Goal: Information Seeking & Learning: Learn about a topic

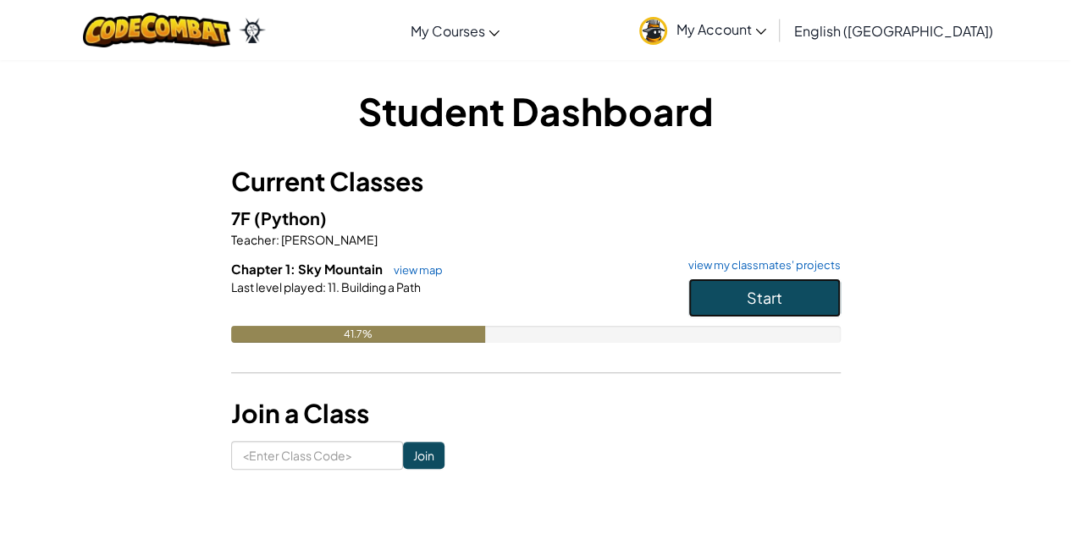
click at [759, 279] on button "Start" at bounding box center [764, 298] width 152 height 39
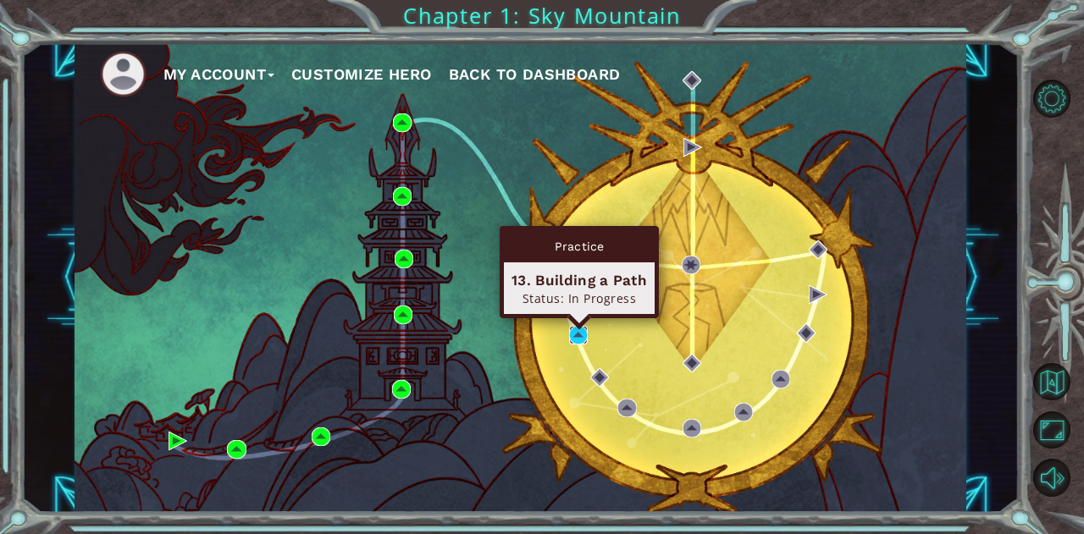
click at [579, 333] on img at bounding box center [578, 335] width 19 height 19
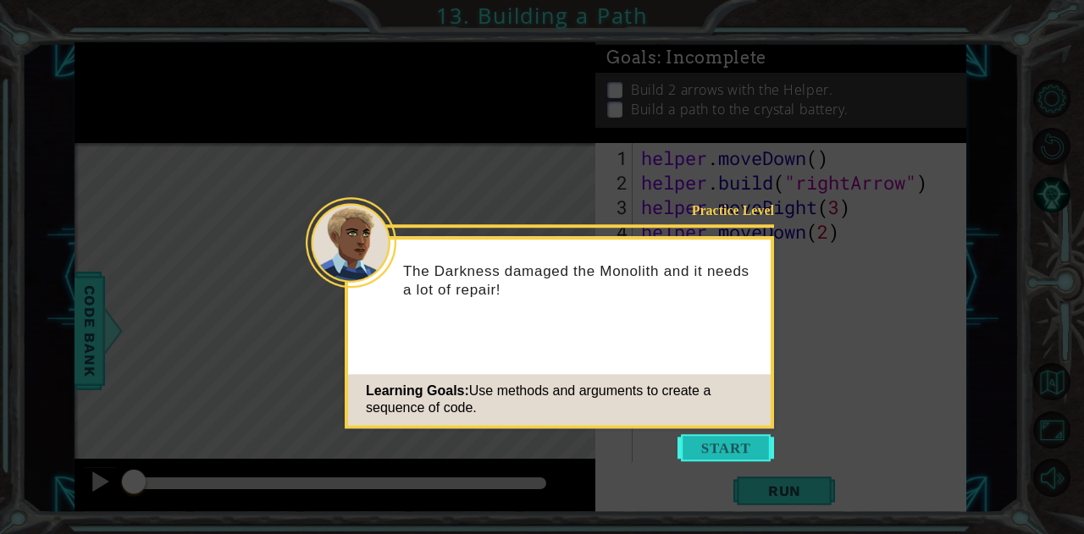
click at [733, 447] on button "Start" at bounding box center [725, 447] width 97 height 27
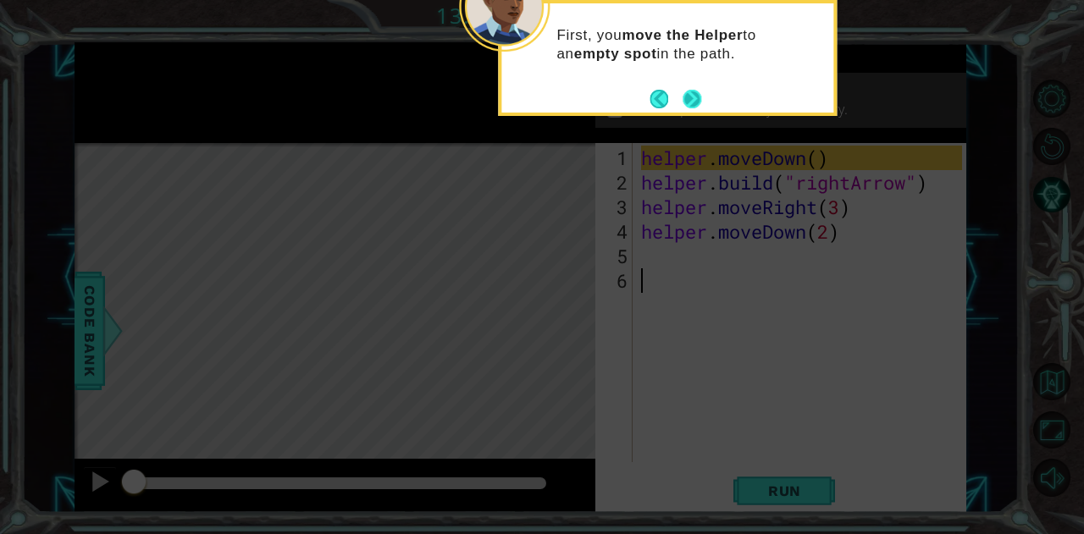
click at [693, 99] on button "Next" at bounding box center [691, 98] width 19 height 19
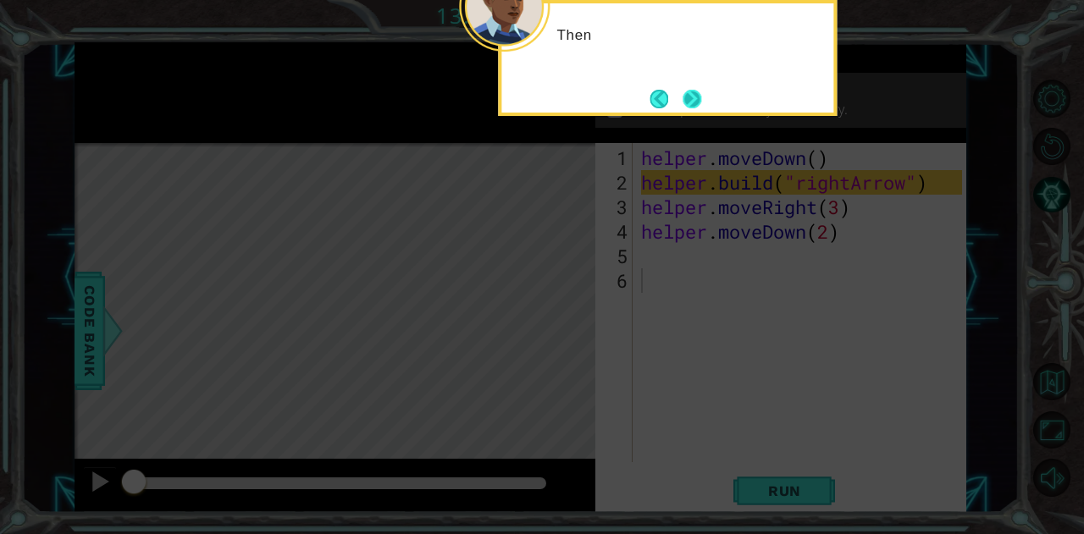
click at [694, 101] on button "Next" at bounding box center [691, 98] width 19 height 19
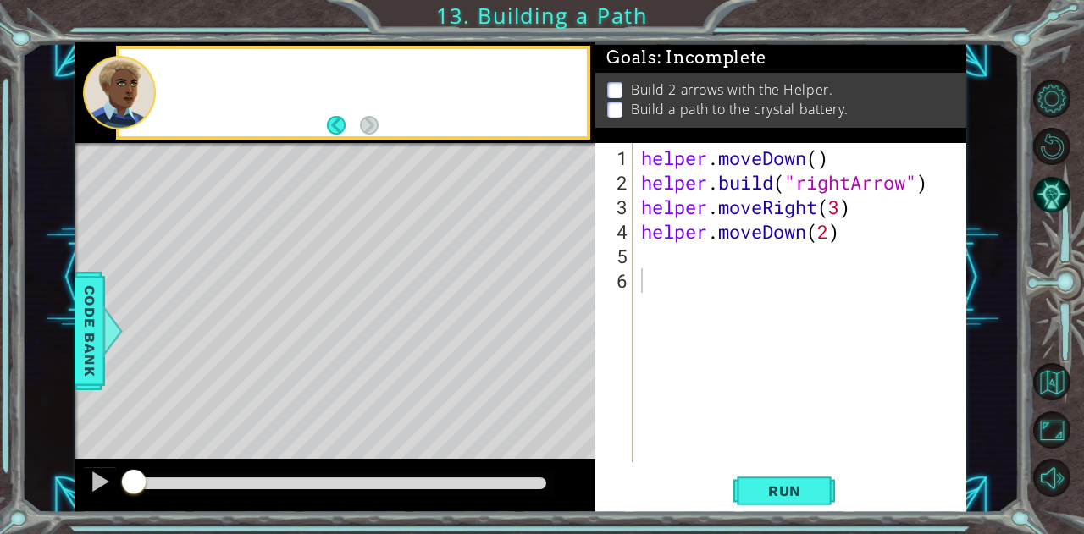
click at [694, 101] on p "Build a path to the crystal battery." at bounding box center [740, 109] width 218 height 19
click at [778, 487] on span "Run" at bounding box center [784, 491] width 67 height 17
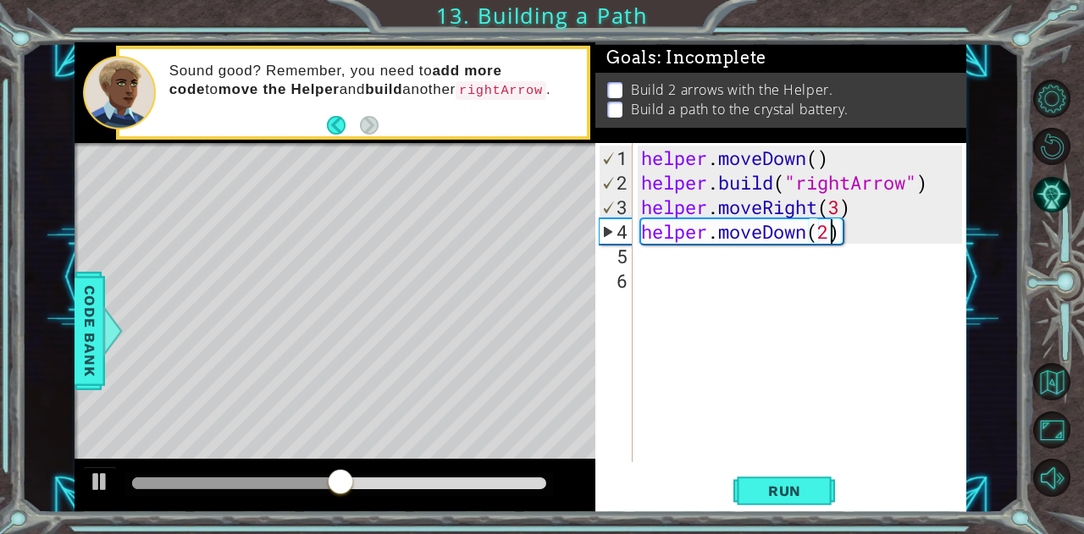
click at [831, 229] on div "helper . moveDown ( ) helper . build ( "rightArrow" ) helper . moveRight ( 3 ) …" at bounding box center [804, 330] width 333 height 368
click at [772, 504] on button "Run" at bounding box center [784, 490] width 102 height 37
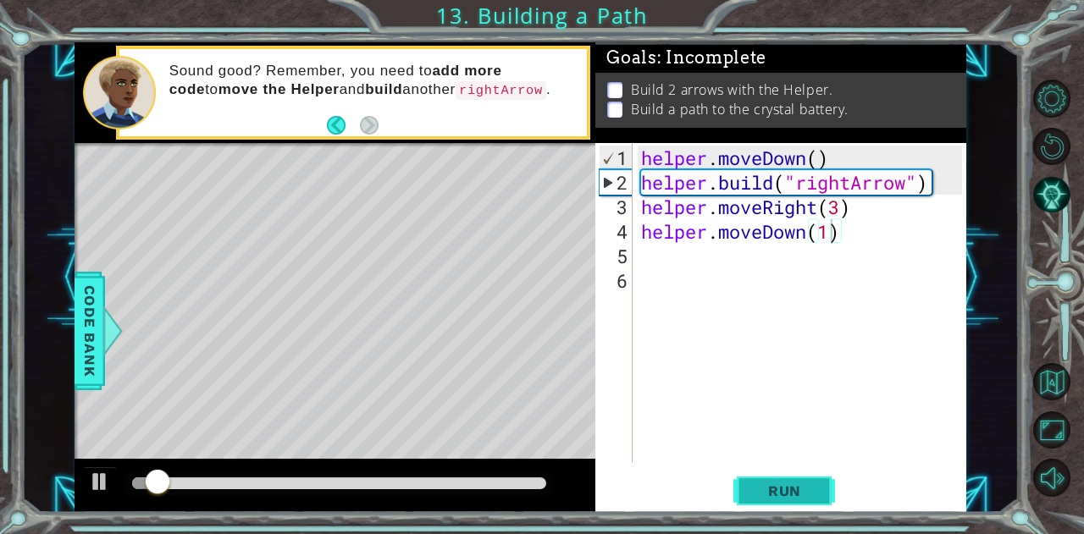
click at [772, 504] on button "Run" at bounding box center [784, 490] width 102 height 37
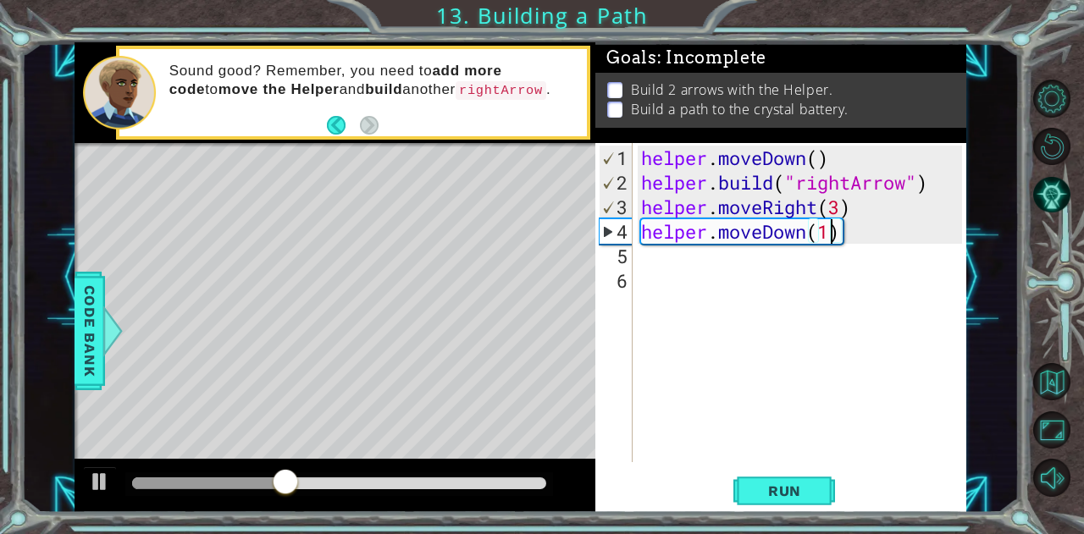
click at [792, 235] on div "helper . moveDown ( ) helper . build ( "rightArrow" ) helper . moveRight ( 3 ) …" at bounding box center [804, 330] width 333 height 368
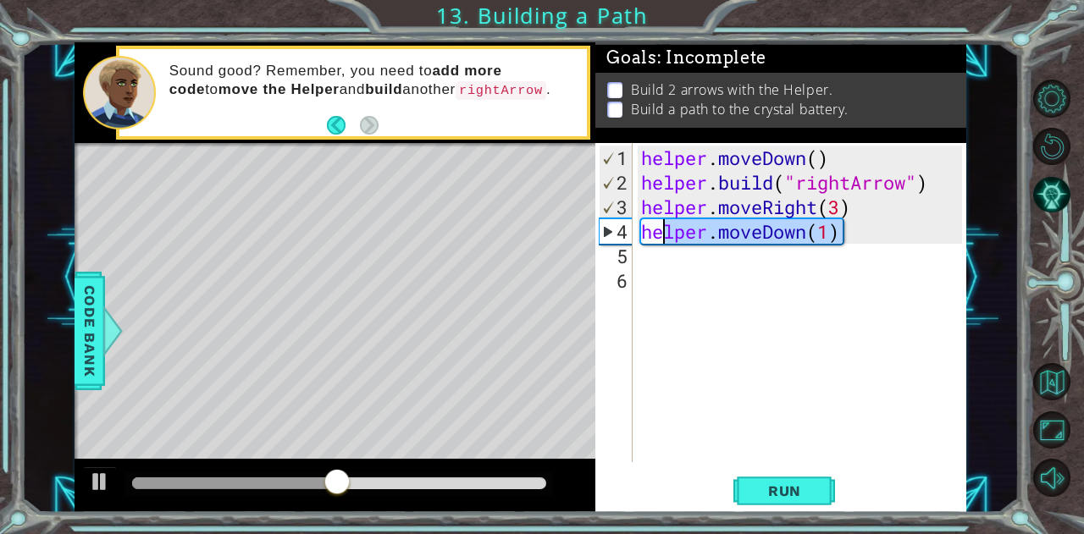
drag, startPoint x: 853, startPoint y: 235, endPoint x: 649, endPoint y: 231, distance: 204.9
click at [649, 231] on div "helper . moveDown ( ) helper . build ( "rightArrow" ) helper . moveRight ( 3 ) …" at bounding box center [804, 330] width 333 height 368
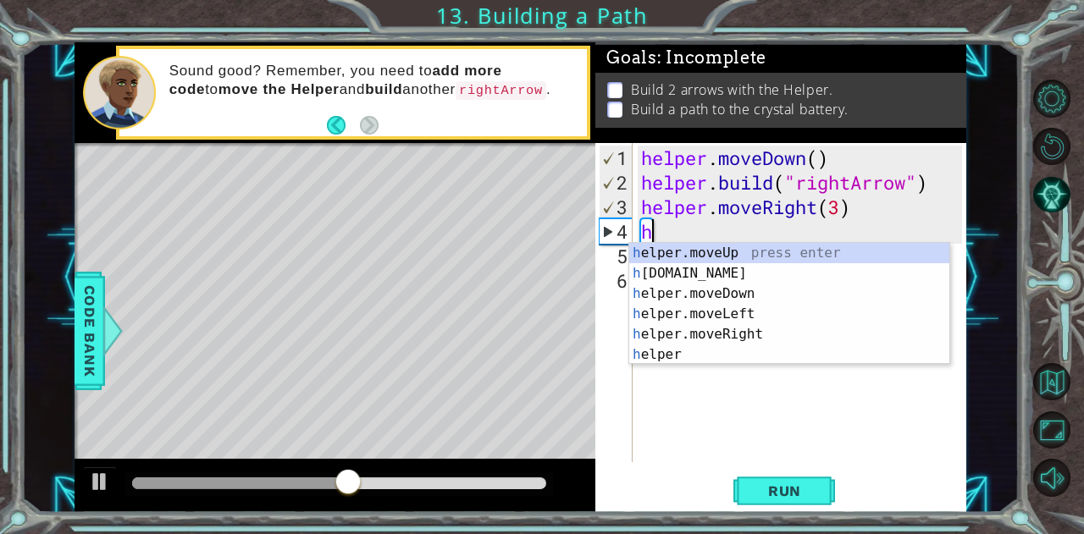
type textarea "h"
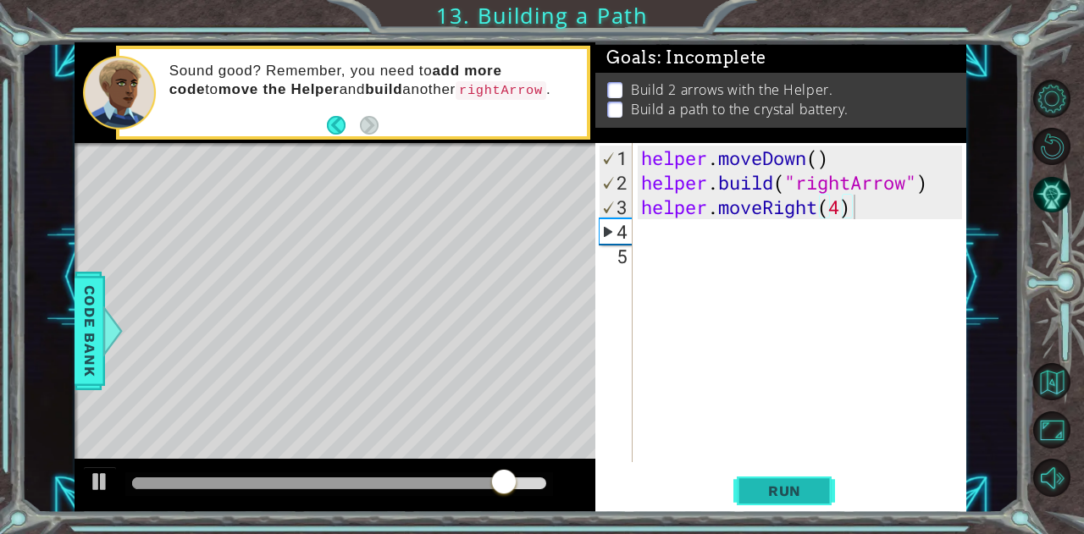
click at [811, 479] on button "Run" at bounding box center [784, 490] width 102 height 37
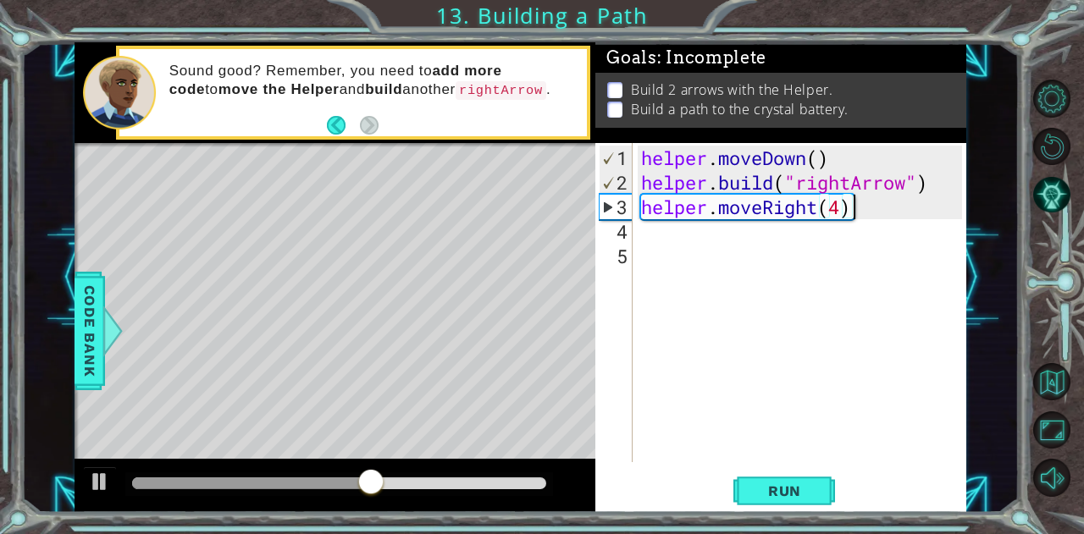
click at [841, 207] on div "helper . moveDown ( ) helper . build ( "rightArrow" ) helper . moveRight ( 4 )" at bounding box center [804, 330] width 333 height 368
type textarea "helper.moveRight(3)"
click at [715, 229] on div "helper . moveDown ( ) helper . build ( "rightArrow" ) helper . moveRight ( 3 )" at bounding box center [804, 330] width 333 height 368
click at [788, 495] on span "Run" at bounding box center [784, 491] width 67 height 17
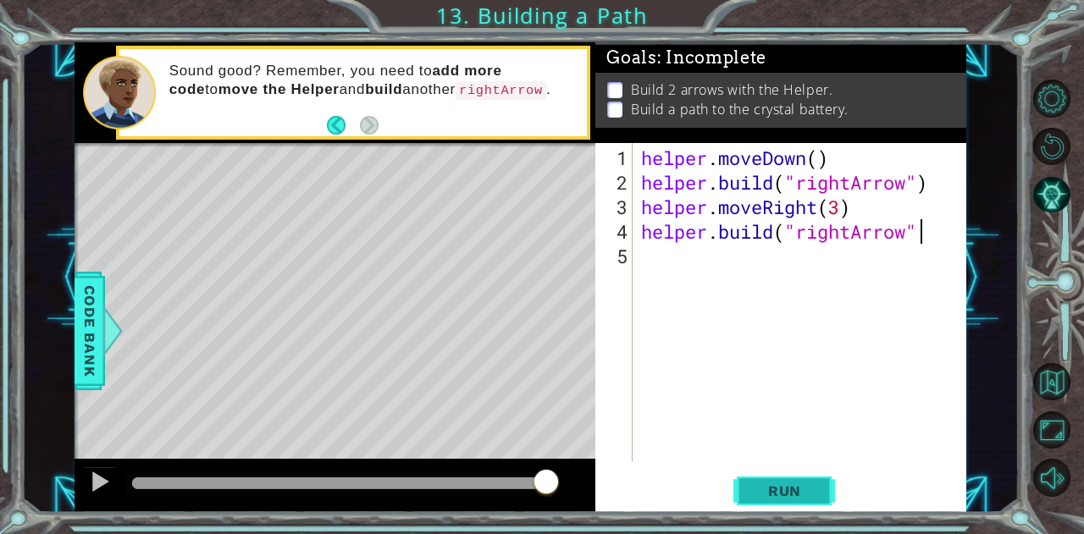
scroll to position [0, 12]
type textarea "[DOMAIN_NAME]("rightArrow")"
click at [782, 483] on span "Run" at bounding box center [784, 491] width 67 height 17
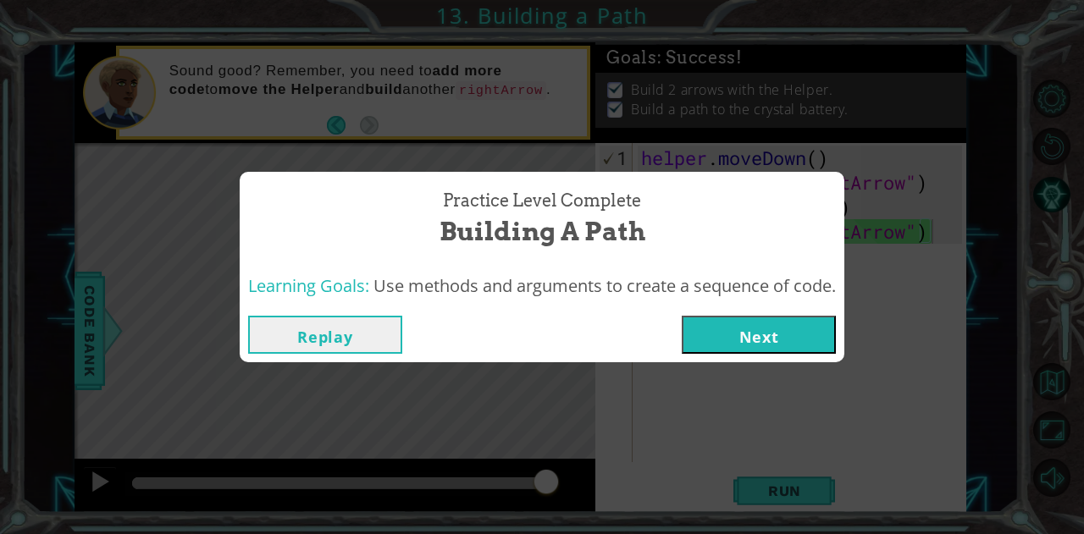
click at [758, 328] on button "Next" at bounding box center [759, 335] width 154 height 38
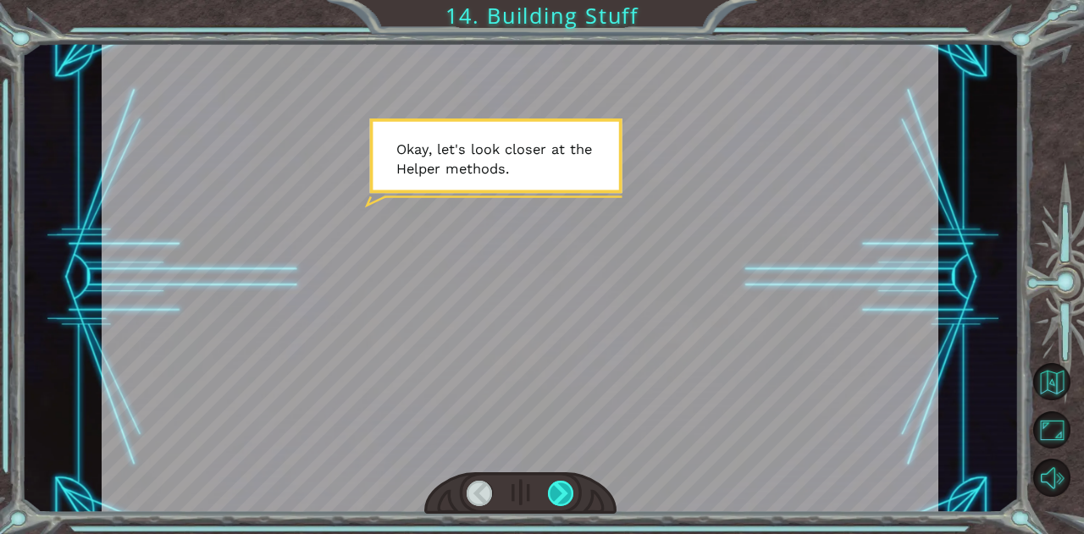
click at [560, 502] on div at bounding box center [561, 493] width 26 height 25
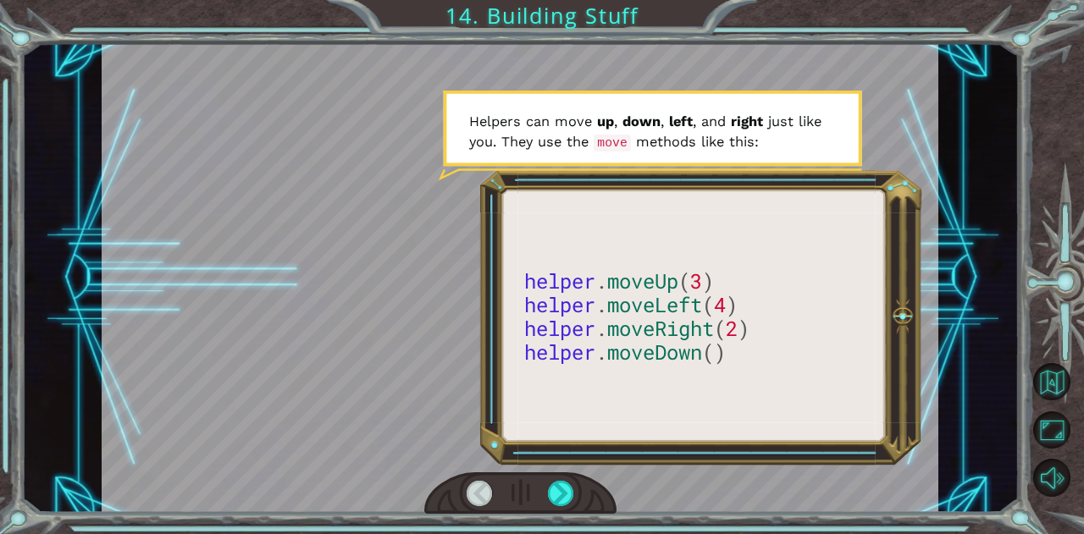
click at [552, 271] on div at bounding box center [520, 277] width 836 height 471
drag, startPoint x: 552, startPoint y: 271, endPoint x: 558, endPoint y: 489, distance: 217.7
click at [558, 489] on div at bounding box center [520, 277] width 836 height 471
click at [558, 489] on div at bounding box center [561, 493] width 26 height 25
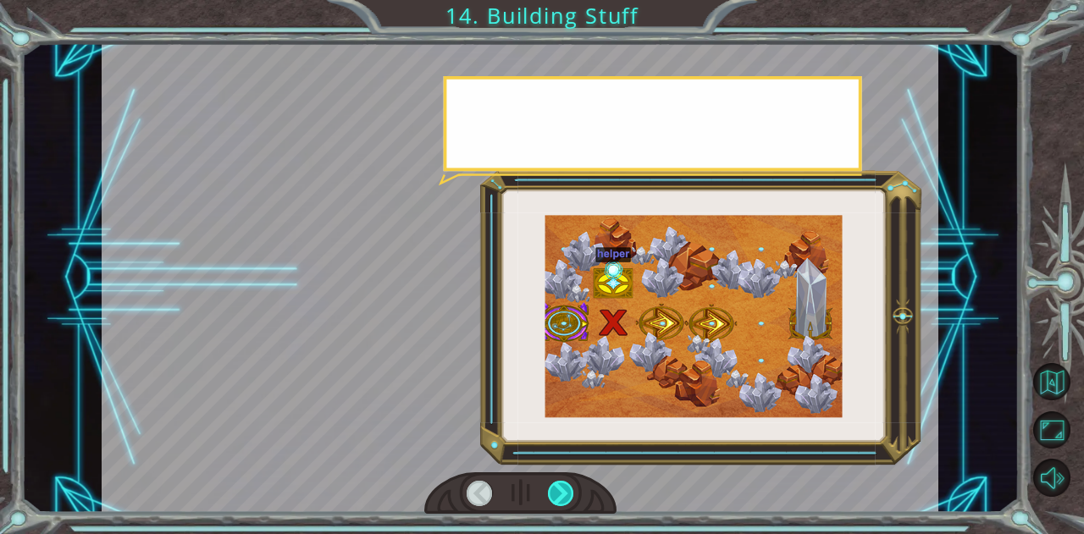
click at [558, 489] on div at bounding box center [561, 493] width 26 height 25
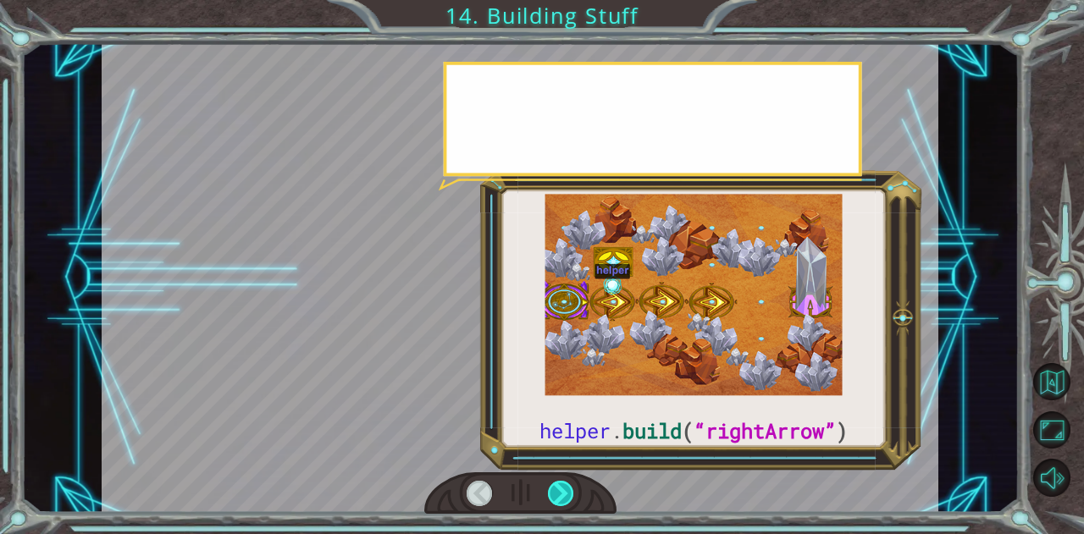
click at [558, 489] on div at bounding box center [561, 493] width 26 height 25
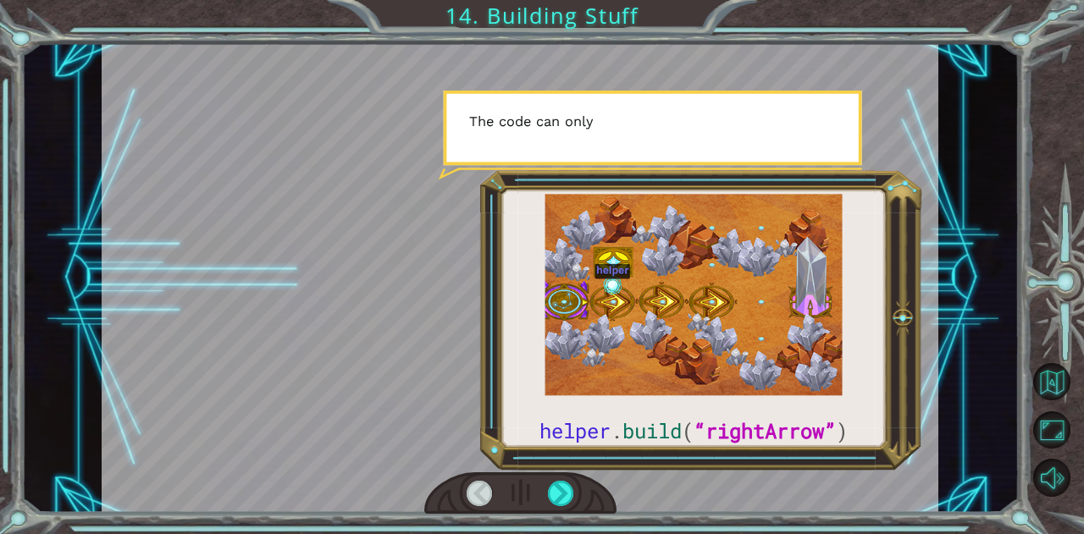
click at [481, 490] on div at bounding box center [479, 493] width 26 height 25
click at [559, 489] on div at bounding box center [561, 493] width 26 height 25
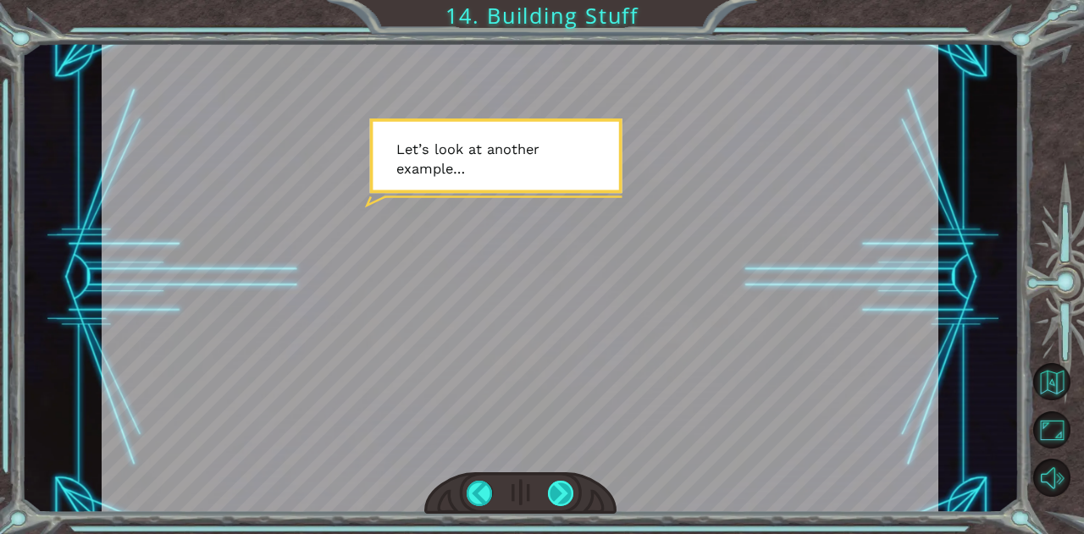
click at [559, 489] on div at bounding box center [561, 493] width 26 height 25
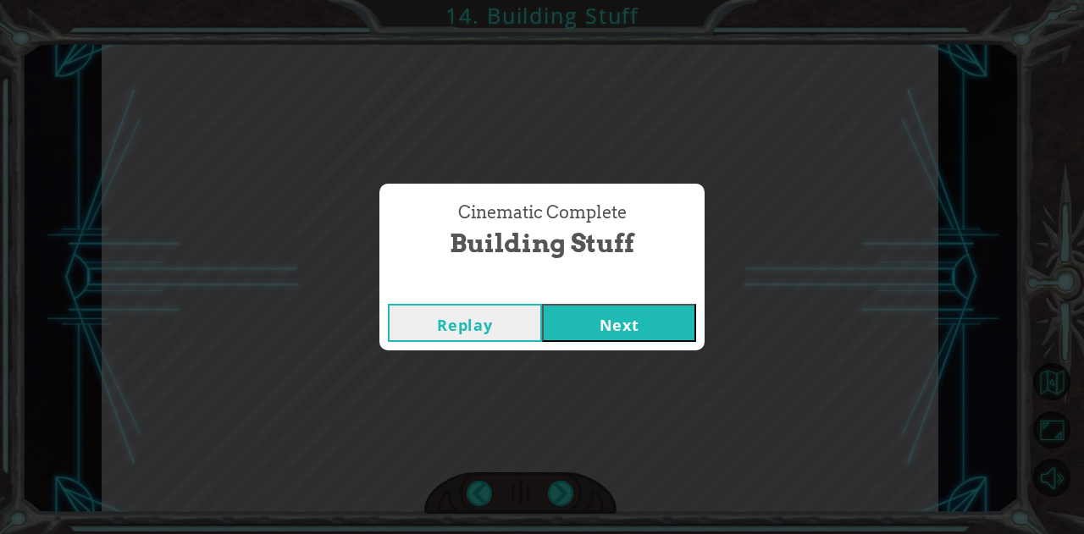
click at [629, 314] on button "Next" at bounding box center [619, 323] width 154 height 38
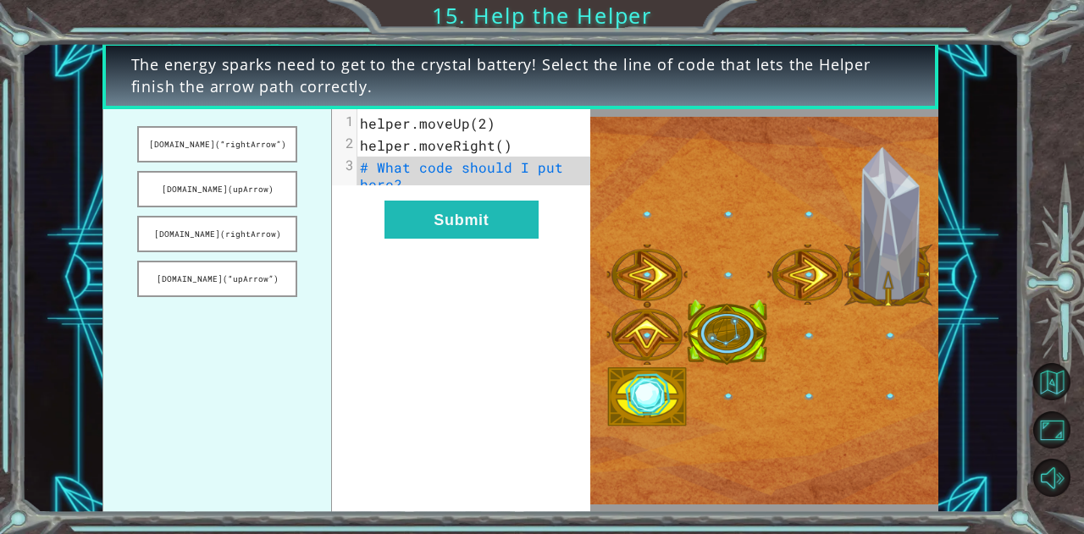
click at [400, 187] on pre "# What code should I put here?" at bounding box center [480, 176] width 246 height 39
click at [462, 227] on button "Submit" at bounding box center [461, 220] width 154 height 38
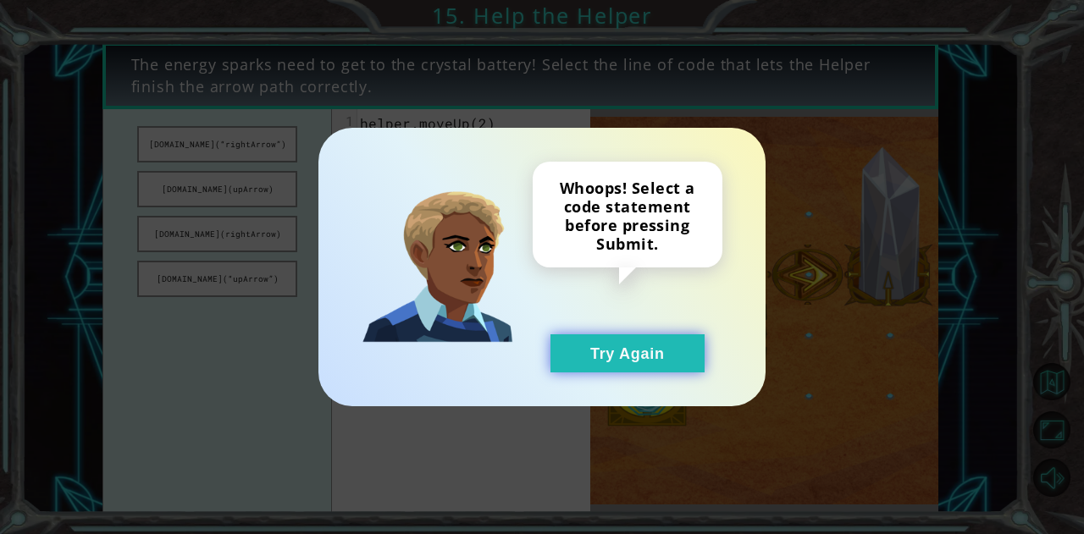
click at [596, 341] on button "Try Again" at bounding box center [627, 353] width 154 height 38
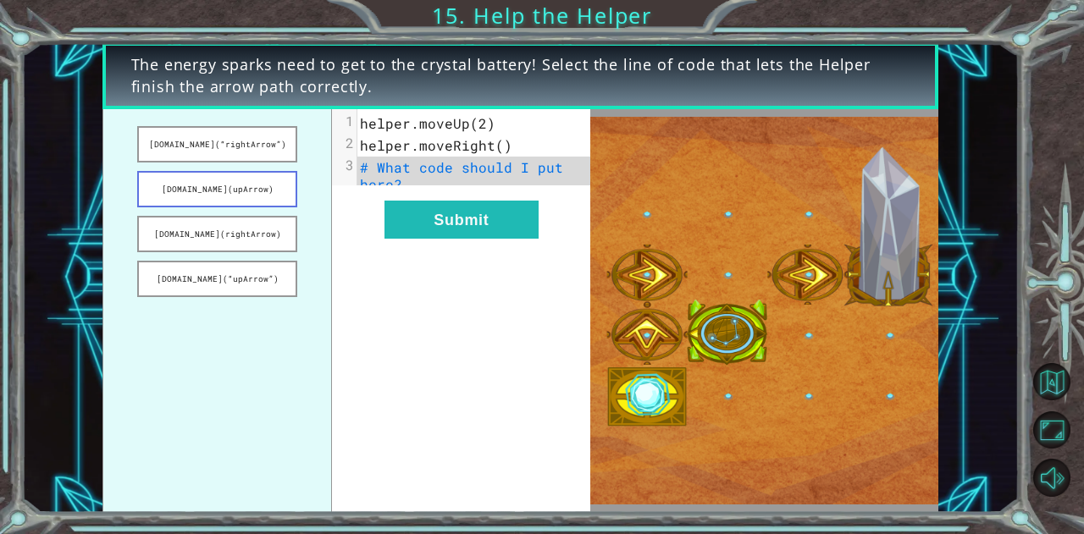
click at [224, 194] on button "[DOMAIN_NAME](upArrow)" at bounding box center [217, 189] width 160 height 36
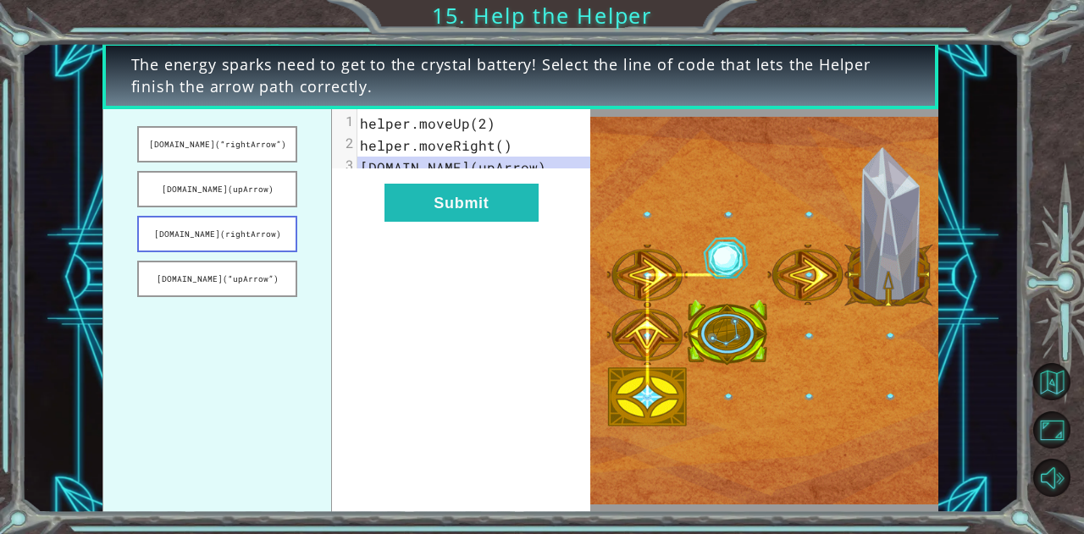
click at [232, 228] on button "[DOMAIN_NAME](rightArrow)" at bounding box center [217, 234] width 160 height 36
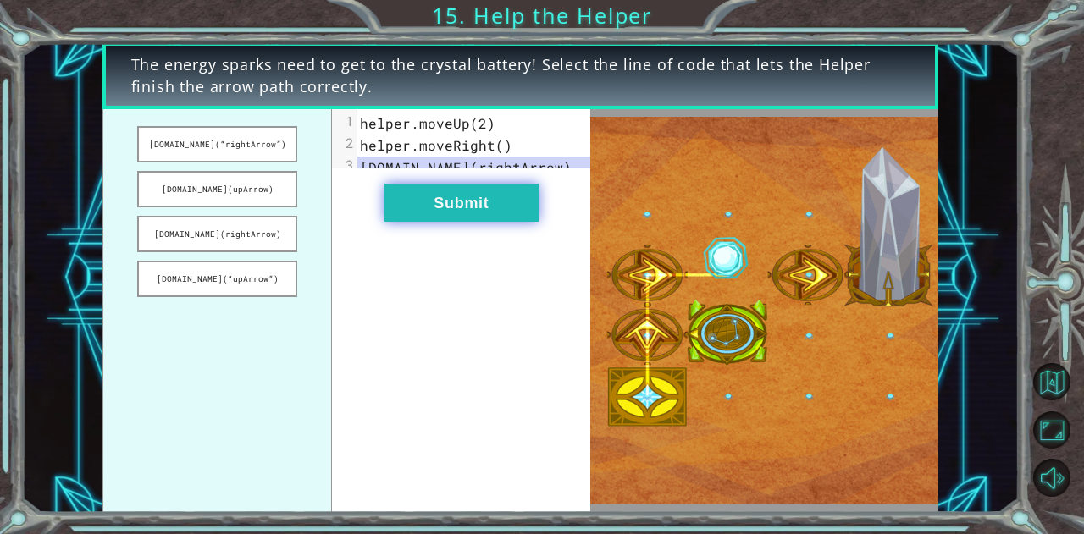
click at [495, 210] on button "Submit" at bounding box center [461, 203] width 154 height 38
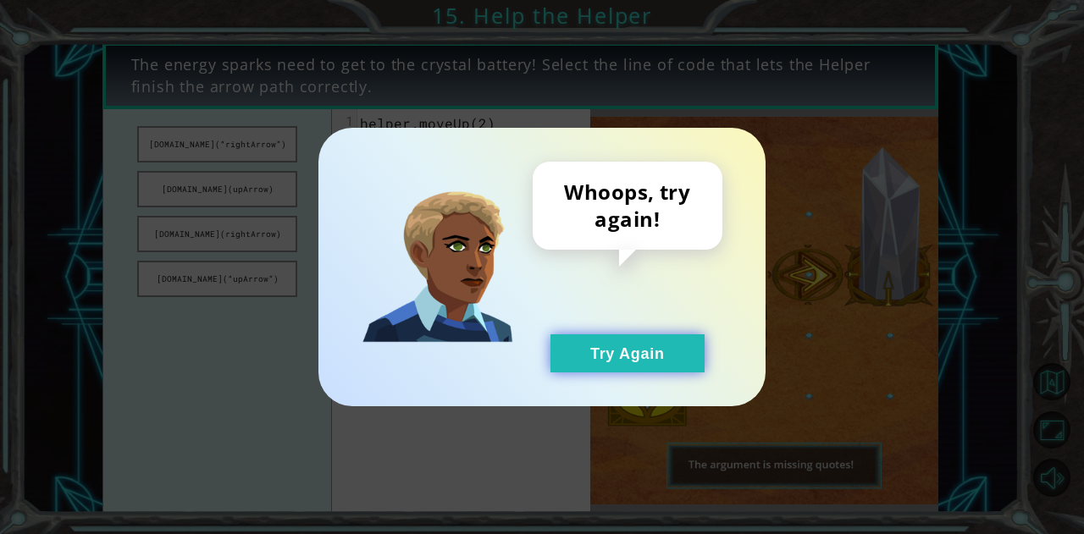
click at [639, 342] on button "Try Again" at bounding box center [627, 353] width 154 height 38
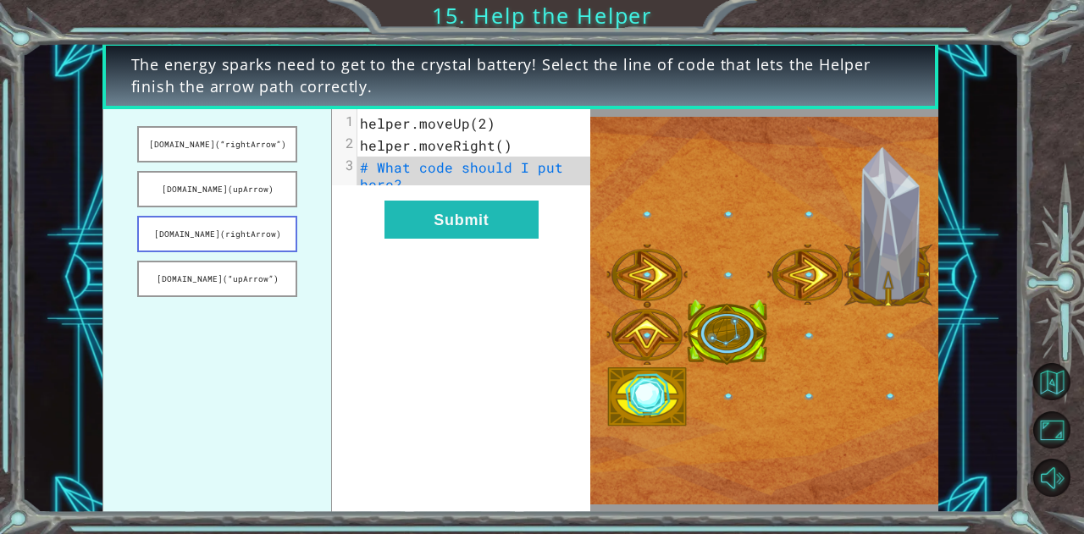
click at [252, 232] on button "[DOMAIN_NAME](rightArrow)" at bounding box center [217, 234] width 160 height 36
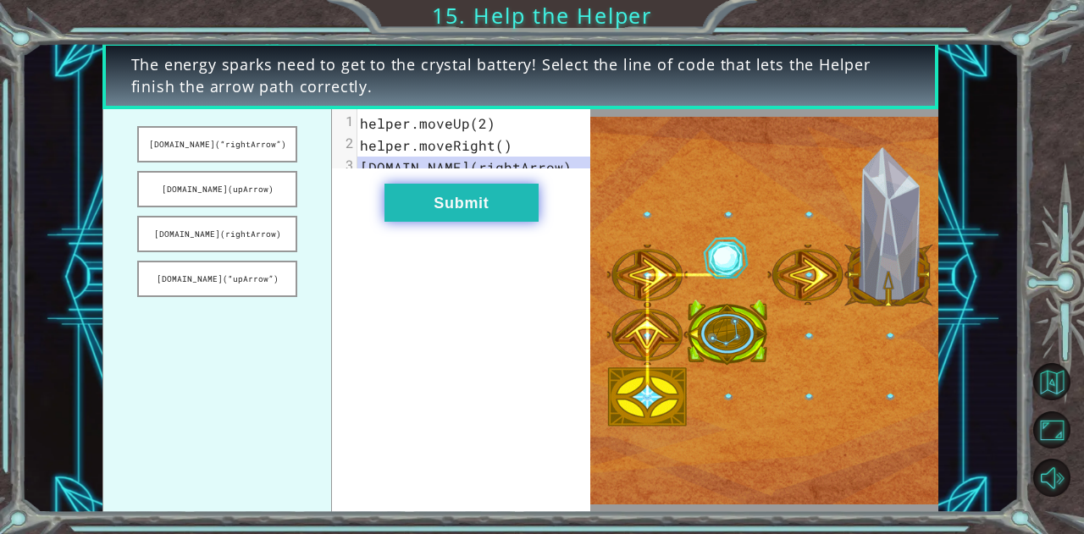
click at [407, 222] on button "Submit" at bounding box center [461, 203] width 154 height 38
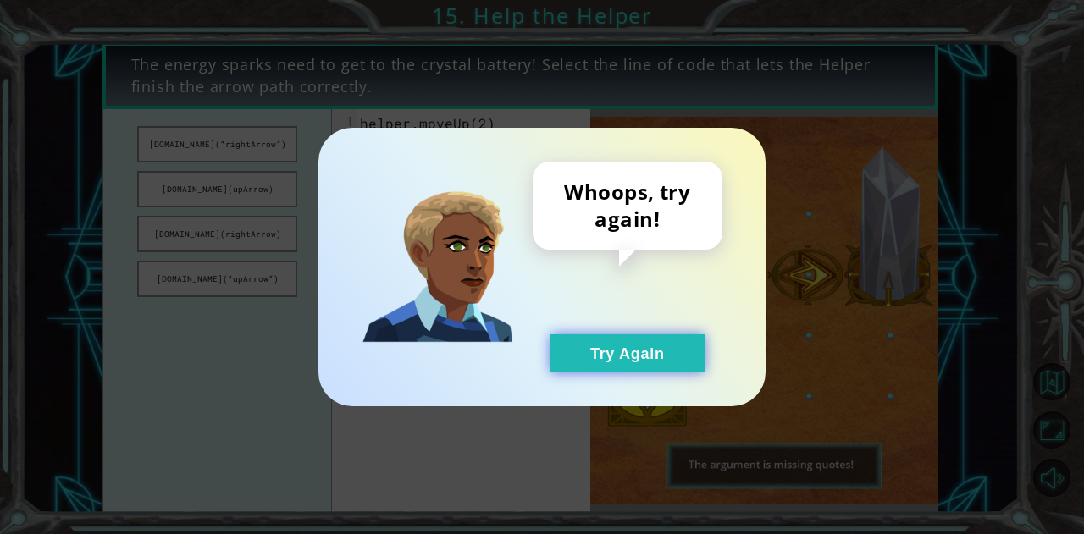
click at [566, 367] on button "Try Again" at bounding box center [627, 353] width 154 height 38
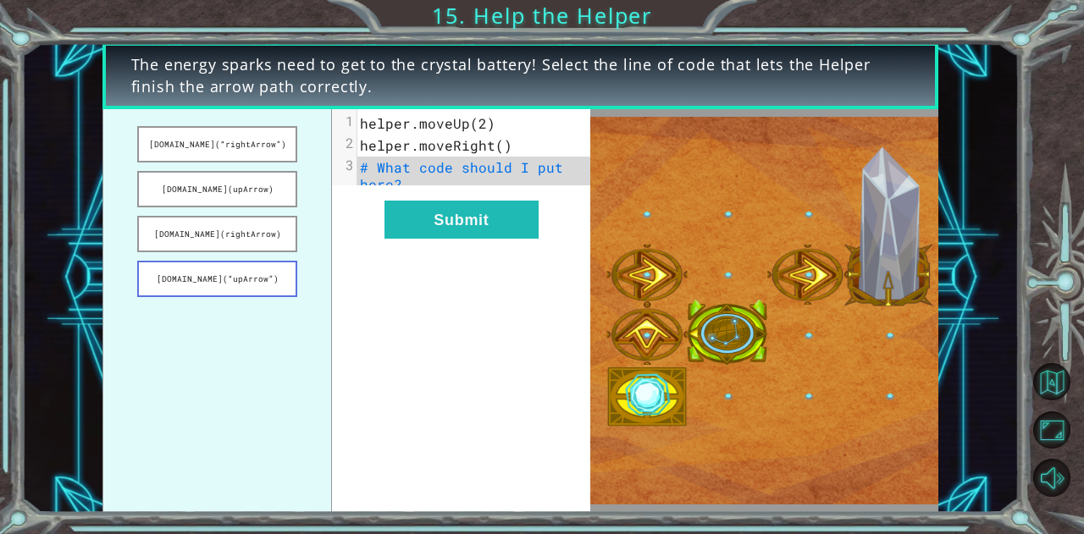
click at [275, 275] on button "[DOMAIN_NAME](“upArrow”)" at bounding box center [217, 279] width 160 height 36
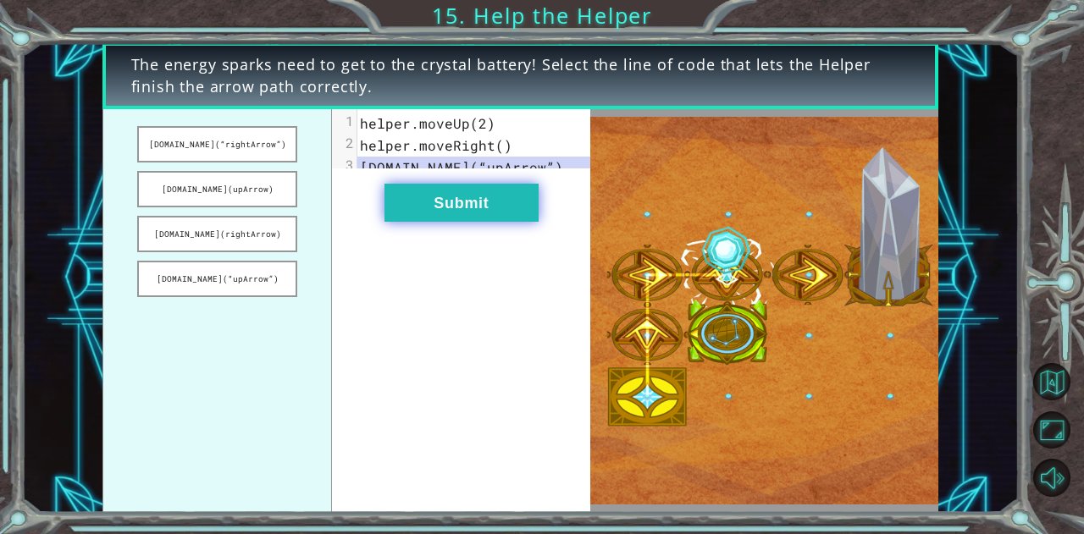
click at [439, 222] on button "Submit" at bounding box center [461, 203] width 154 height 38
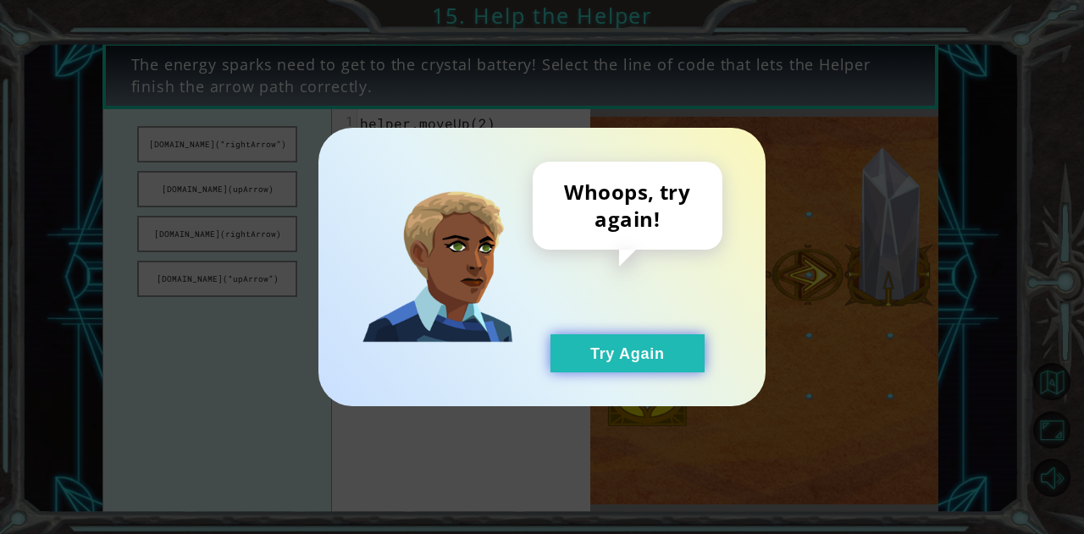
click at [598, 341] on button "Try Again" at bounding box center [627, 353] width 154 height 38
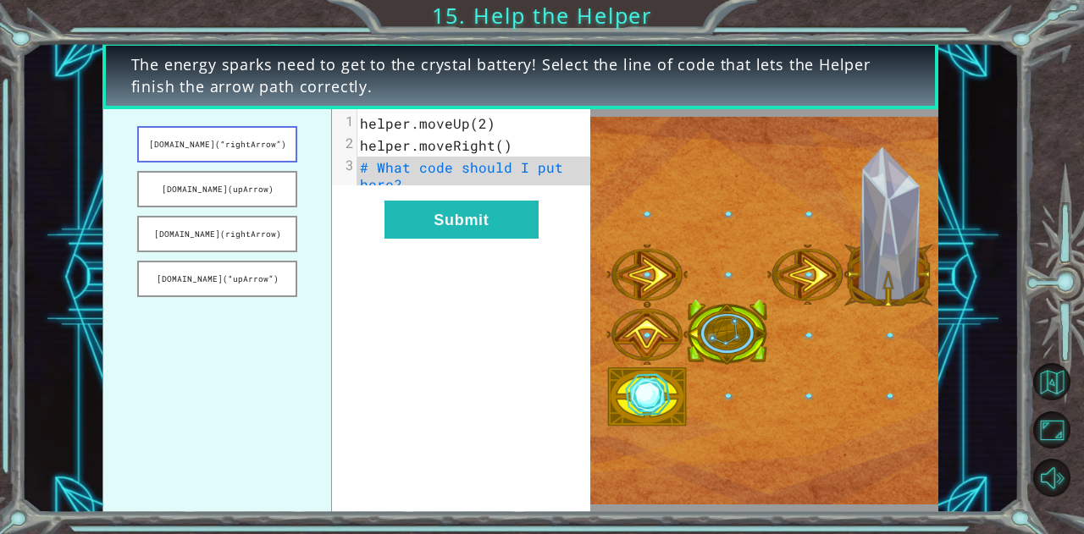
click at [229, 150] on button "[DOMAIN_NAME](“rightArrow”)" at bounding box center [217, 144] width 160 height 36
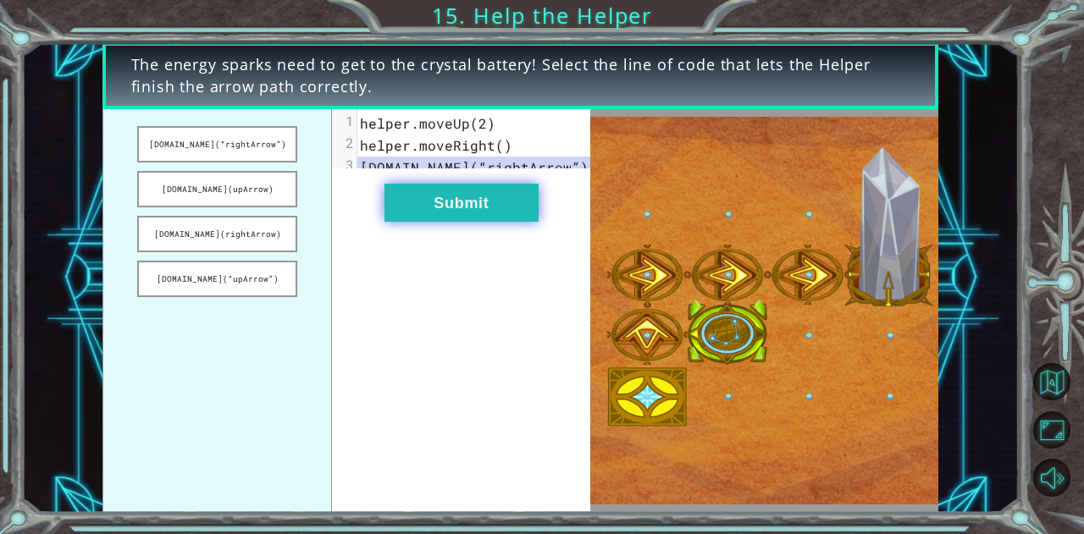
click at [456, 213] on button "Submit" at bounding box center [461, 203] width 154 height 38
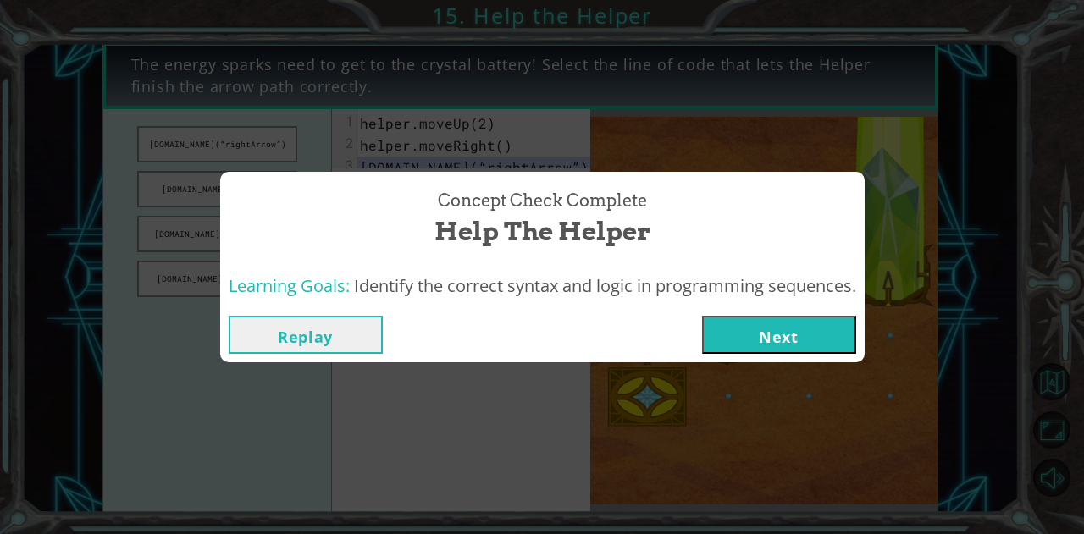
click at [787, 321] on button "Next" at bounding box center [779, 335] width 154 height 38
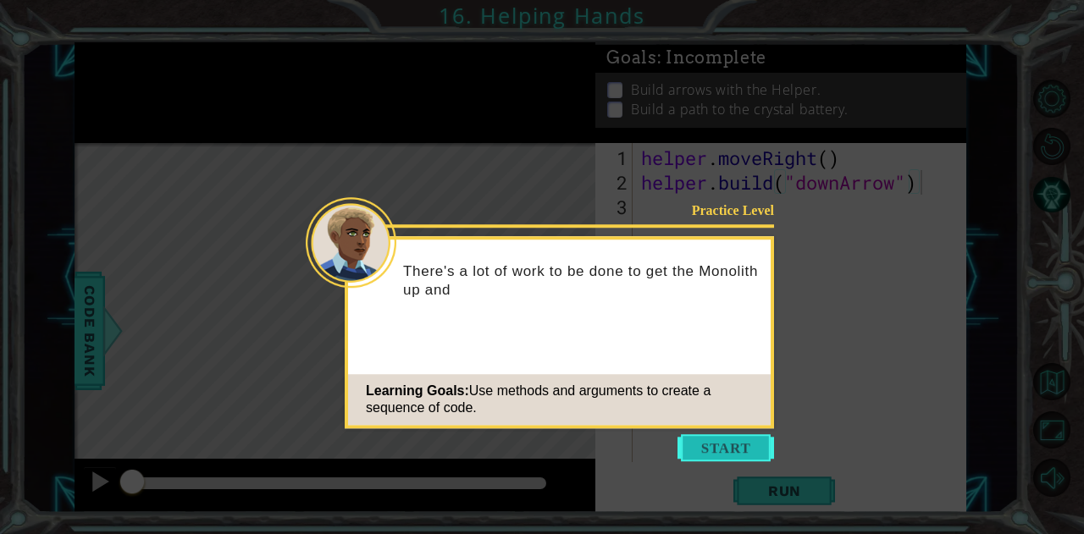
click at [723, 438] on button "Start" at bounding box center [725, 447] width 97 height 27
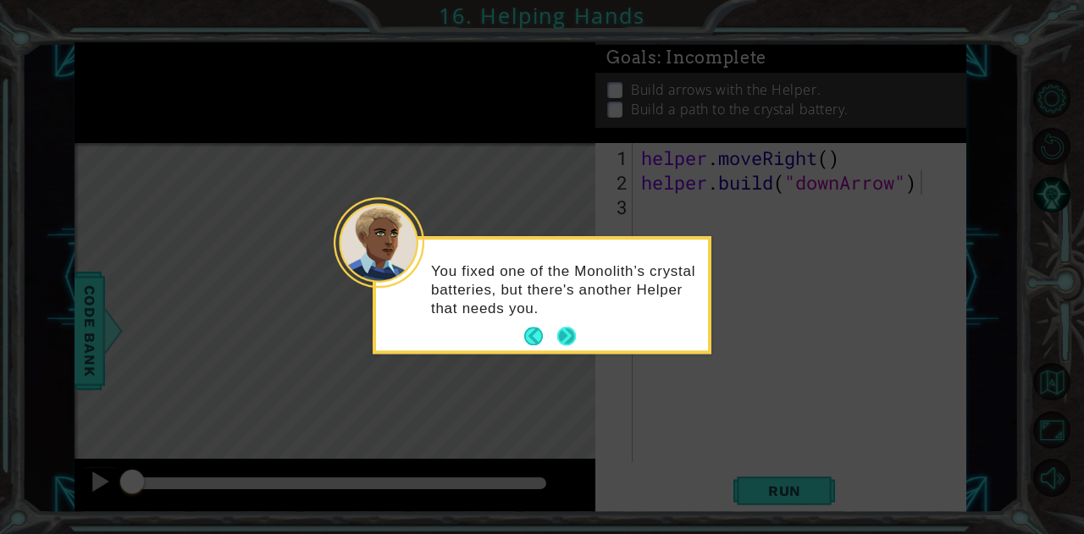
click at [560, 333] on button "Next" at bounding box center [566, 336] width 25 height 25
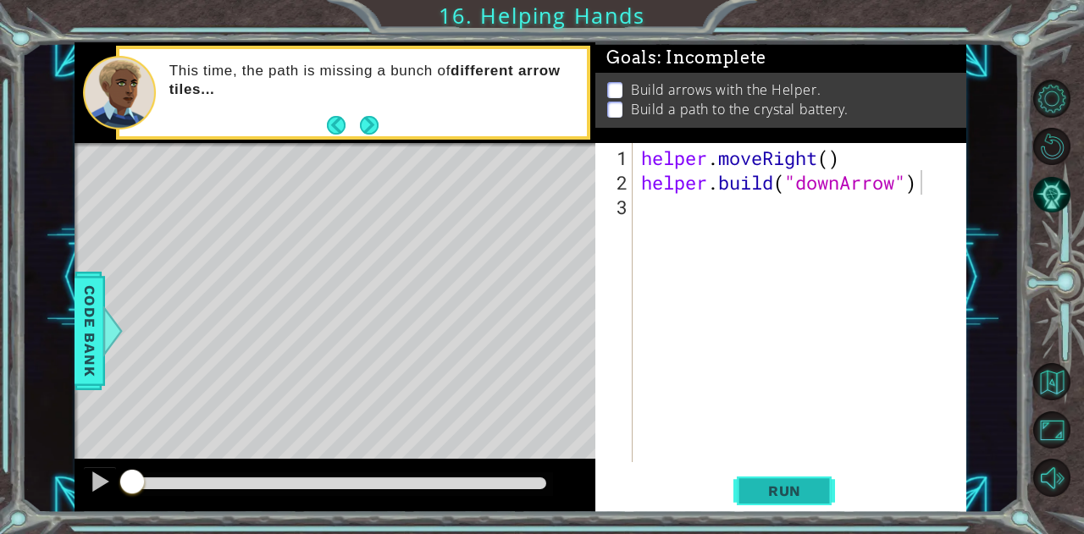
click at [781, 500] on button "Run" at bounding box center [784, 490] width 102 height 37
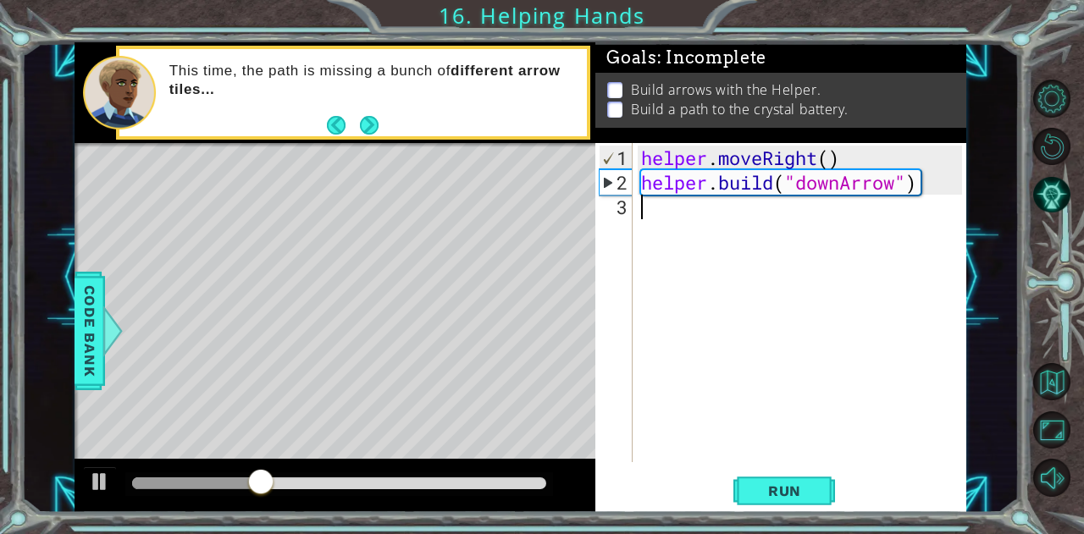
click at [726, 229] on div "helper . moveRight ( ) helper . build ( "downArrow" )" at bounding box center [804, 330] width 333 height 368
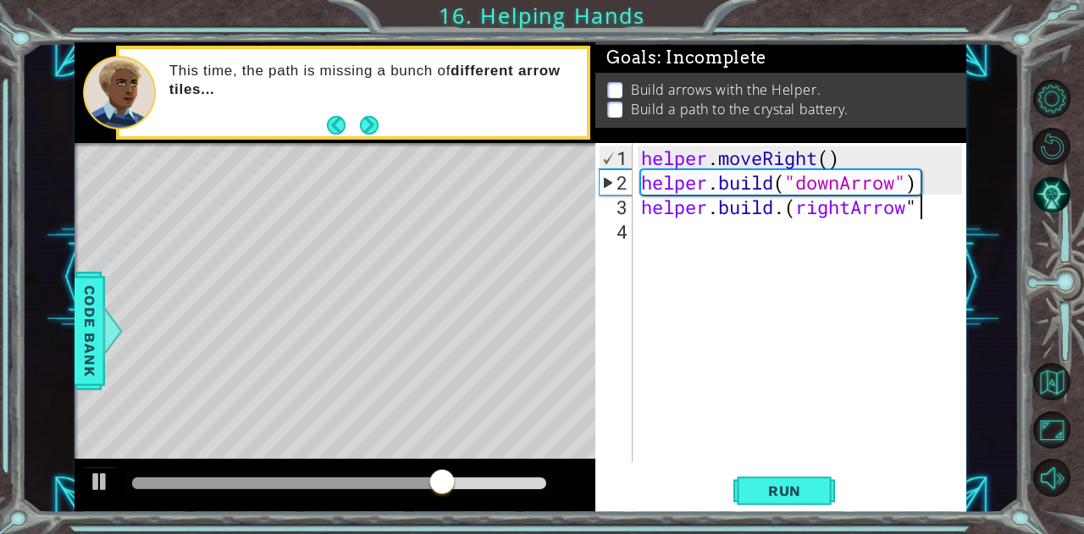
scroll to position [0, 12]
click at [806, 514] on div "1 ההההההההההההההההההההההההההההההההההההההההההההההההההההההההההההההההההההההההההההה…" at bounding box center [542, 267] width 1084 height 534
click at [819, 495] on button "Run" at bounding box center [784, 490] width 102 height 37
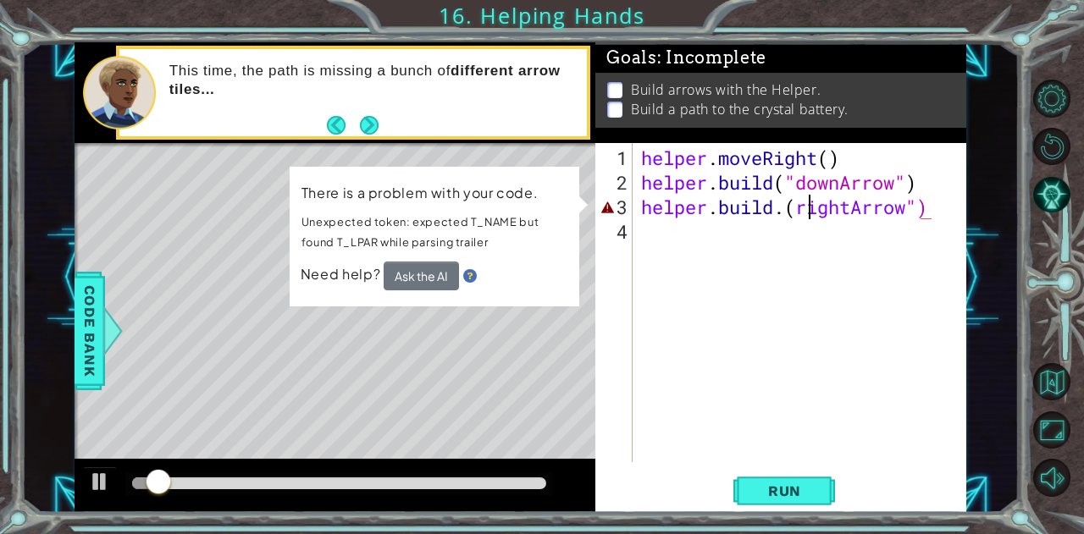
click at [804, 213] on div "helper . moveRight ( ) helper . build ( "downArrow" ) helper . build . ( rightA…" at bounding box center [804, 330] width 333 height 368
click at [798, 207] on div "helper . moveRight ( ) helper . build ( "downArrow" ) helper . build . ( rightA…" at bounding box center [804, 330] width 333 height 368
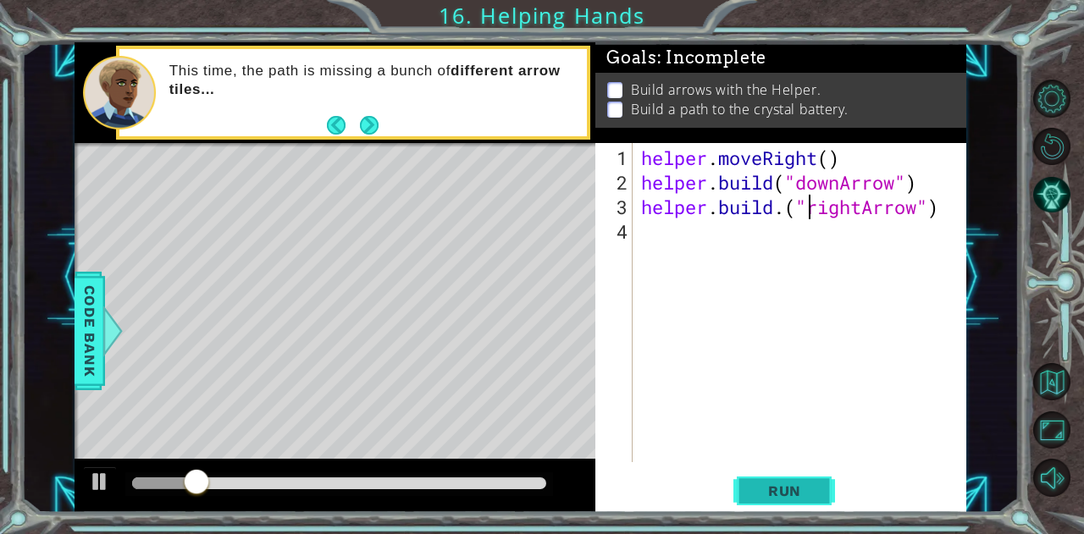
click at [782, 480] on button "Run" at bounding box center [784, 490] width 102 height 37
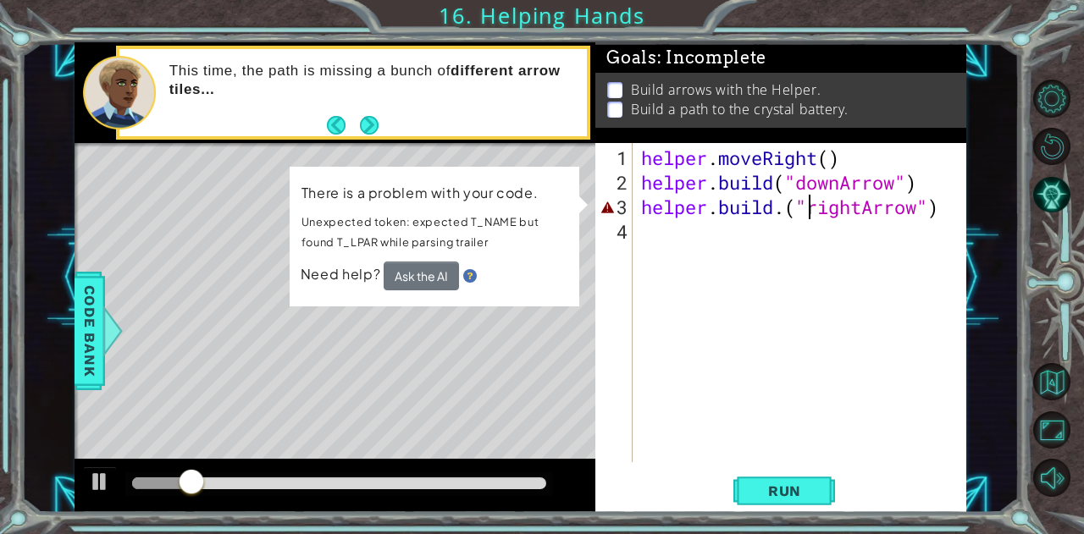
click at [789, 209] on div "helper . moveRight ( ) helper . build ( "downArrow" ) helper . build . ( "right…" at bounding box center [804, 330] width 333 height 368
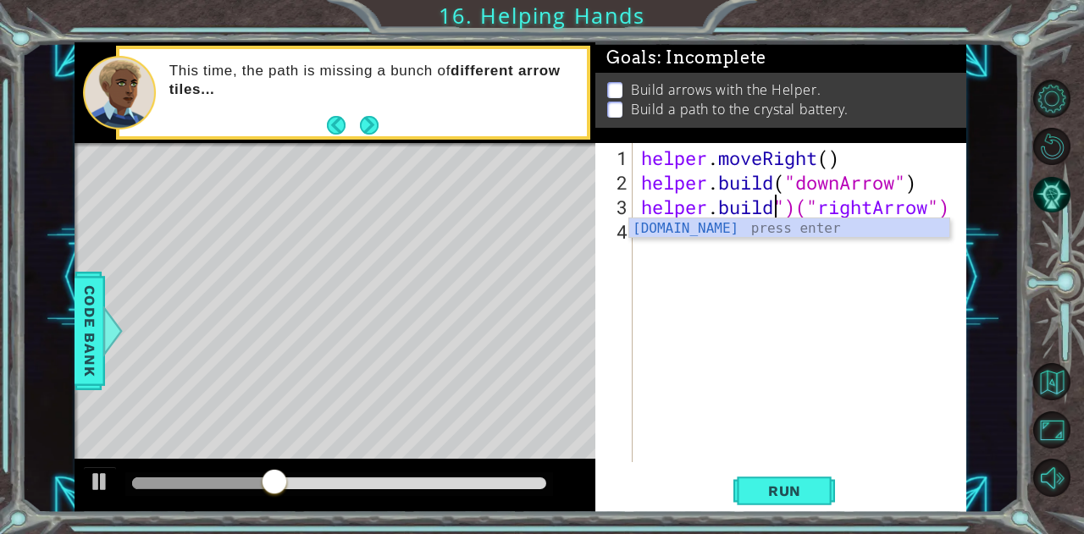
click at [794, 209] on div "helper . moveRight ( ) helper . build ( "downArrow" ) helper . build ")(" right…" at bounding box center [804, 330] width 333 height 368
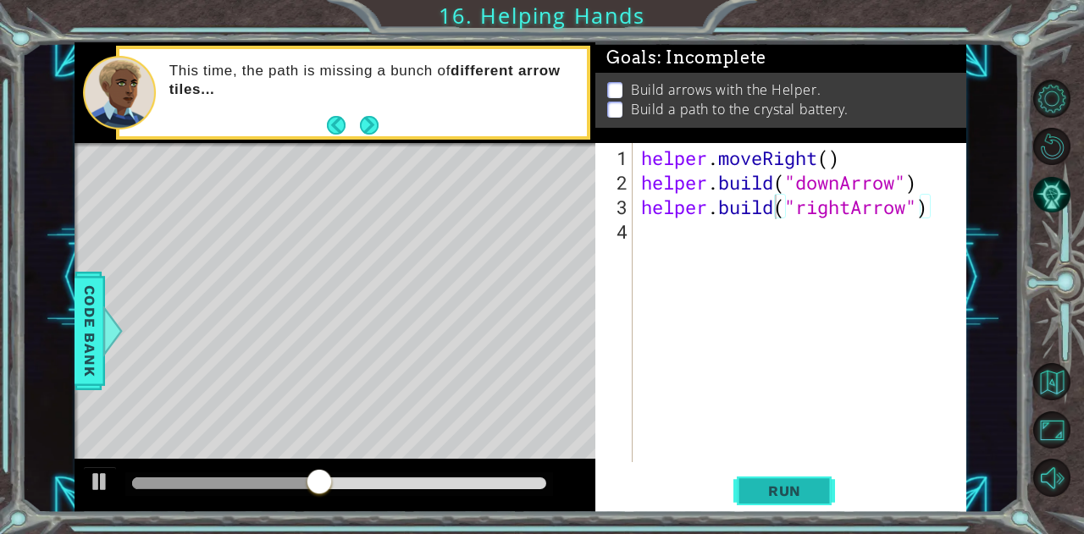
click at [781, 498] on span "Run" at bounding box center [784, 491] width 67 height 17
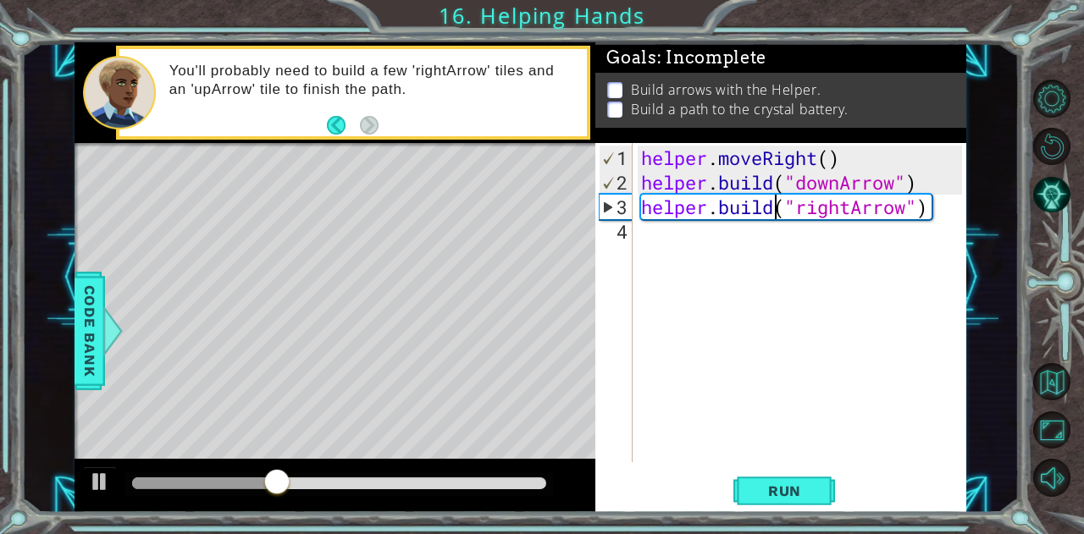
click at [847, 208] on div "helper . moveRight ( ) helper . build ( "downArrow" ) helper . build ( "rightAr…" at bounding box center [804, 330] width 333 height 368
click at [847, 208] on div "helper . moveRight ( ) helper . build ( "downArrow" ) helper . build ( "rightAr…" at bounding box center [800, 302] width 324 height 319
click at [847, 208] on div "helper . moveRight ( ) helper . build ( "downArrow" ) helper . build ( "rightAr…" at bounding box center [804, 330] width 333 height 368
click at [853, 208] on div "helper . moveRight ( ) helper . build ( "downArrow" ) helper . build ( "rightAr…" at bounding box center [804, 330] width 333 height 368
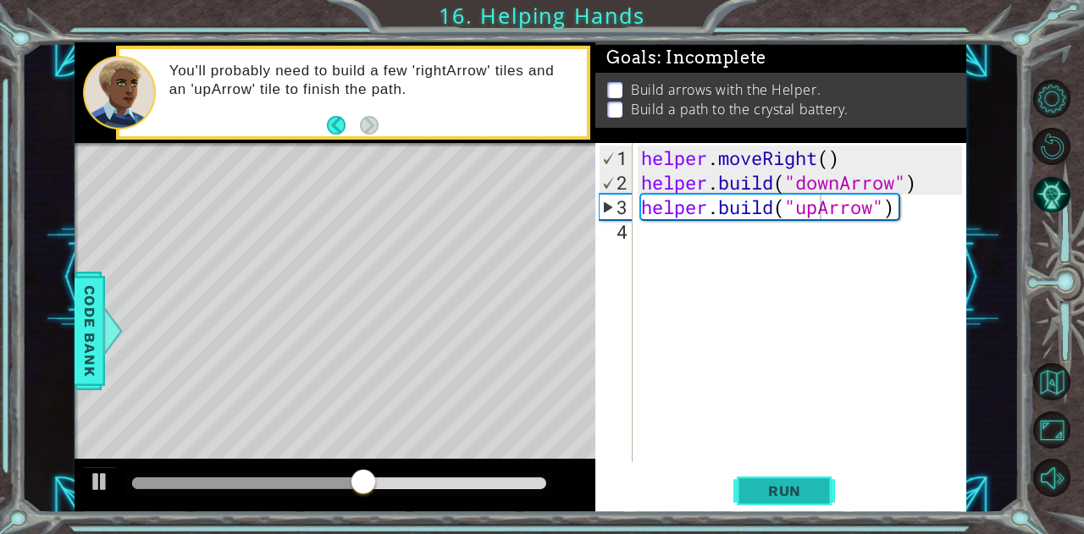
click at [767, 497] on span "Run" at bounding box center [784, 491] width 67 height 17
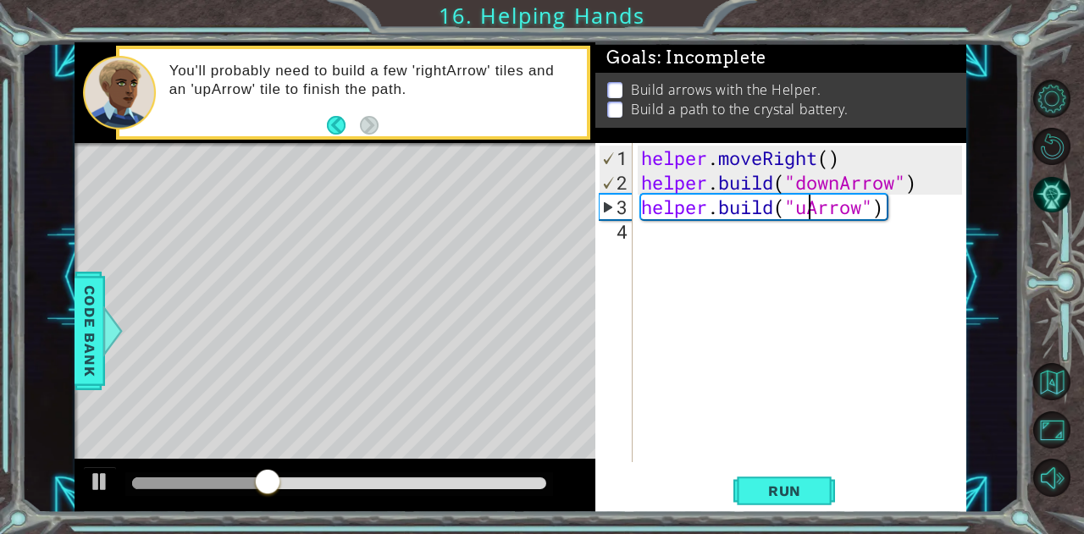
type textarea "[DOMAIN_NAME]("Arrow")"
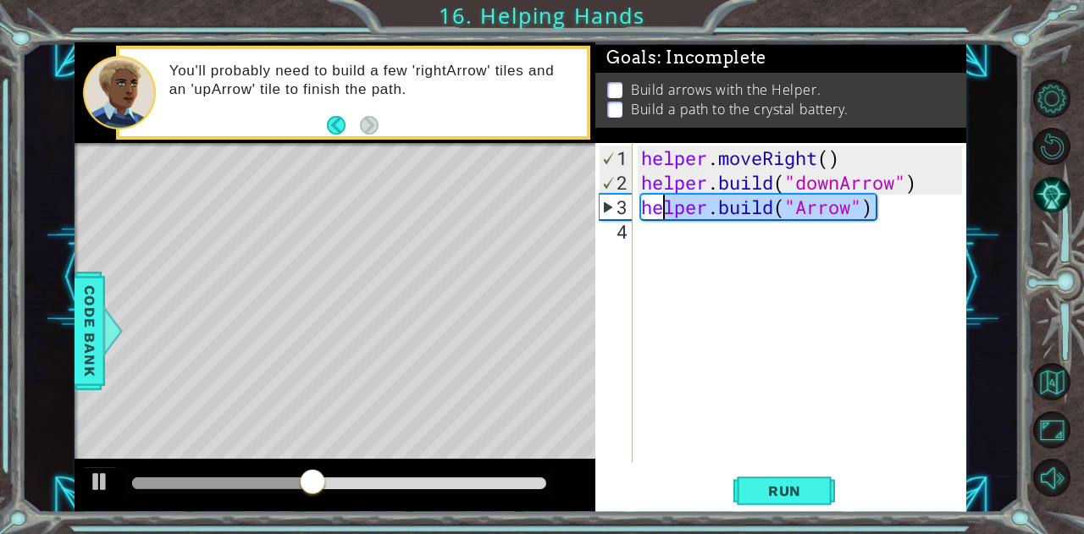
drag, startPoint x: 905, startPoint y: 201, endPoint x: 616, endPoint y: 200, distance: 289.6
click at [616, 200] on div "[DOMAIN_NAME]("Arrow") 1 2 3 4 helper . moveRight ( ) helper . build ( "downArr…" at bounding box center [778, 302] width 367 height 319
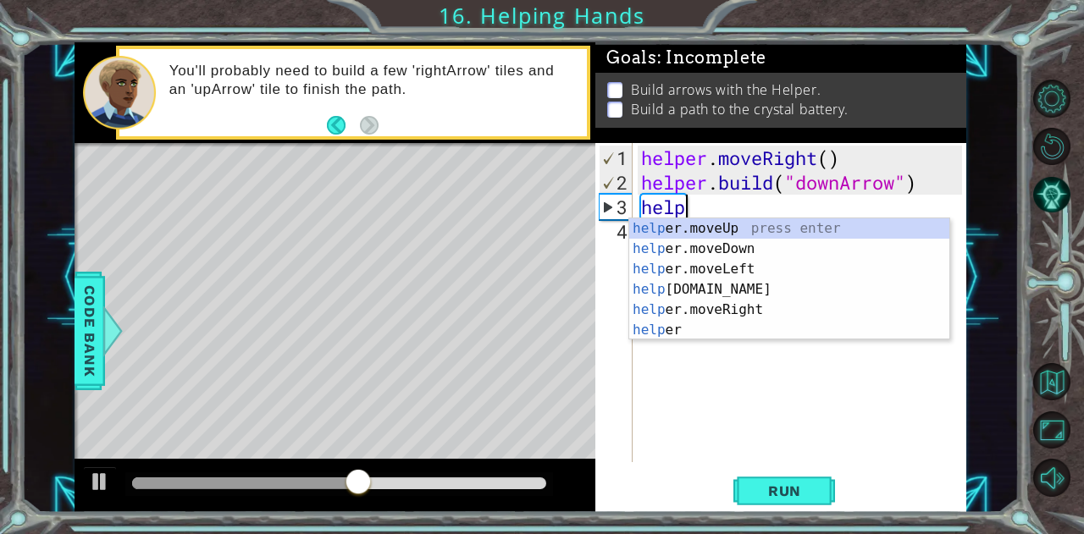
scroll to position [0, 1]
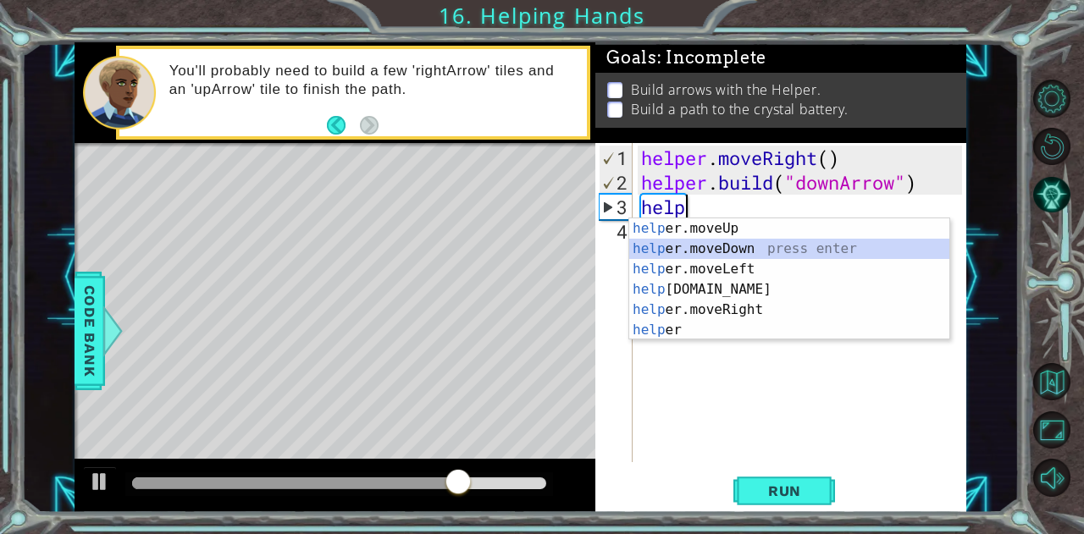
click at [794, 241] on div "help er.moveUp press enter help er.moveDown press enter help er.moveLeft press …" at bounding box center [789, 299] width 321 height 163
type textarea "helper.moveDown(1)"
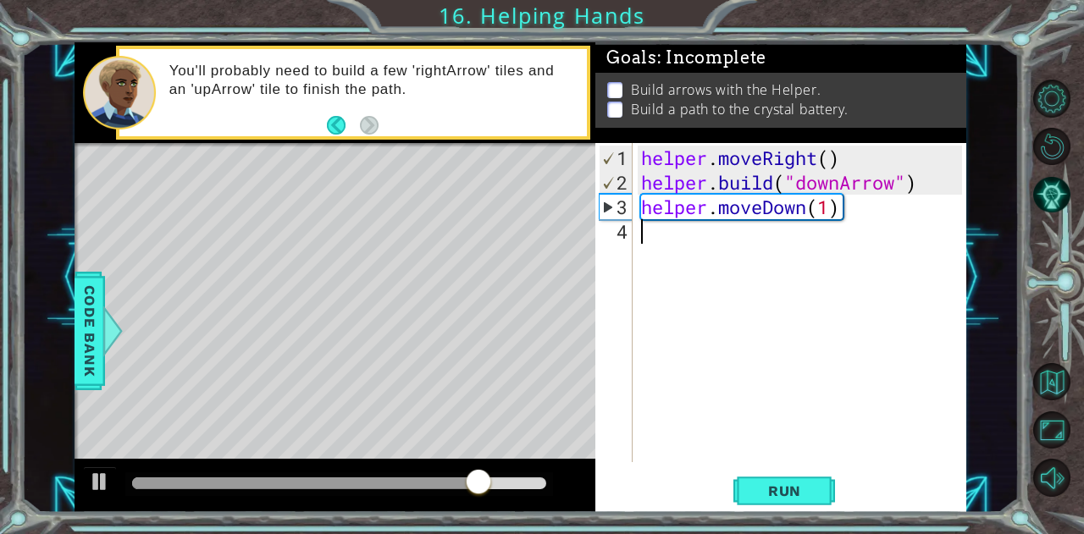
click at [678, 236] on div "helper . moveRight ( ) helper . build ( "downArrow" ) helper . moveDown ( 1 )" at bounding box center [804, 330] width 333 height 368
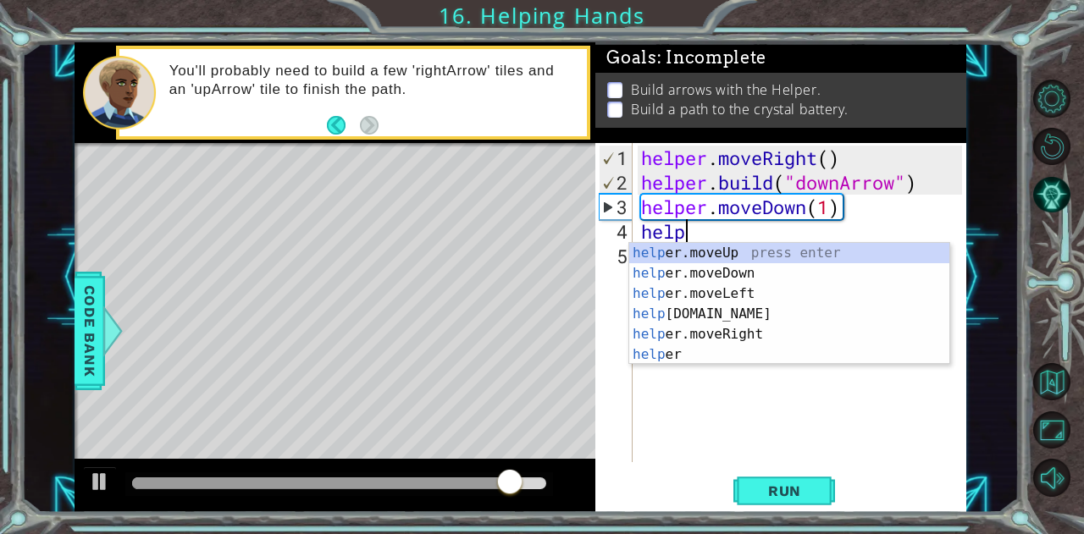
scroll to position [0, 2]
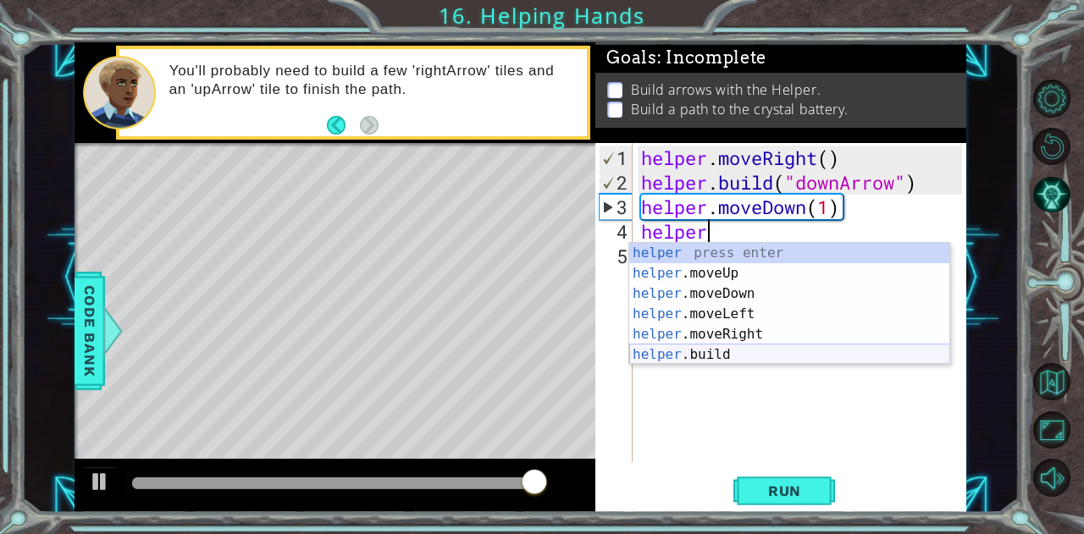
click at [743, 353] on div "helper press enter helper .moveUp press enter helper .moveDown press enter help…" at bounding box center [789, 324] width 321 height 163
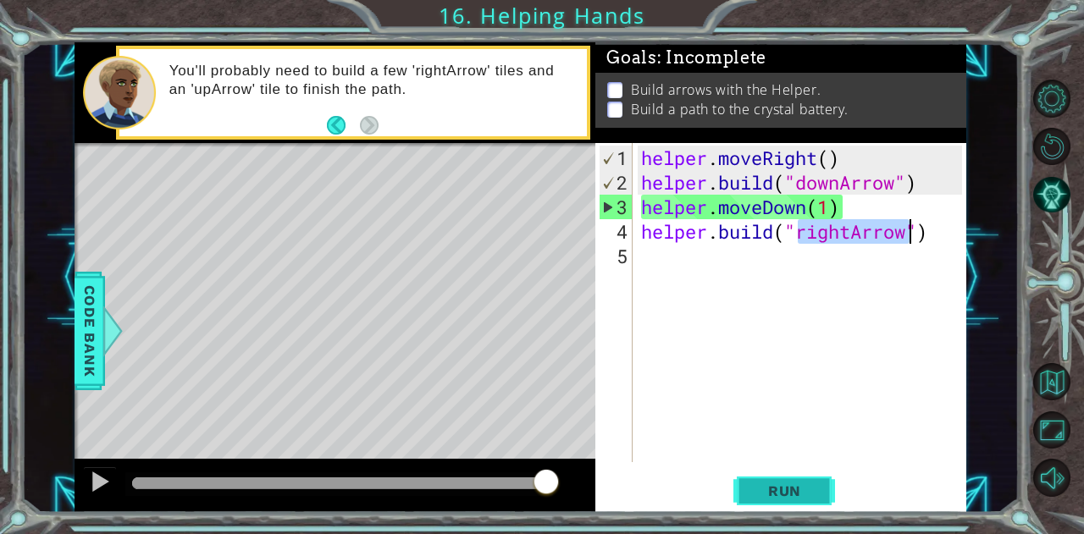
type textarea "[DOMAIN_NAME]("rightArrow")"
click at [825, 501] on button "Run" at bounding box center [784, 490] width 102 height 37
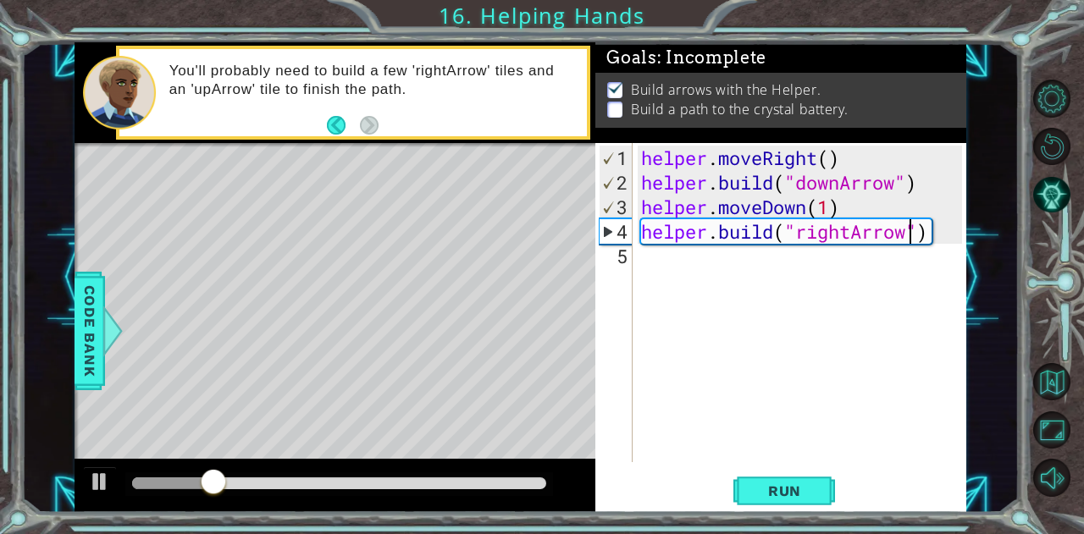
click at [732, 269] on div "helper . moveRight ( ) helper . build ( "downArrow" ) helper . moveDown ( 1 ) h…" at bounding box center [804, 330] width 333 height 368
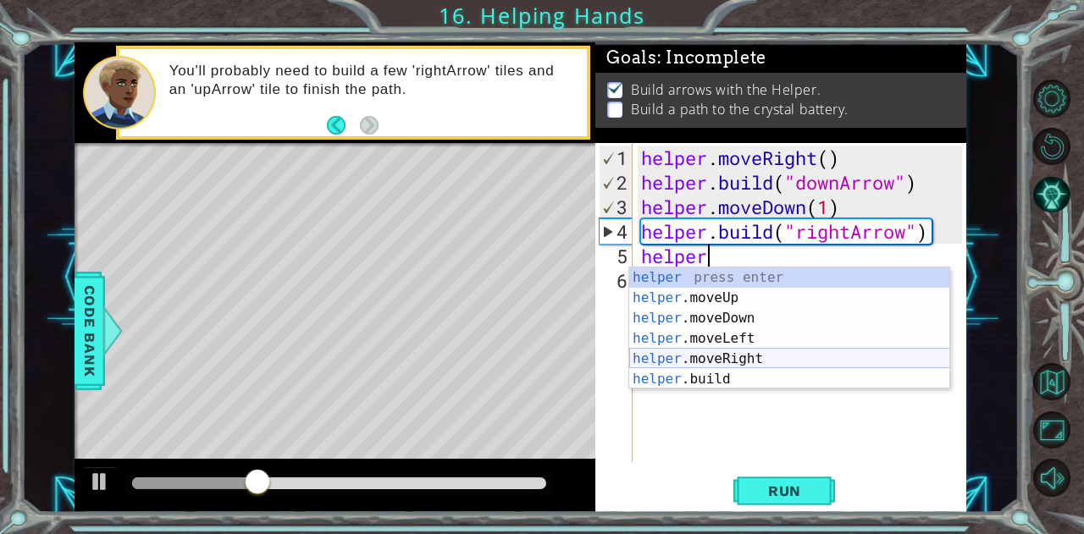
click at [732, 363] on div "helper press enter helper .moveUp press enter helper .moveDown press enter help…" at bounding box center [789, 349] width 321 height 163
type textarea "helper.moveRight(1)"
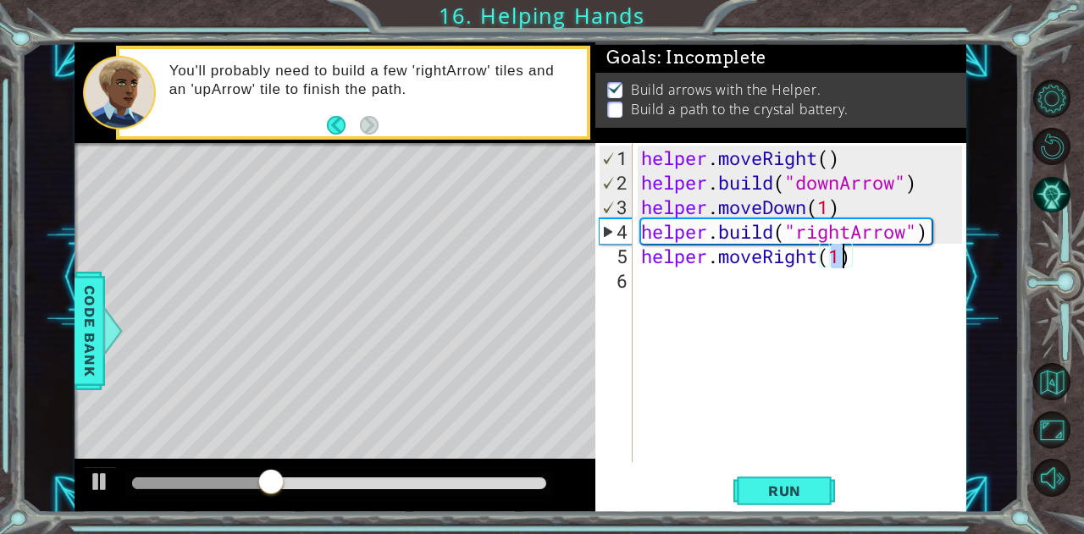
click at [931, 255] on div "helper . moveRight ( ) helper . build ( "downArrow" ) helper . moveDown ( 1 ) h…" at bounding box center [804, 330] width 333 height 368
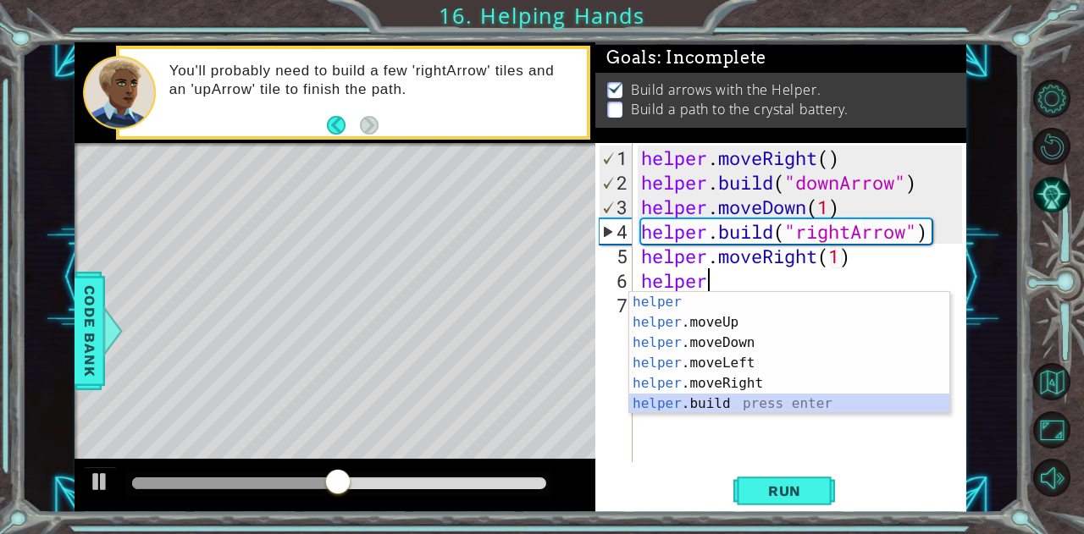
click at [755, 402] on div "helper press enter helper .moveUp press enter helper .moveDown press enter help…" at bounding box center [789, 373] width 321 height 163
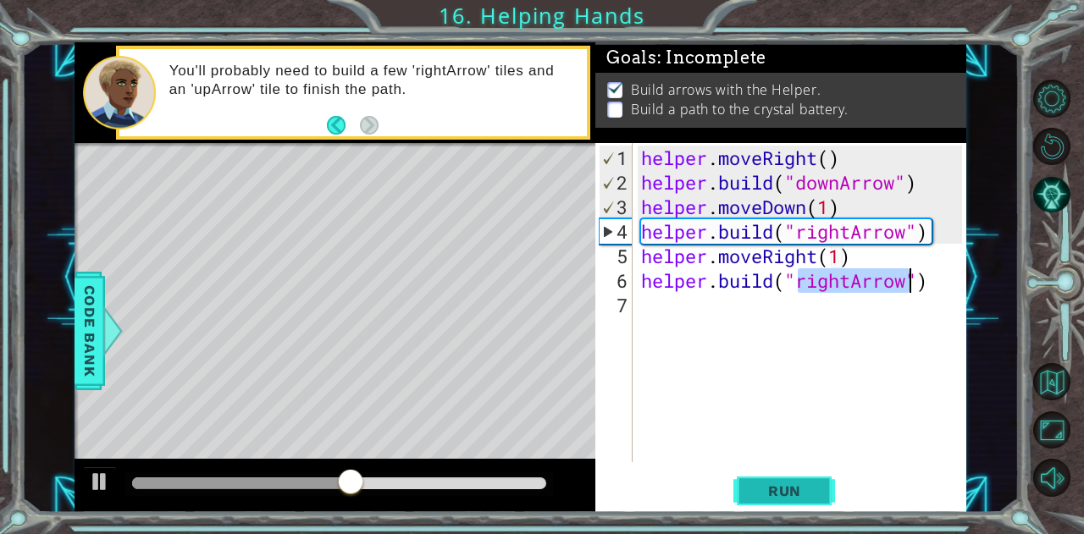
type textarea "[DOMAIN_NAME]("rightArrow")"
click at [798, 483] on span "Run" at bounding box center [784, 491] width 67 height 17
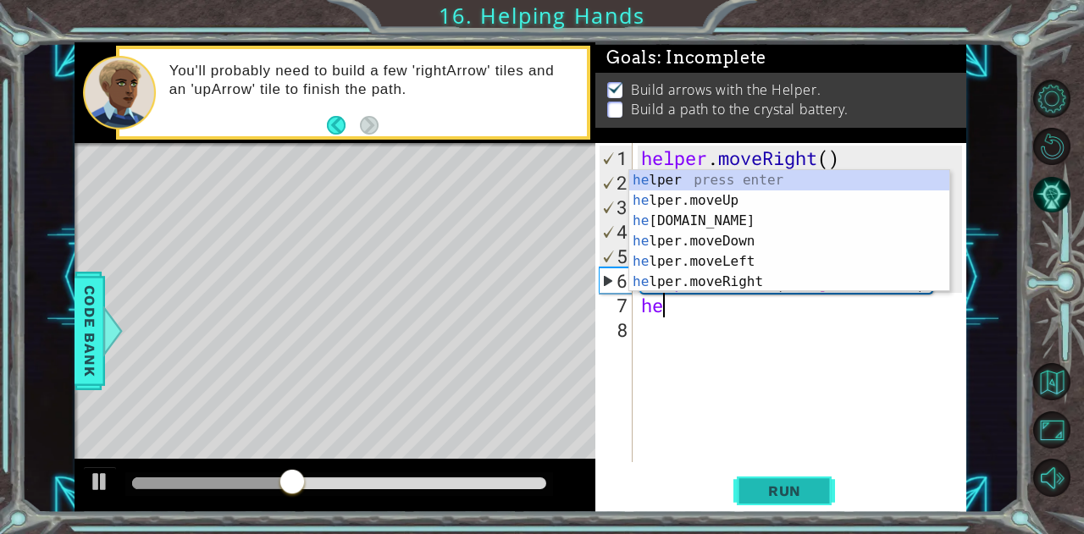
scroll to position [0, 1]
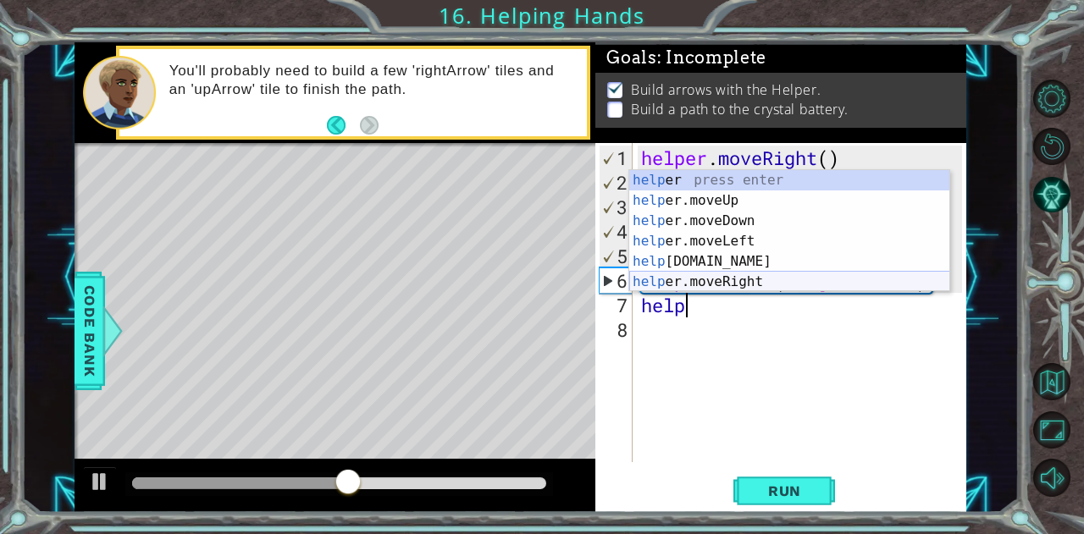
click at [855, 273] on div "help er press enter help er.moveUp press enter help er.moveDown press enter hel…" at bounding box center [789, 251] width 321 height 163
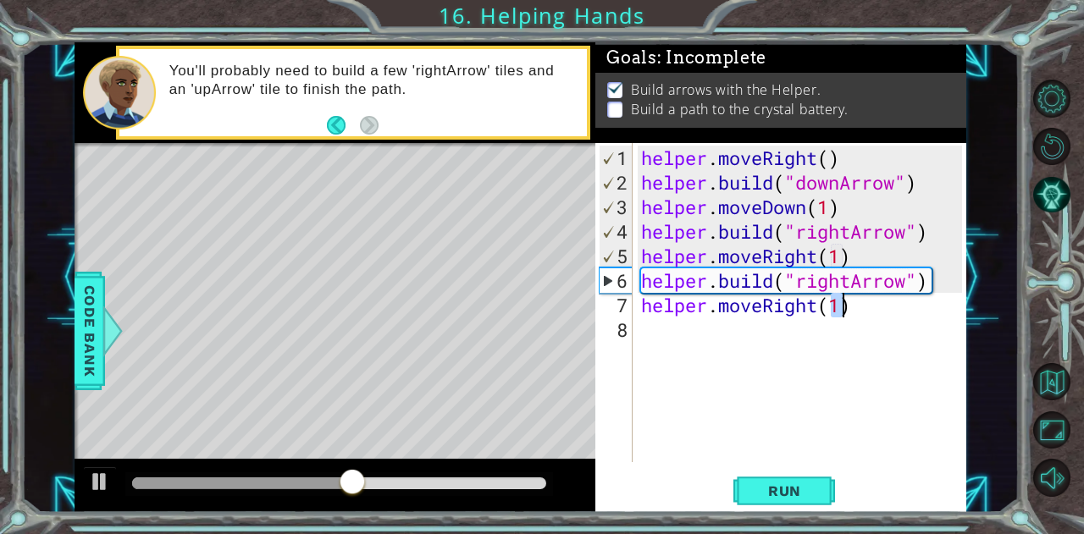
type textarea "helper.moveRight(1)"
click at [886, 321] on div "helper . moveRight ( ) helper . build ( "downArrow" ) helper . moveDown ( 1 ) h…" at bounding box center [804, 330] width 333 height 368
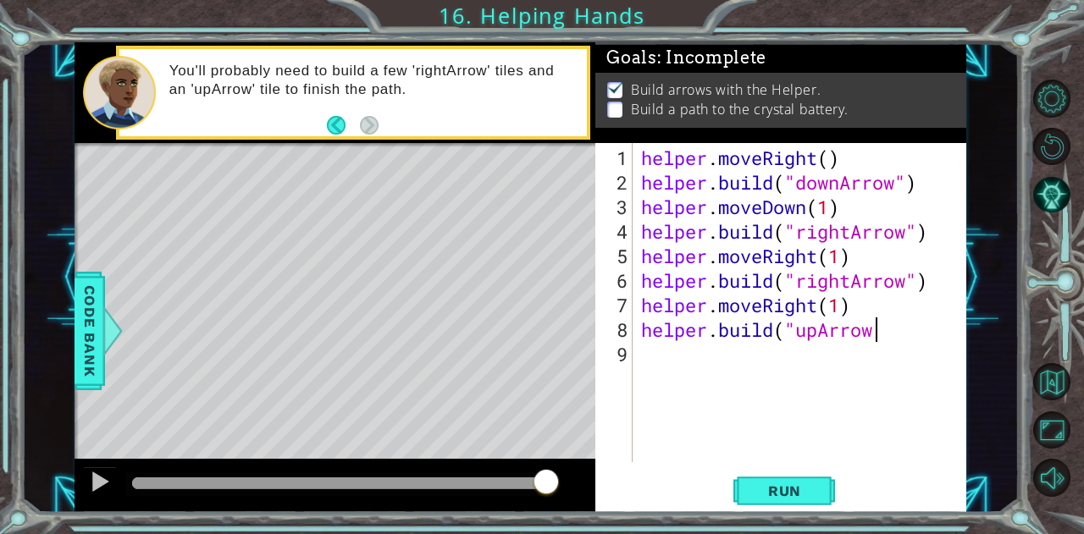
scroll to position [0, 9]
type textarea "[DOMAIN_NAME]("upArrow")"
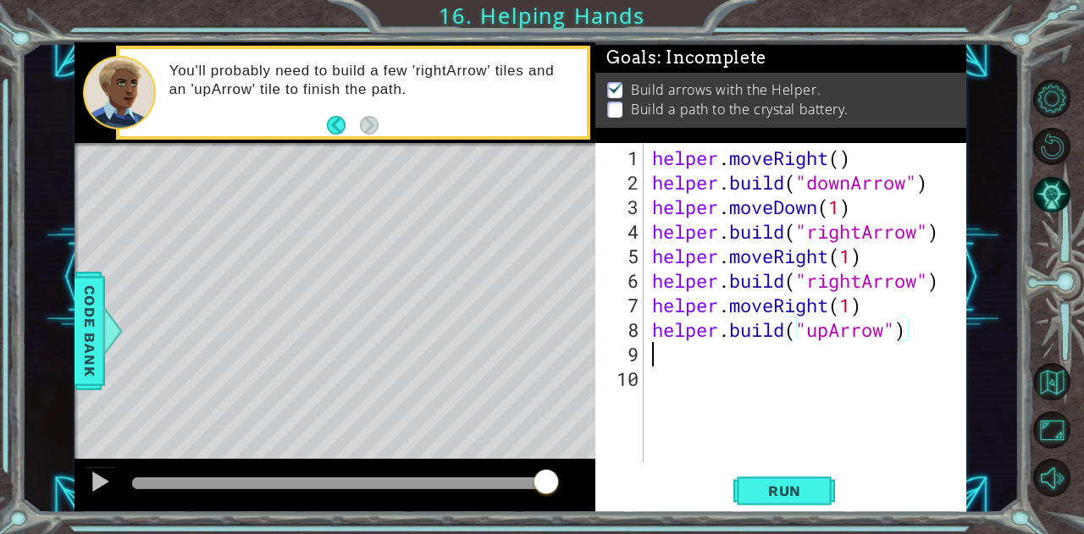
scroll to position [0, 0]
click at [767, 504] on button "Run" at bounding box center [784, 490] width 102 height 37
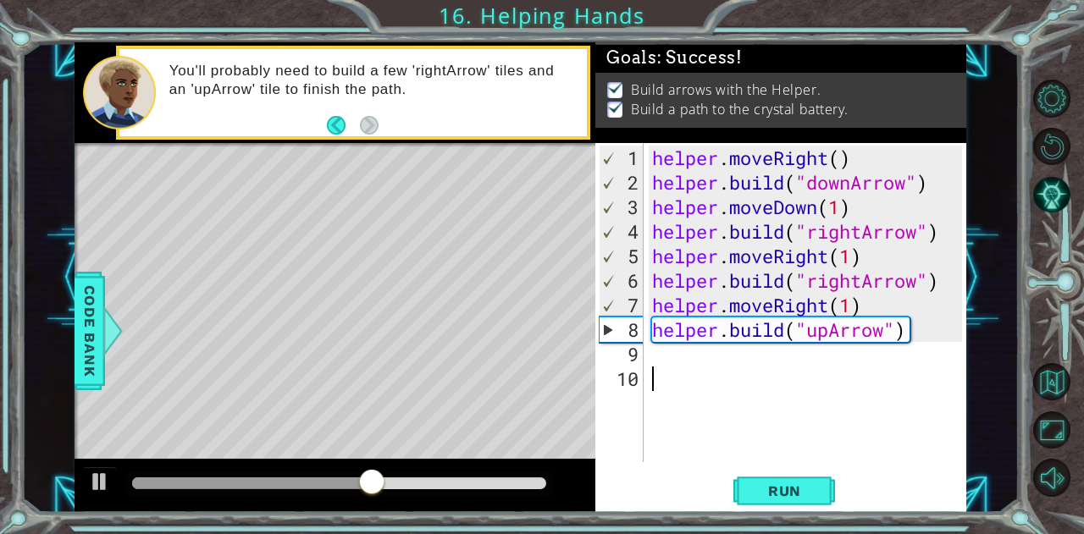
click at [696, 380] on div "helper . moveRight ( ) helper . build ( "downArrow" ) helper . moveDown ( 1 ) h…" at bounding box center [810, 330] width 323 height 368
click at [693, 362] on div "helper . moveRight ( ) helper . build ( "downArrow" ) helper . moveDown ( 1 ) h…" at bounding box center [810, 330] width 323 height 368
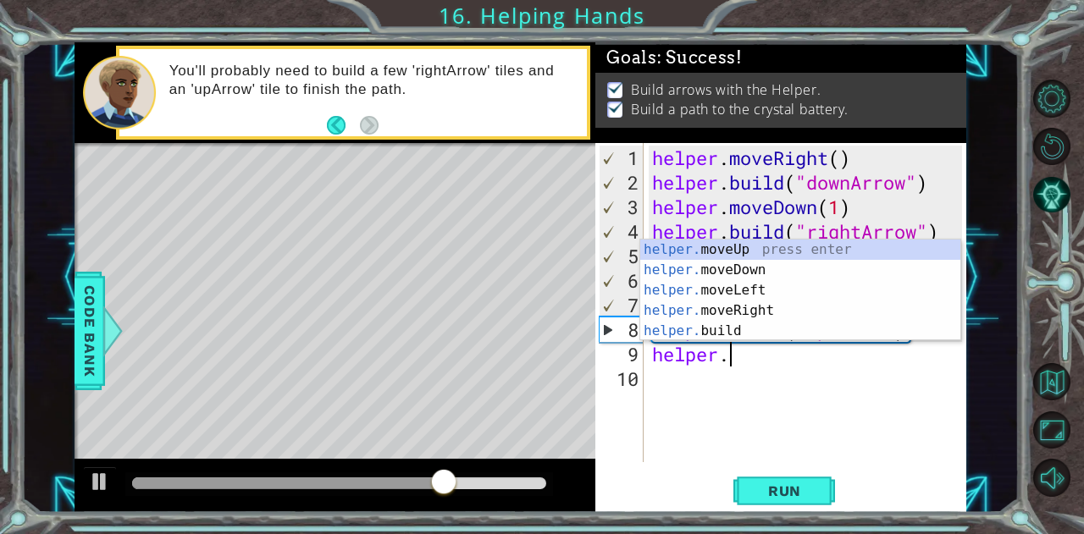
scroll to position [0, 2]
click at [709, 248] on div "helper. moveUp press enter helper. moveDown press enter helper. moveLeft press …" at bounding box center [800, 311] width 321 height 142
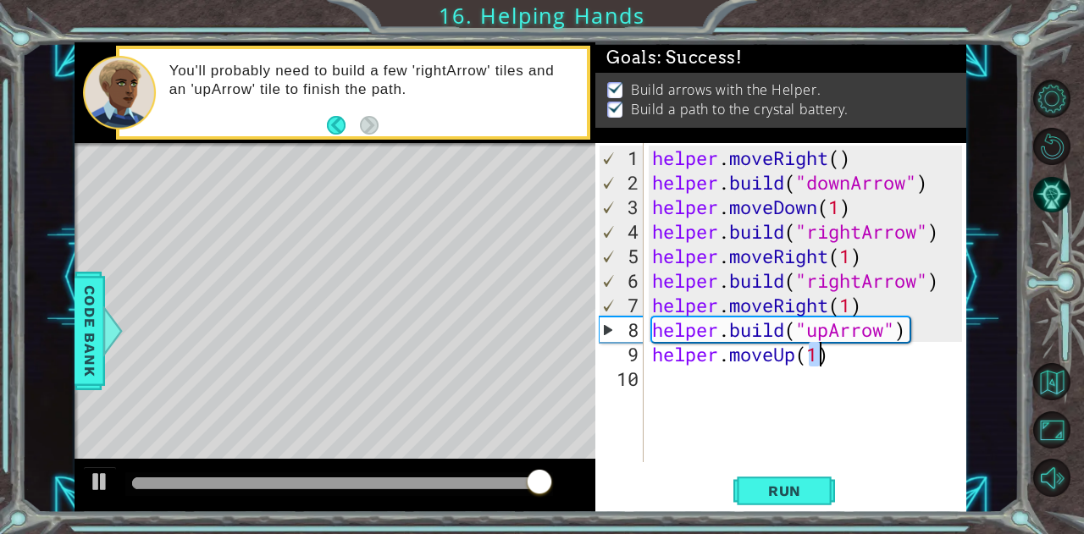
type textarea "helper.moveUp(1)"
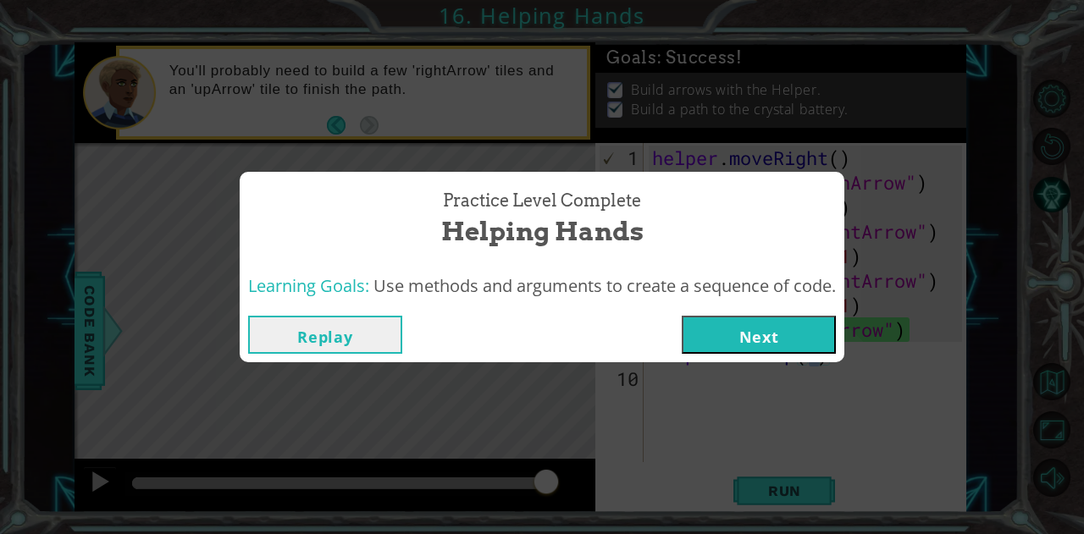
click at [769, 329] on button "Next" at bounding box center [759, 335] width 154 height 38
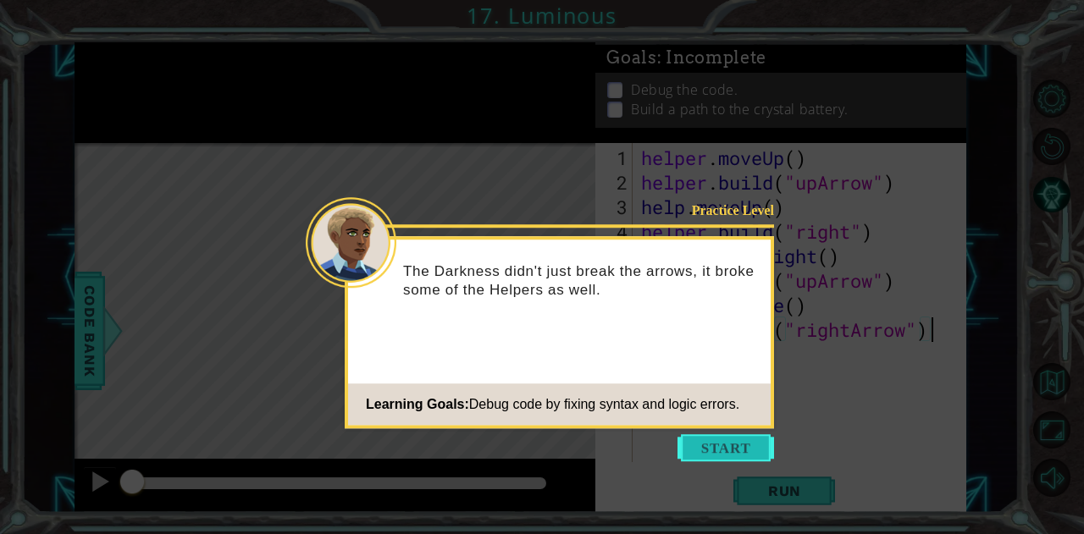
click at [732, 446] on button "Start" at bounding box center [725, 447] width 97 height 27
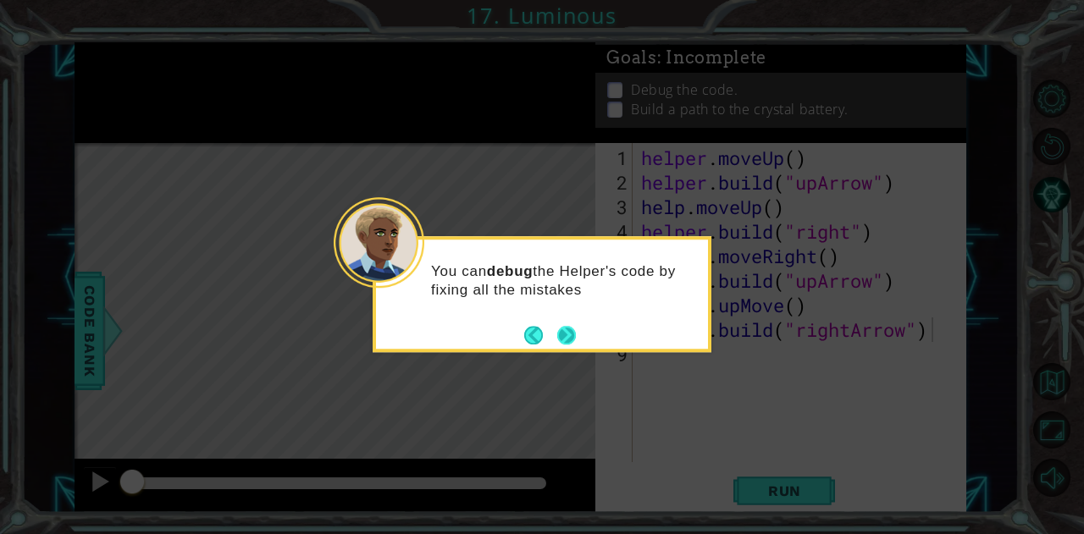
click at [560, 328] on button "Next" at bounding box center [566, 335] width 20 height 20
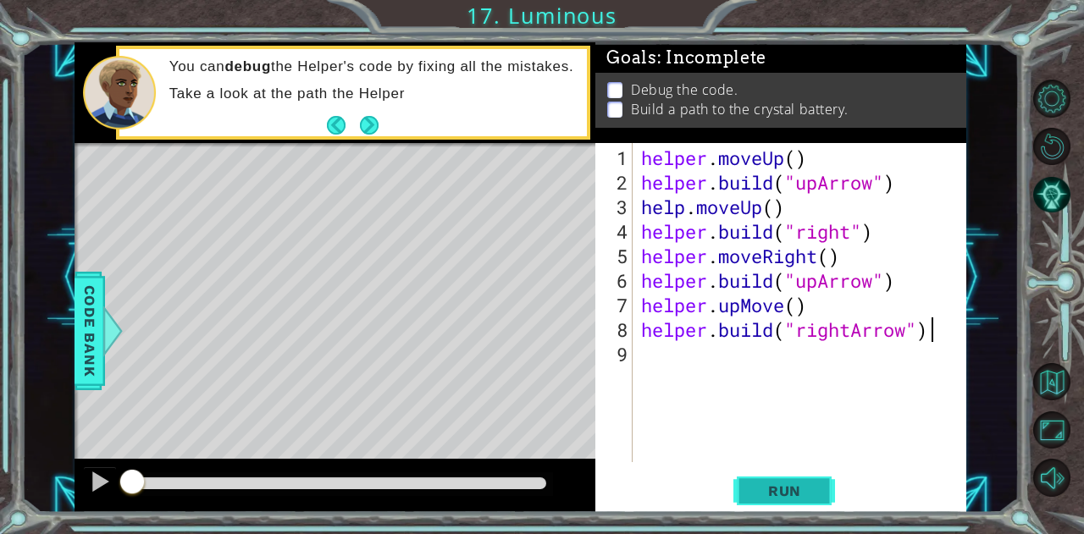
click at [805, 497] on span "Run" at bounding box center [784, 491] width 67 height 17
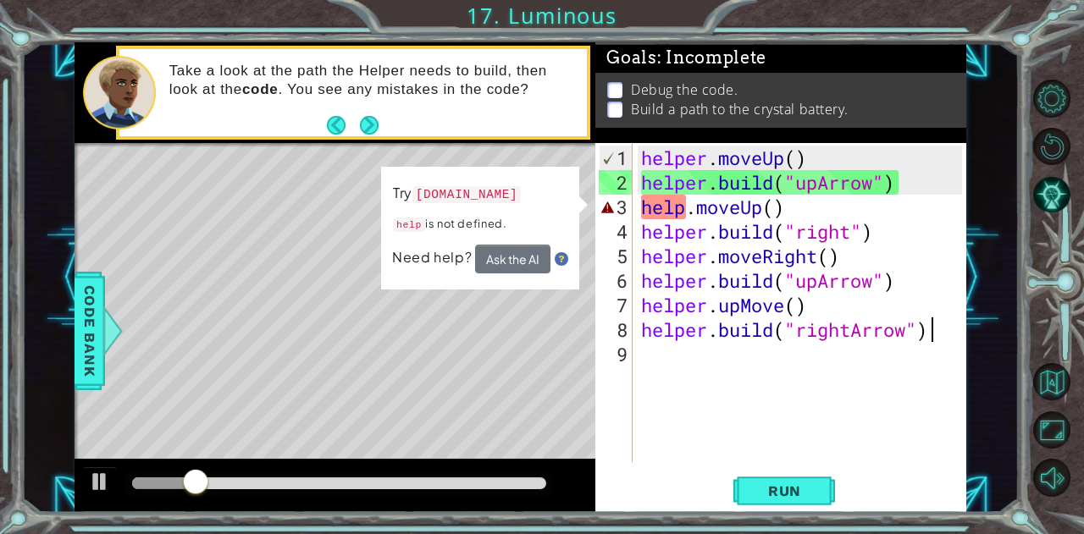
click at [693, 211] on div "helper . moveUp ( ) helper . build ( "upArrow" ) help . moveUp ( ) helper . bui…" at bounding box center [804, 330] width 333 height 368
click at [691, 206] on div "helper . moveUp ( ) helper . build ( "upArrow" ) help . moveUp ( ) helper . bui…" at bounding box center [804, 330] width 333 height 368
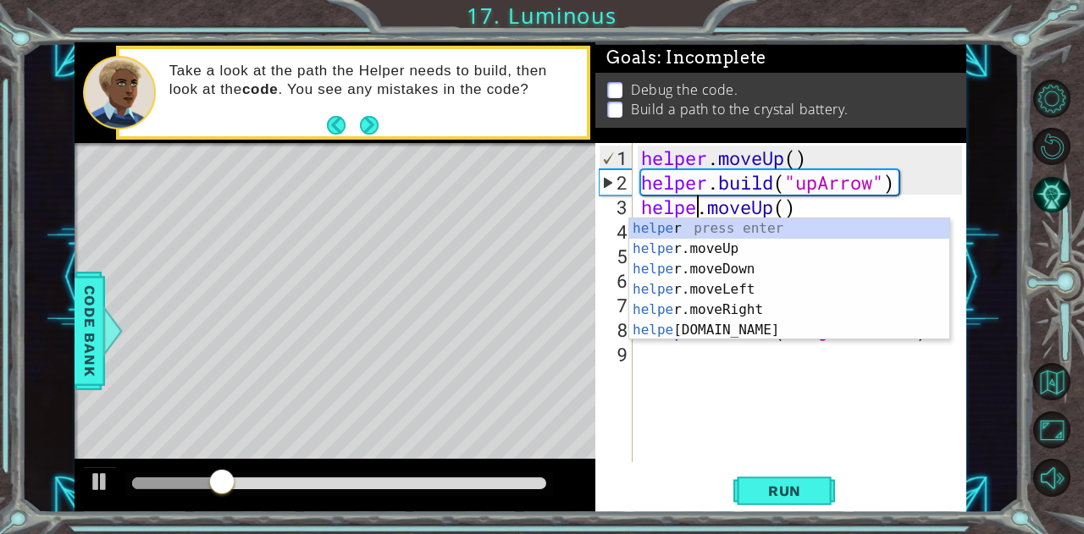
scroll to position [0, 3]
click at [782, 495] on span "Run" at bounding box center [784, 491] width 67 height 17
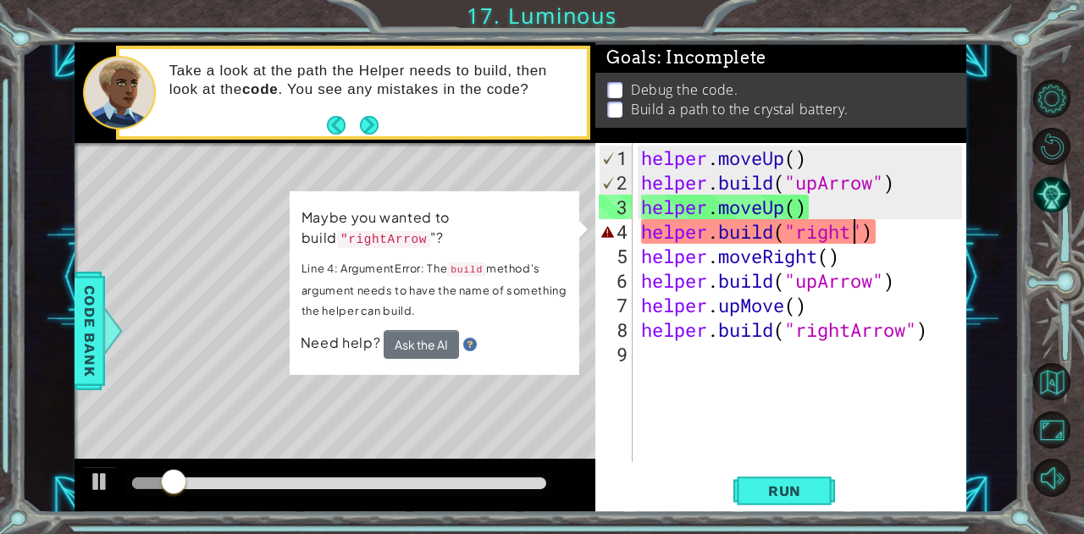
click at [852, 240] on div "helper . moveUp ( ) helper . build ( "upArrow" ) helper . moveUp ( ) helper . b…" at bounding box center [804, 330] width 333 height 368
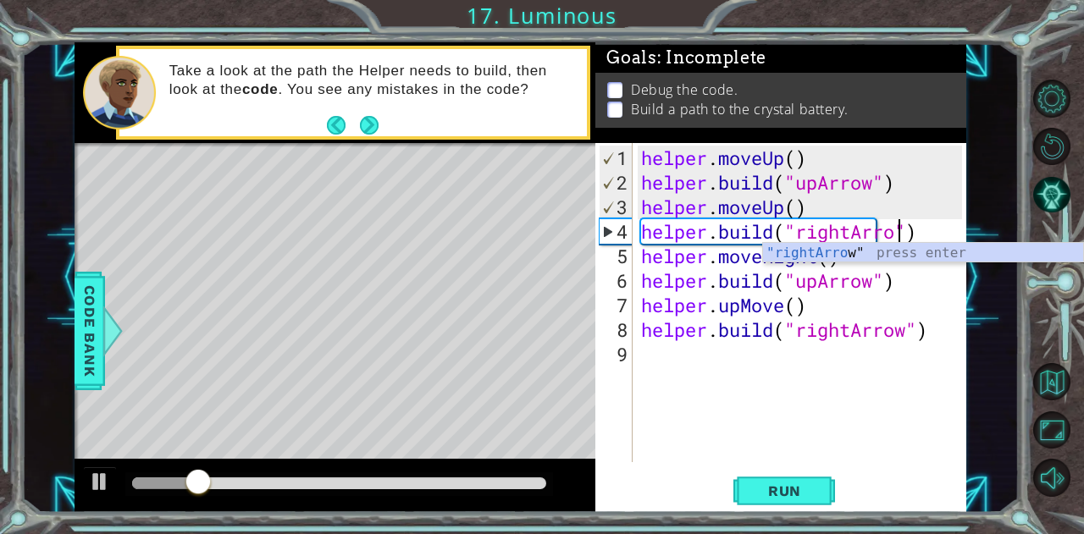
scroll to position [0, 12]
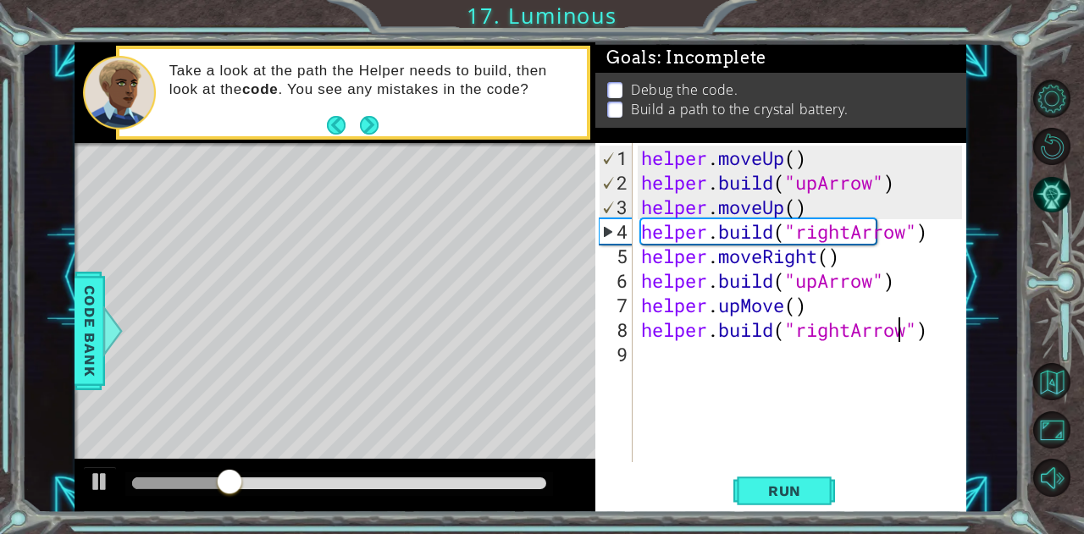
click at [898, 324] on div "helper . moveUp ( ) helper . build ( "upArrow" ) helper . moveUp ( ) helper . b…" at bounding box center [804, 330] width 333 height 368
click at [787, 306] on div "helper . moveUp ( ) helper . build ( "upArrow" ) helper . moveUp ( ) helper . b…" at bounding box center [804, 330] width 333 height 368
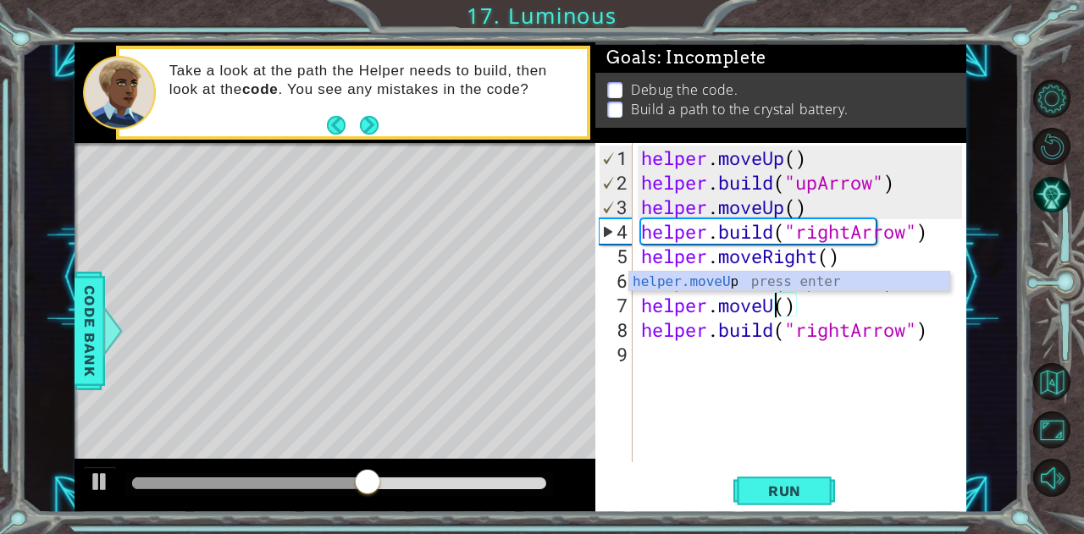
scroll to position [0, 7]
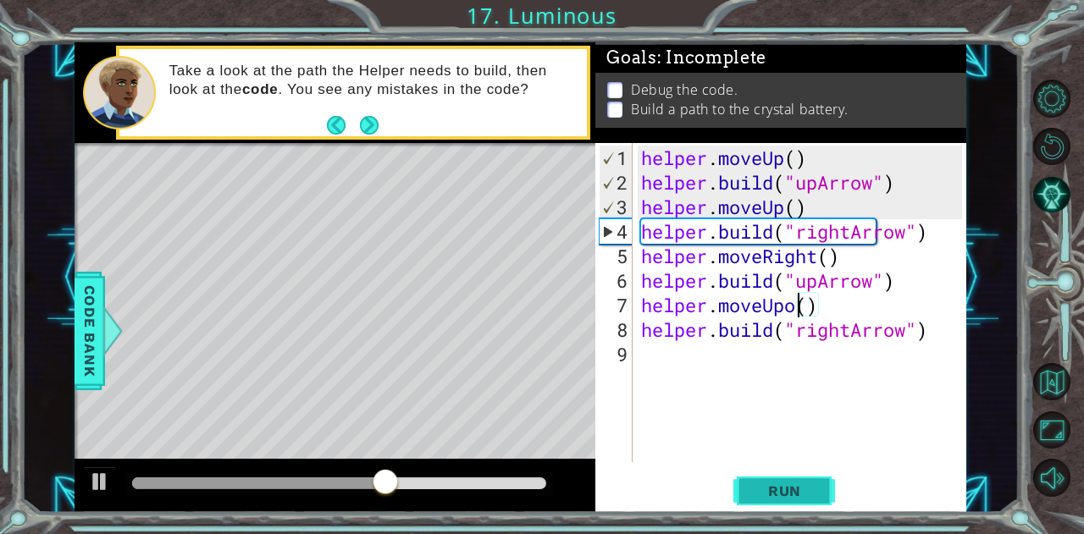
click at [781, 492] on span "Run" at bounding box center [784, 491] width 67 height 17
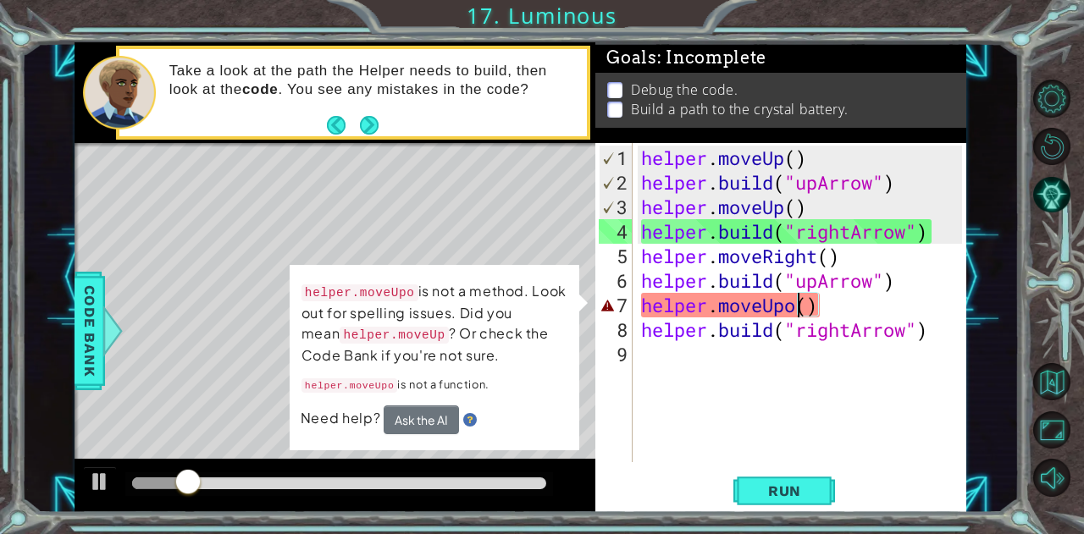
type textarea "helper.moveUp()"
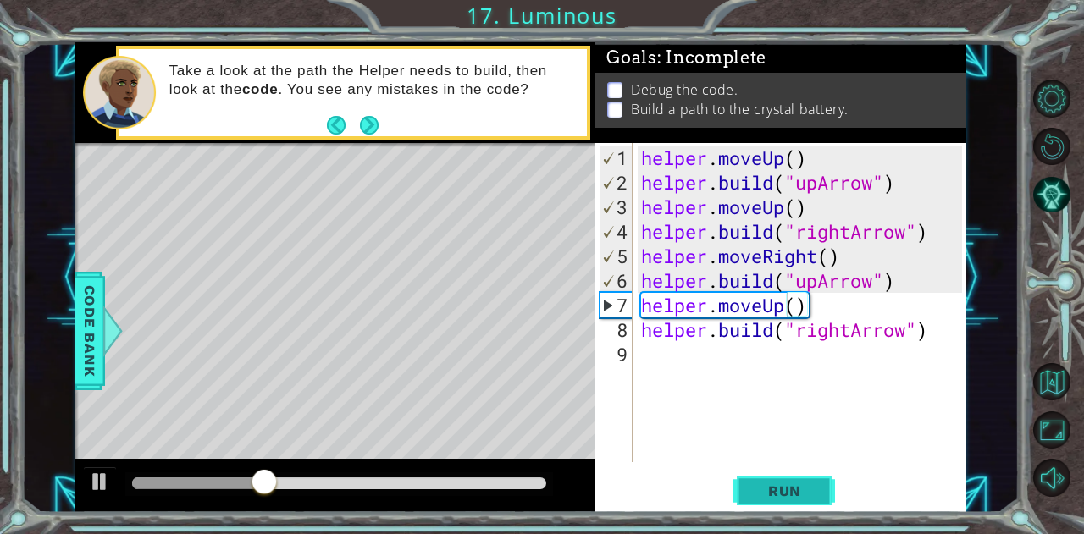
click at [798, 480] on button "Run" at bounding box center [784, 490] width 102 height 37
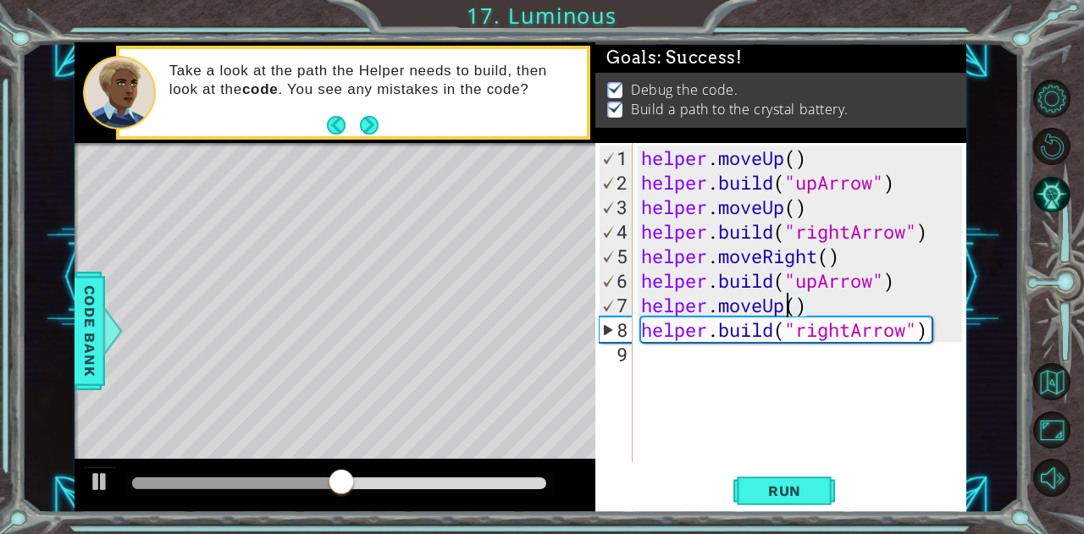
drag, startPoint x: 801, startPoint y: 482, endPoint x: 650, endPoint y: 470, distance: 151.2
click at [650, 470] on div "helper.moveUp() 1 2 3 4 5 6 7 8 9 helper . moveUp ( ) helper . build ( "upArrow…" at bounding box center [780, 328] width 370 height 370
click at [745, 372] on div "helper . moveUp ( ) helper . build ( "upArrow" ) helper . moveUp ( ) helper . b…" at bounding box center [804, 330] width 333 height 368
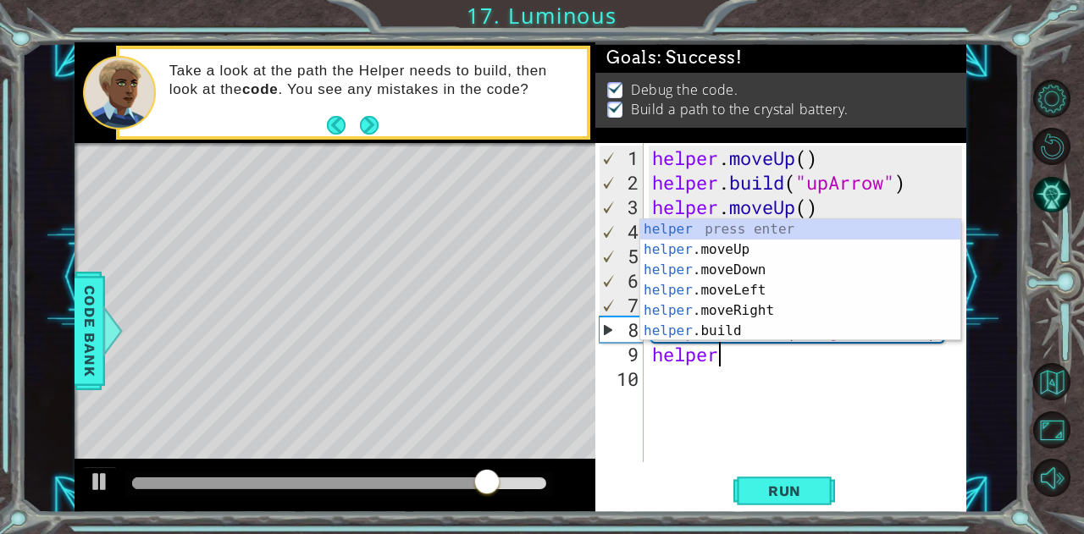
scroll to position [0, 2]
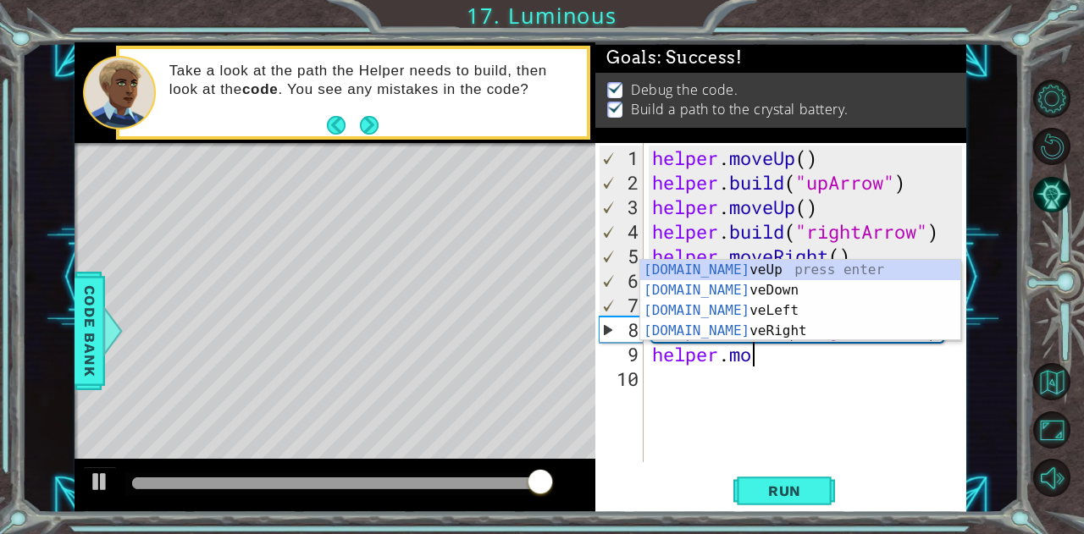
type textarea "helper.mov"
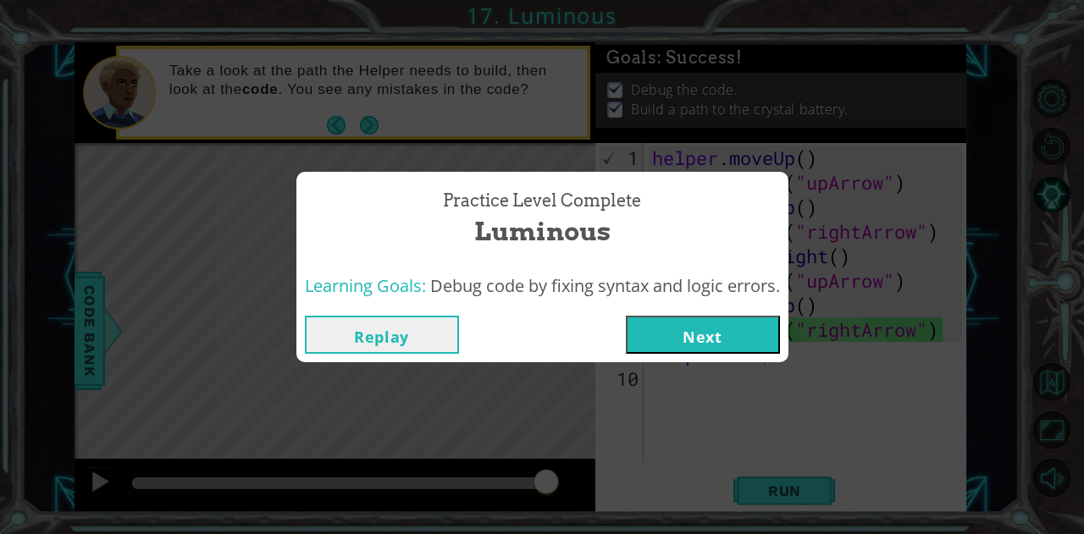
click at [743, 328] on button "Next" at bounding box center [703, 335] width 154 height 38
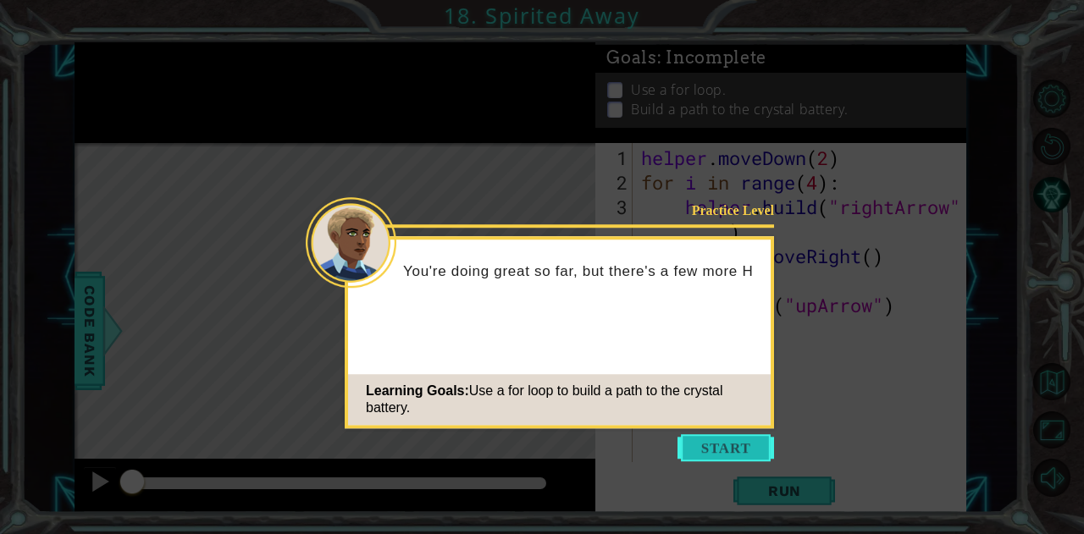
click at [735, 446] on button "Start" at bounding box center [725, 447] width 97 height 27
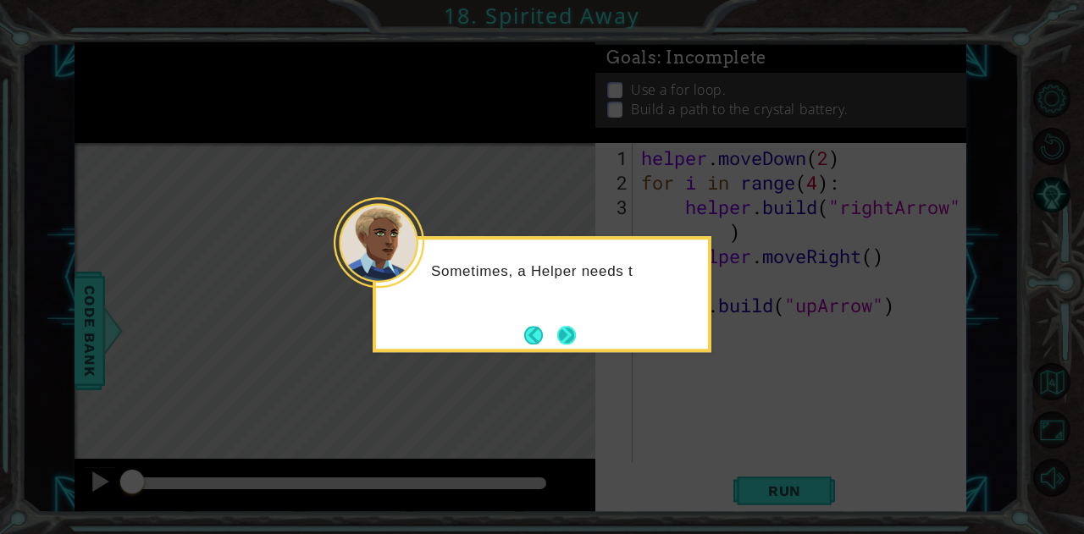
click at [568, 329] on button "Next" at bounding box center [566, 335] width 21 height 21
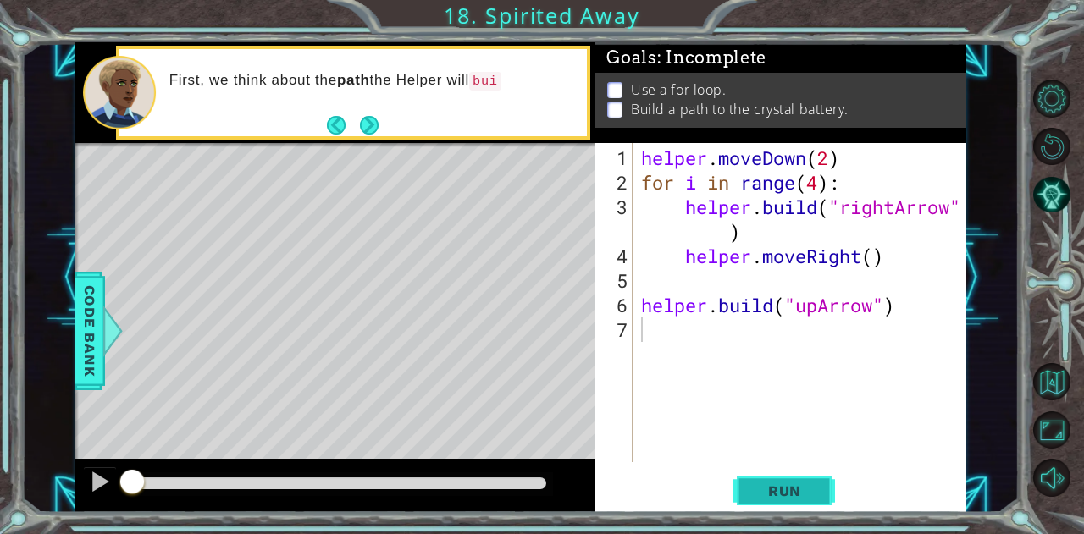
click at [808, 483] on span "Run" at bounding box center [784, 491] width 67 height 17
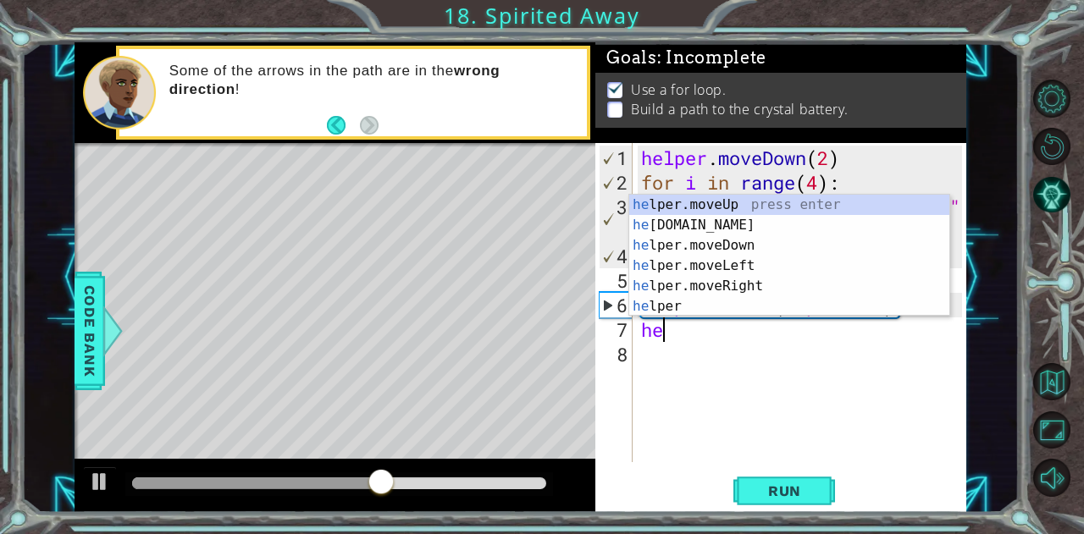
type textarea "h"
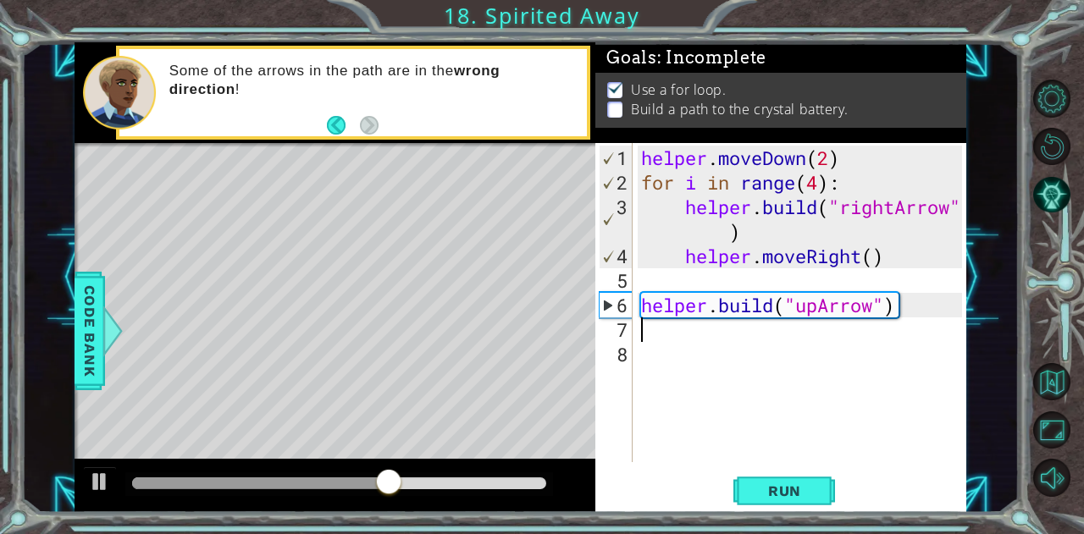
type textarea "[DOMAIN_NAME]("upArrow")"
click at [693, 350] on div "helper . moveDown ( 2 ) for i in range ( 4 ) : helper . build ( "rightArrow" ) …" at bounding box center [804, 330] width 333 height 368
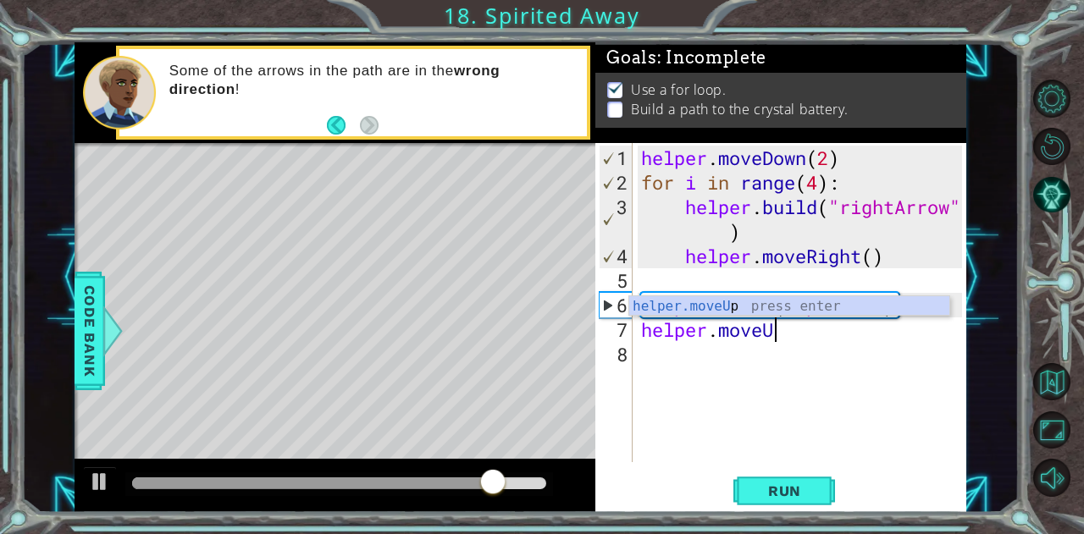
scroll to position [0, 5]
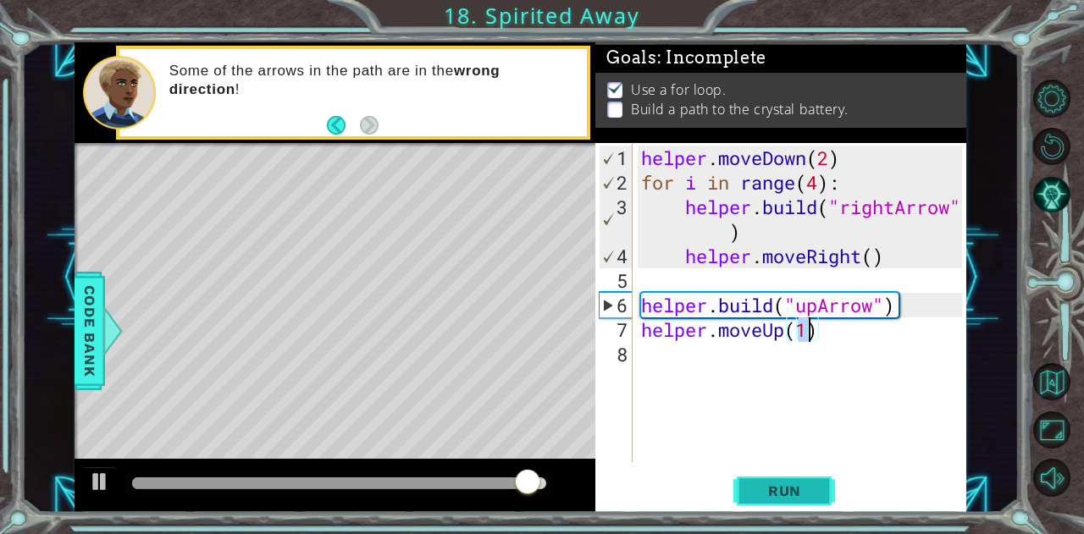
click at [779, 490] on span "Run" at bounding box center [784, 491] width 67 height 17
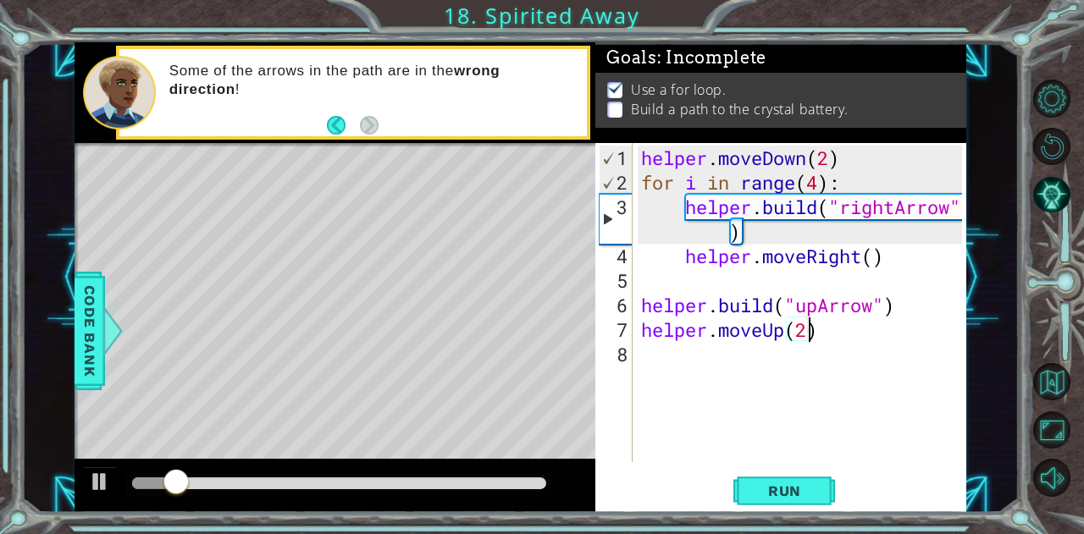
scroll to position [0, 7]
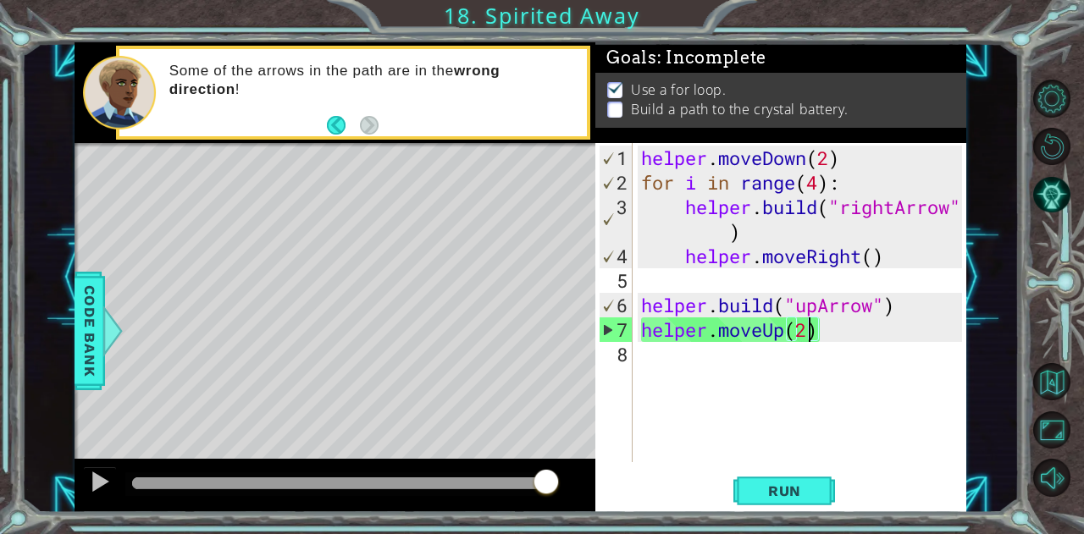
click at [825, 338] on div "helper . moveDown ( 2 ) for i in range ( 4 ) : helper . build ( "rightArrow" ) …" at bounding box center [804, 330] width 333 height 368
drag, startPoint x: 825, startPoint y: 338, endPoint x: 836, endPoint y: 334, distance: 11.5
click at [836, 334] on div "helper . moveDown ( 2 ) for i in range ( 4 ) : helper . build ( "rightArrow" ) …" at bounding box center [804, 330] width 333 height 368
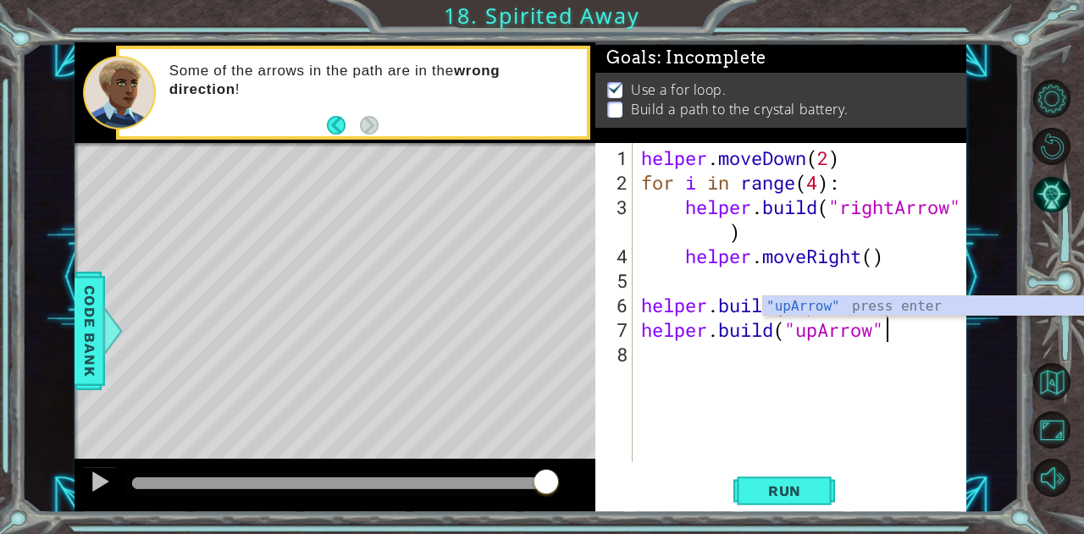
scroll to position [0, 10]
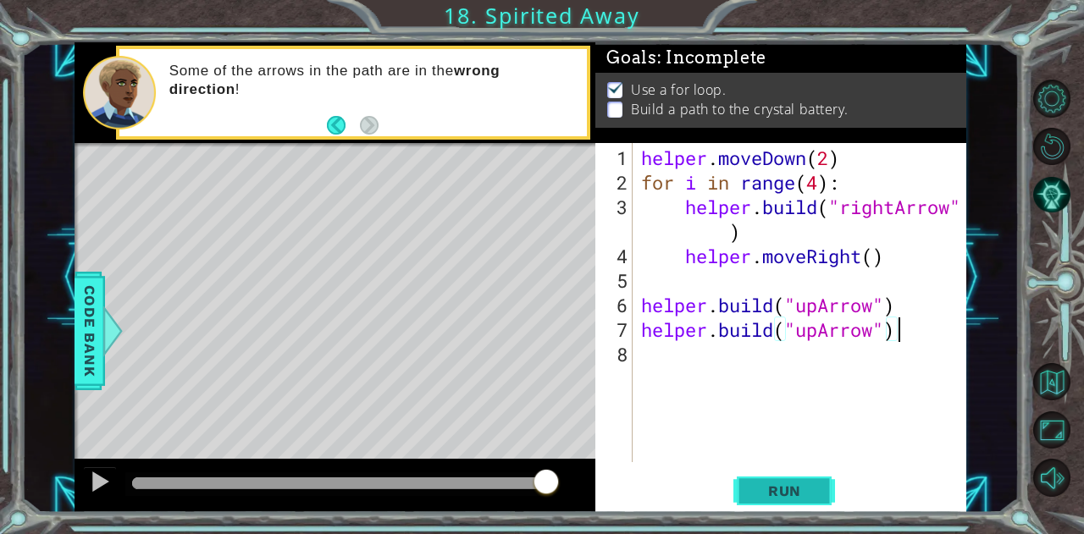
type textarea "[DOMAIN_NAME]("upArrow")"
click at [777, 496] on span "Run" at bounding box center [784, 491] width 67 height 17
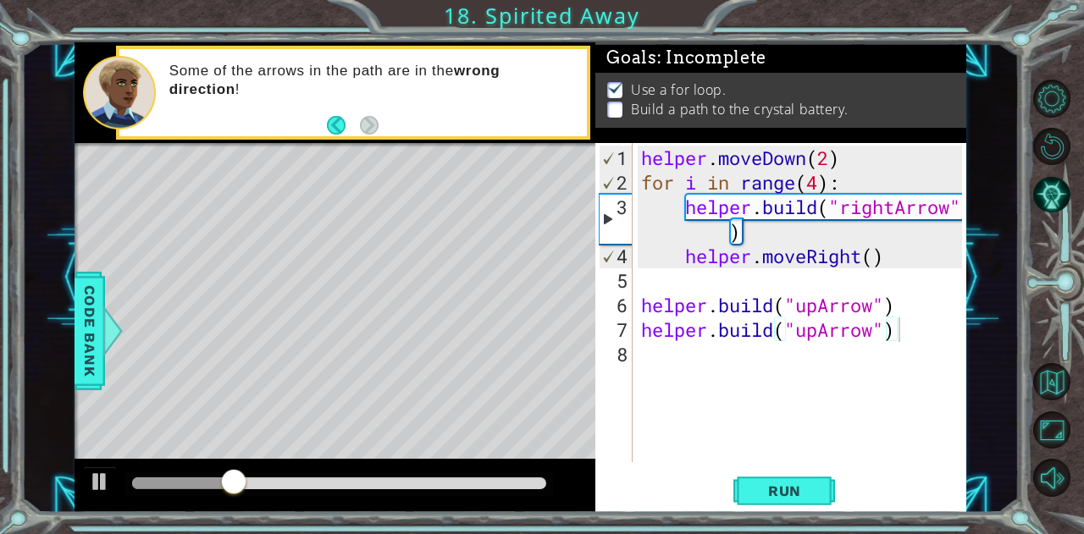
drag, startPoint x: 777, startPoint y: 496, endPoint x: 966, endPoint y: 426, distance: 201.5
click at [966, 426] on div "1 ההההההההההההההההההההההההההההההההההההההההההההההההההההההההההההההההההההההההההההה…" at bounding box center [520, 277] width 997 height 470
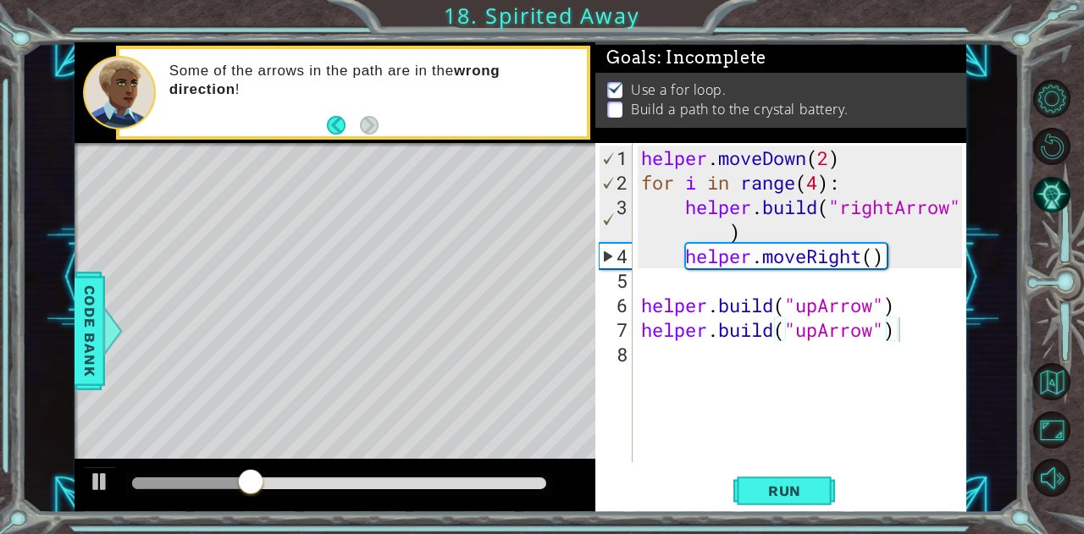
scroll to position [0, 0]
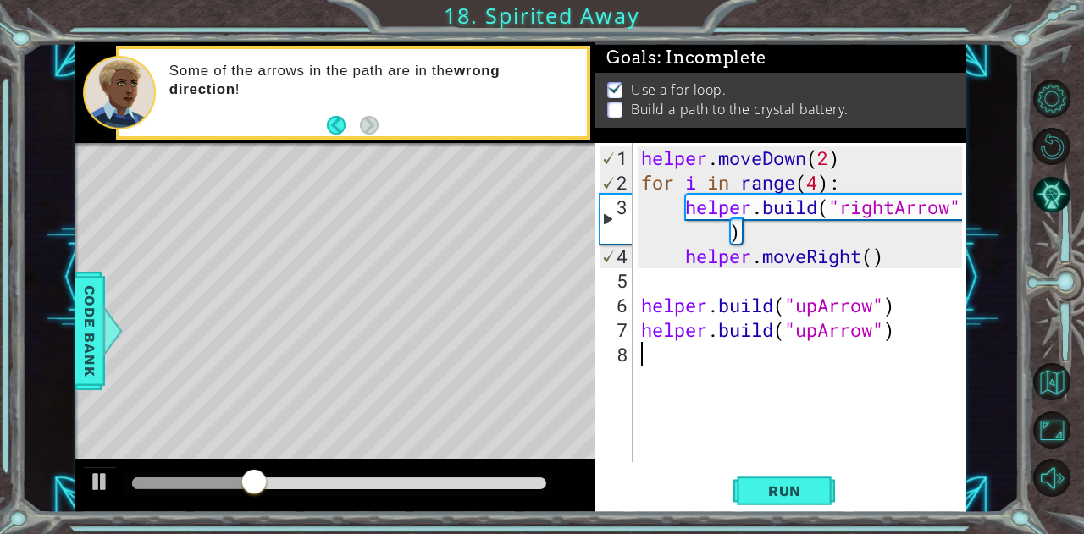
click at [911, 411] on div "helper . moveDown ( 2 ) for i in range ( 4 ) : helper . build ( "rightArrow" ) …" at bounding box center [804, 330] width 333 height 368
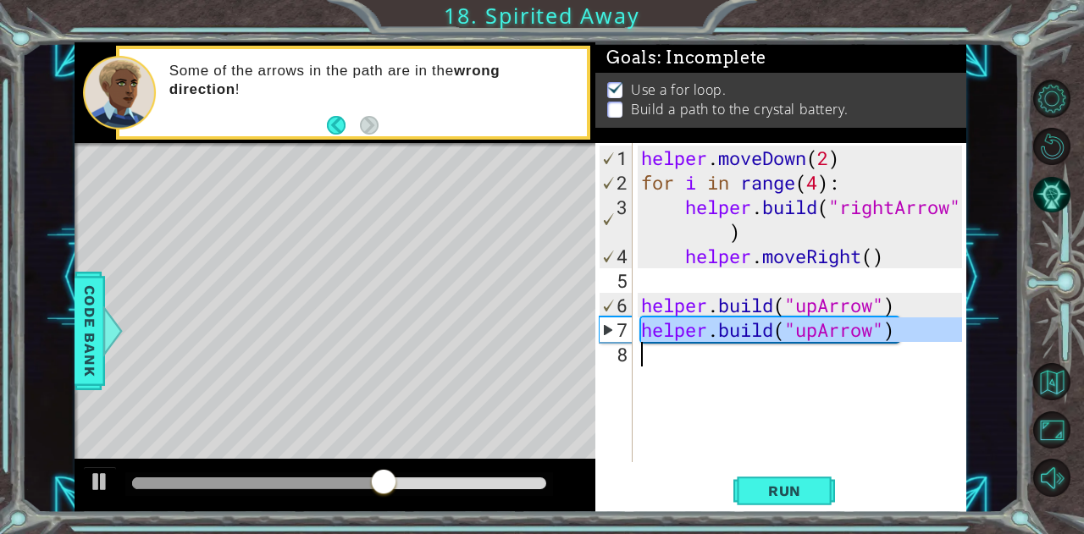
drag, startPoint x: 640, startPoint y: 337, endPoint x: 887, endPoint y: 348, distance: 247.5
click at [887, 348] on div "helper . moveDown ( 2 ) for i in range ( 4 ) : helper . build ( "rightArrow" ) …" at bounding box center [804, 330] width 333 height 368
type textarea "[DOMAIN_NAME]("upArrow")"
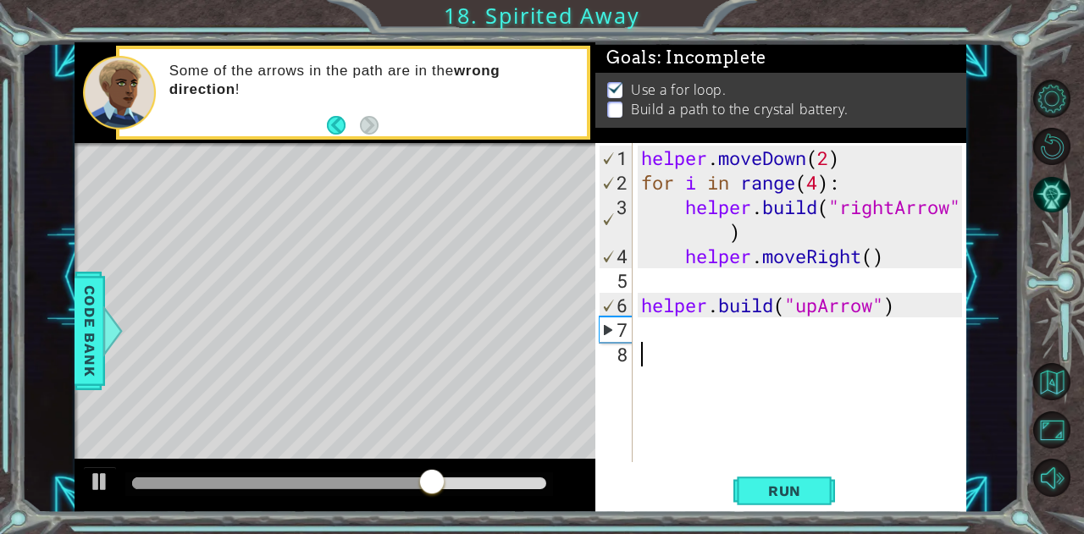
paste textarea "h"
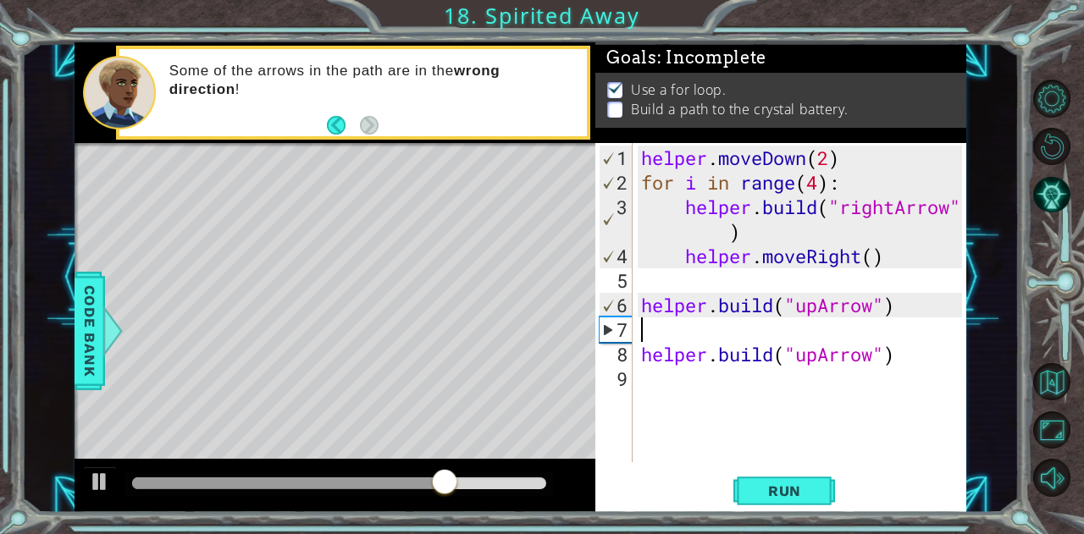
click at [699, 334] on div "helper . moveDown ( 2 ) for i in range ( 4 ) : helper . build ( "rightArrow" ) …" at bounding box center [804, 330] width 333 height 368
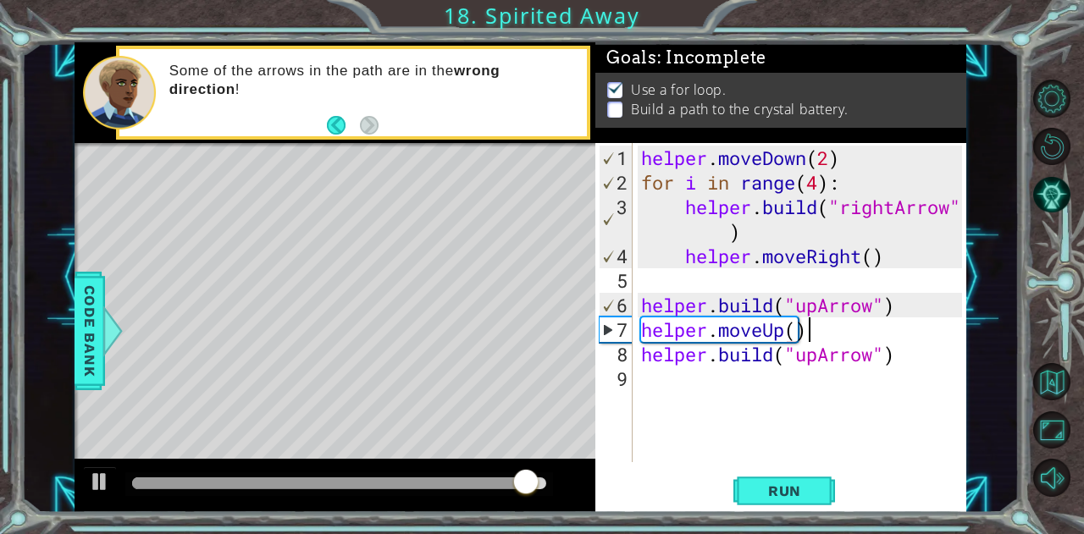
scroll to position [0, 7]
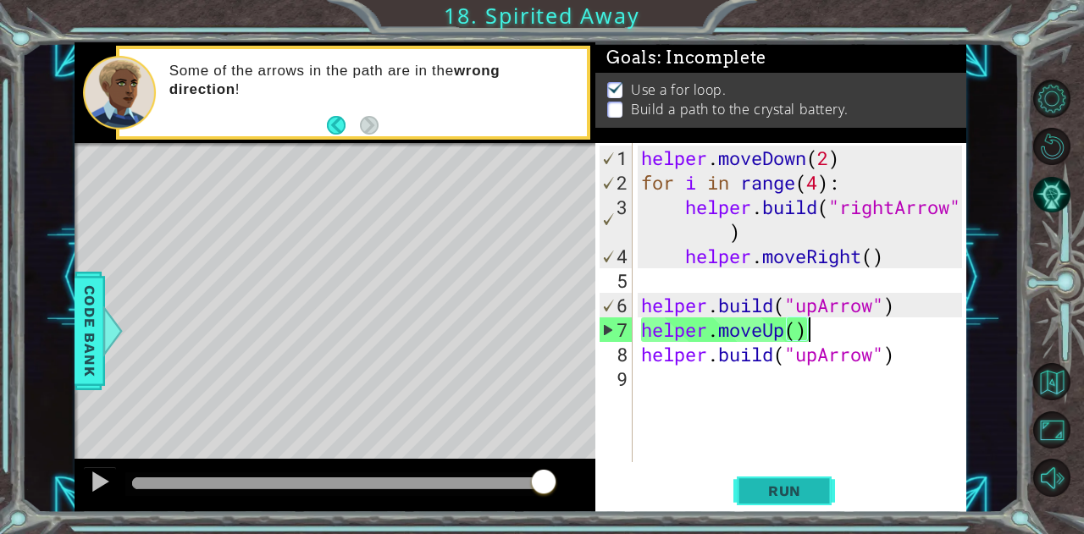
type textarea "helper.moveUp()"
click at [811, 482] on button "Run" at bounding box center [784, 490] width 102 height 37
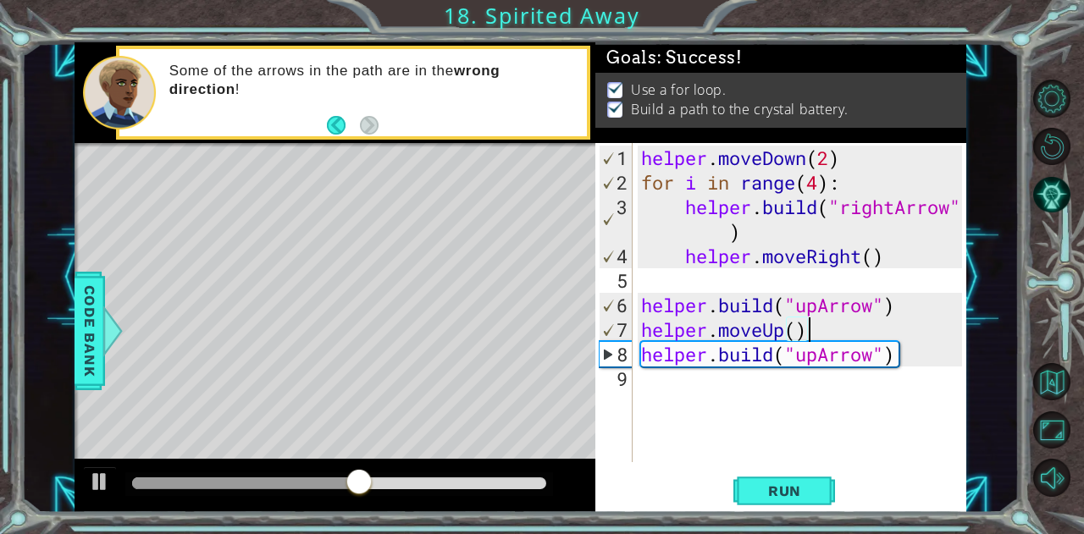
click at [698, 392] on div "helper . moveDown ( 2 ) for i in range ( 4 ) : helper . build ( "rightArrow" ) …" at bounding box center [804, 330] width 333 height 368
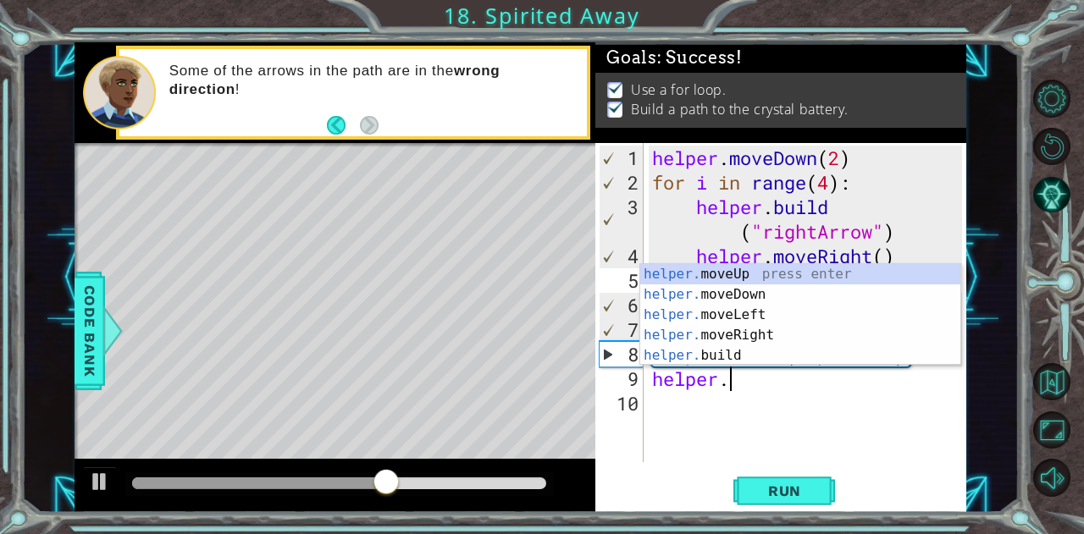
scroll to position [0, 2]
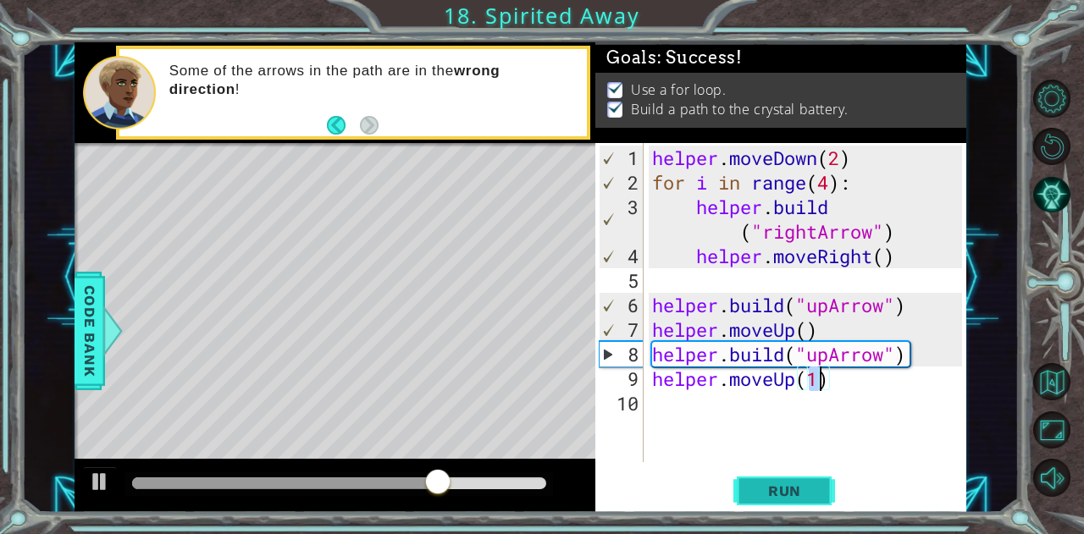
click at [788, 488] on span "Run" at bounding box center [784, 491] width 67 height 17
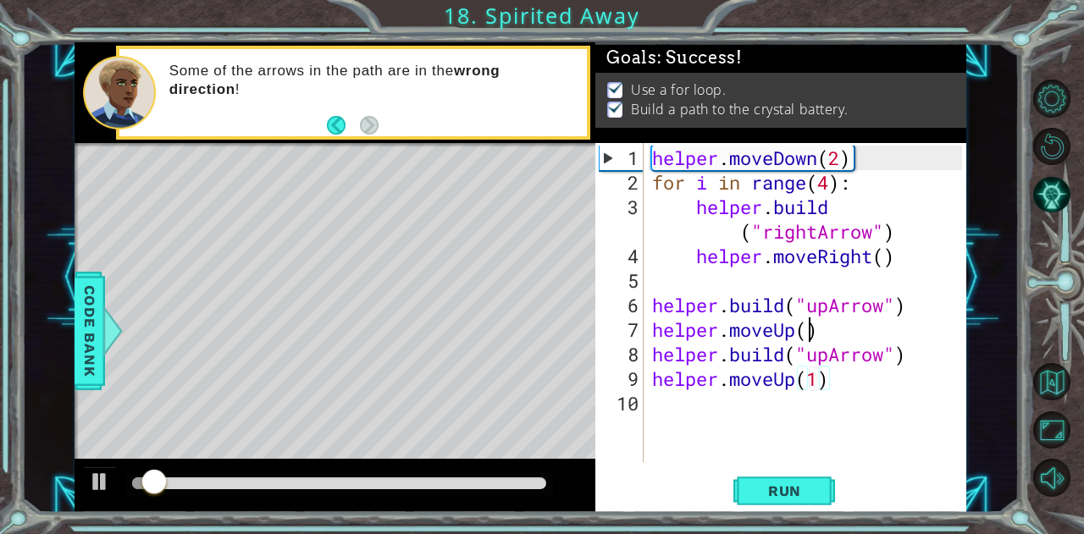
click at [811, 330] on div "helper . moveDown ( 2 ) for i in range ( 4 ) : helper . build ( "rightArrow" ) …" at bounding box center [810, 330] width 323 height 368
type textarea "helper.moveUp(1)"
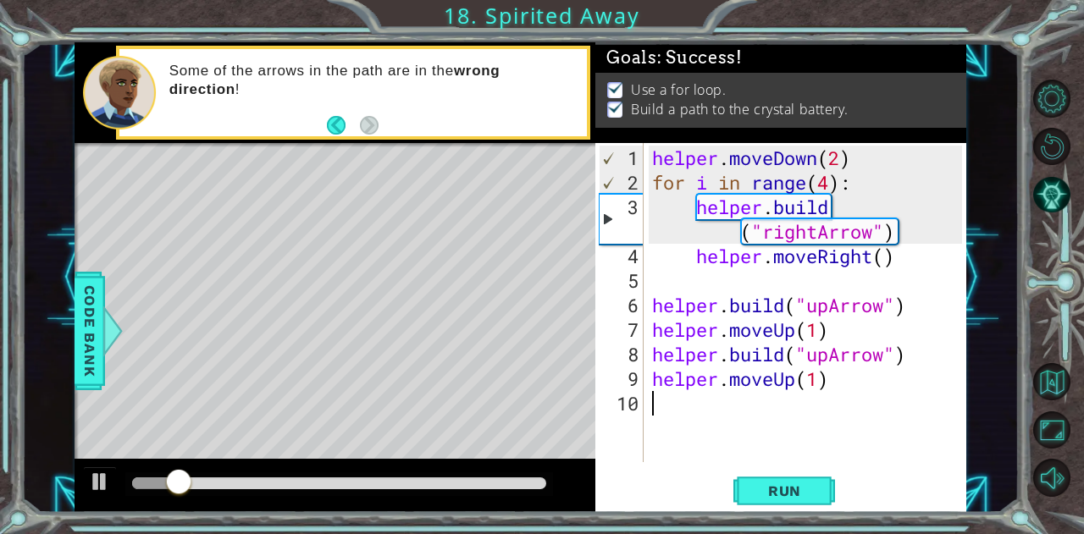
click at [852, 407] on div "helper . moveDown ( 2 ) for i in range ( 4 ) : helper . build ( "rightArrow" ) …" at bounding box center [810, 330] width 323 height 368
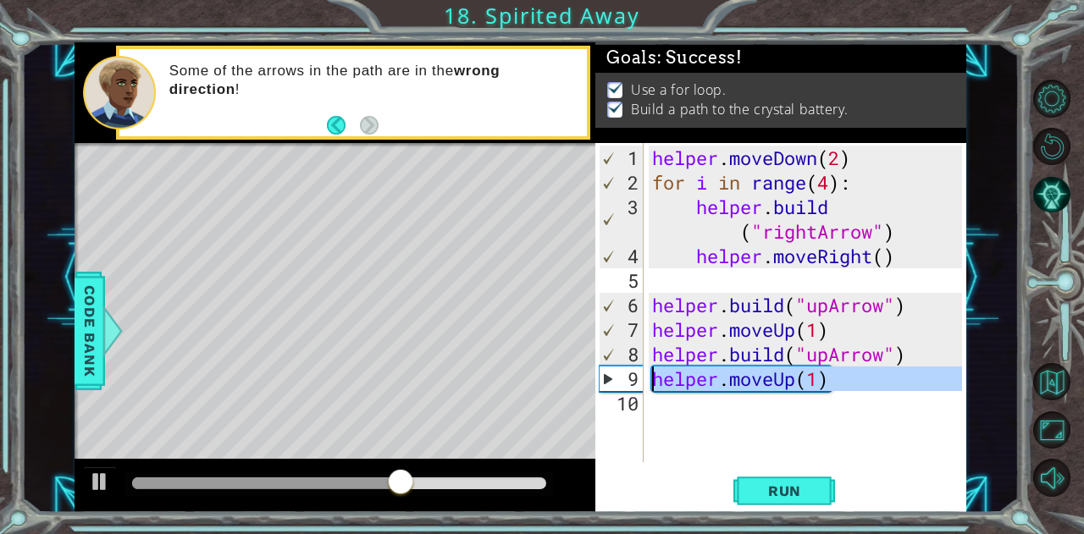
drag, startPoint x: 838, startPoint y: 389, endPoint x: 647, endPoint y: 385, distance: 191.4
click at [647, 385] on div "1 2 3 4 5 6 7 8 9 10 helper . moveDown ( 2 ) for i in range ( 4 ) : helper . bu…" at bounding box center [778, 302] width 367 height 319
type textarea "helper.moveUp(1)"
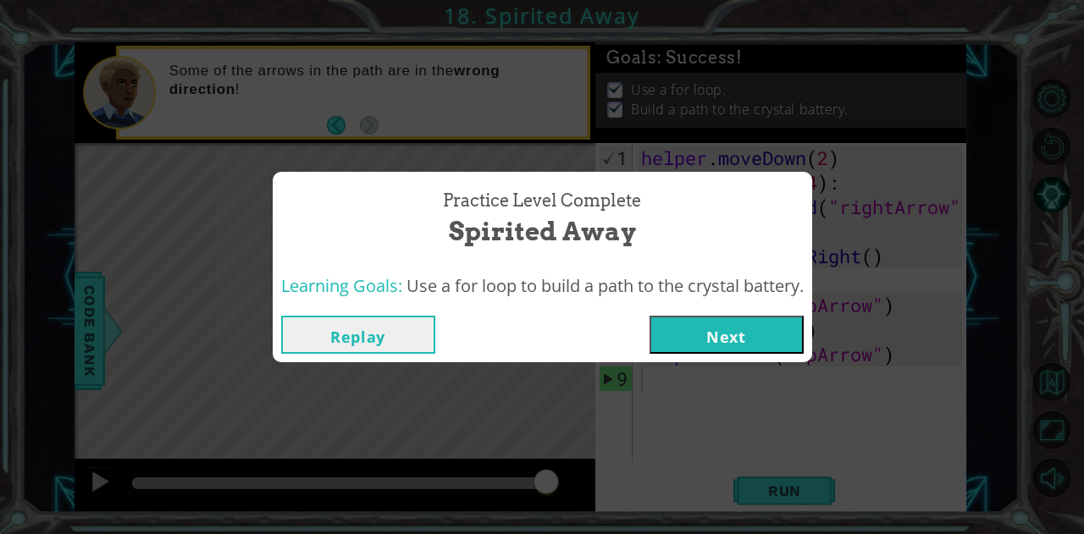
click at [701, 335] on button "Next" at bounding box center [726, 335] width 154 height 38
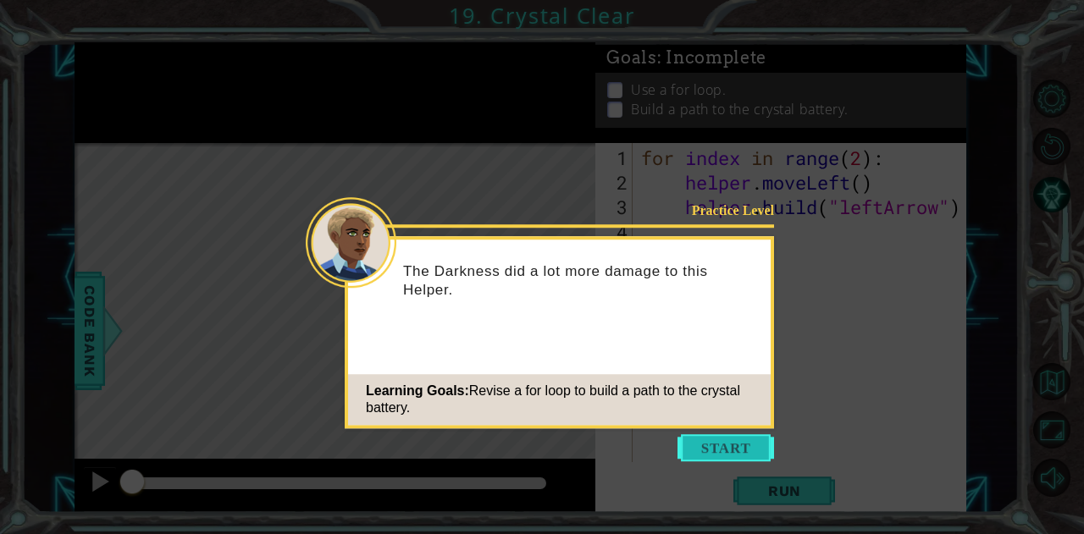
click at [696, 453] on button "Start" at bounding box center [725, 447] width 97 height 27
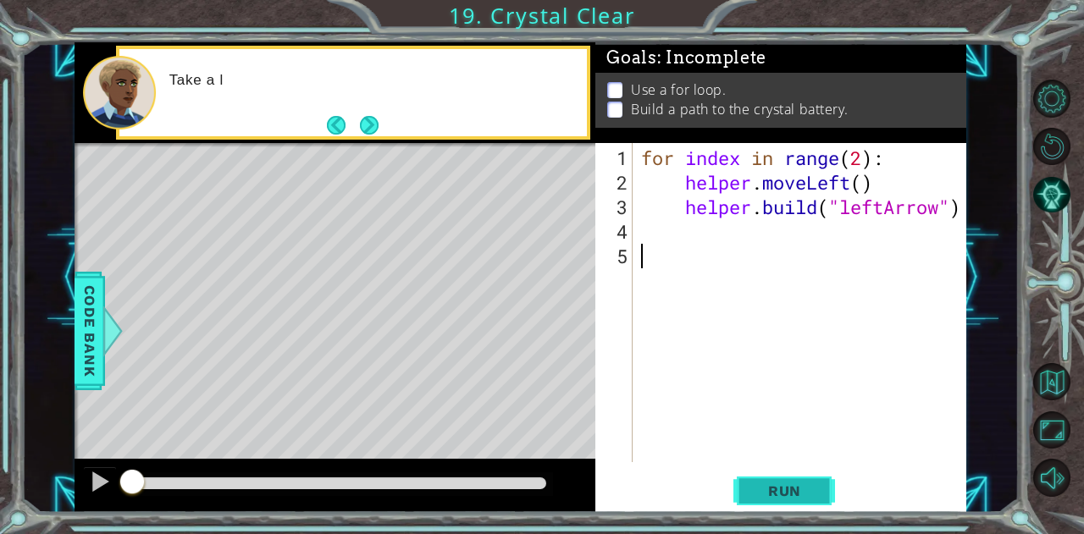
click at [798, 487] on span "Run" at bounding box center [784, 491] width 67 height 17
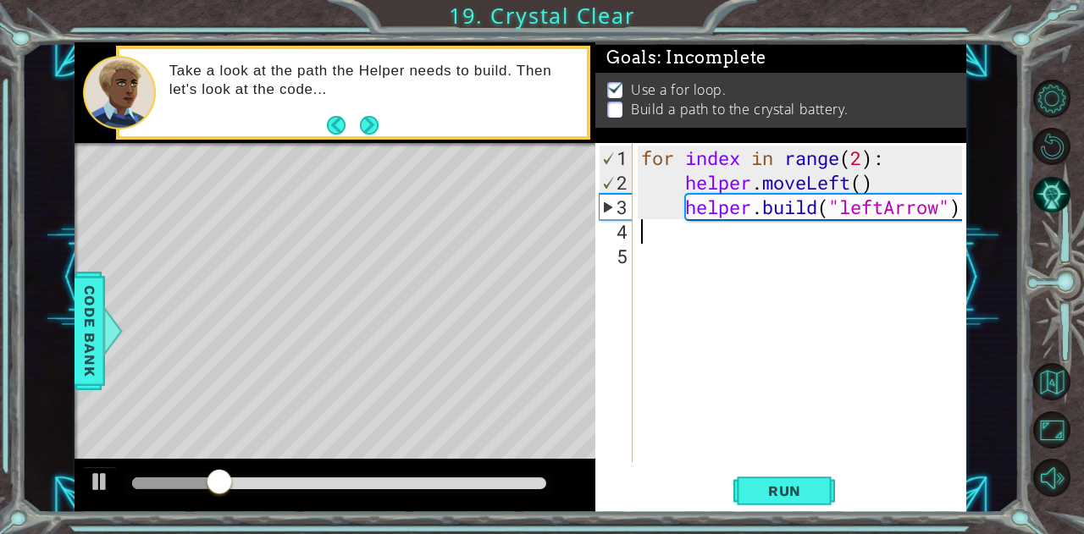
click at [759, 229] on div "for index in range ( 2 ) : helper . moveLeft ( ) helper . build ( "leftArrow" )" at bounding box center [804, 330] width 333 height 368
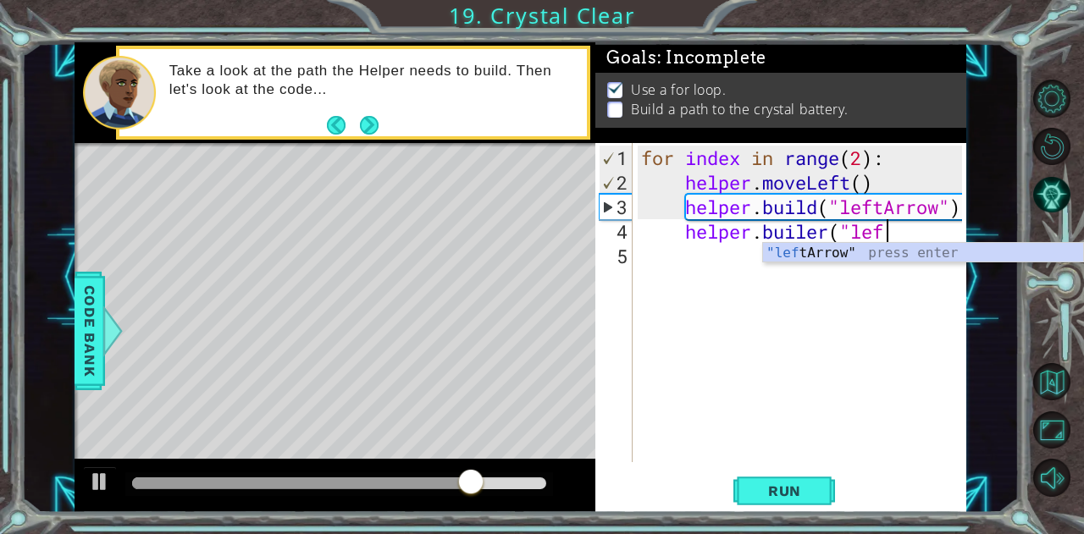
scroll to position [0, 10]
type textarea "helper.builer("lefta\"
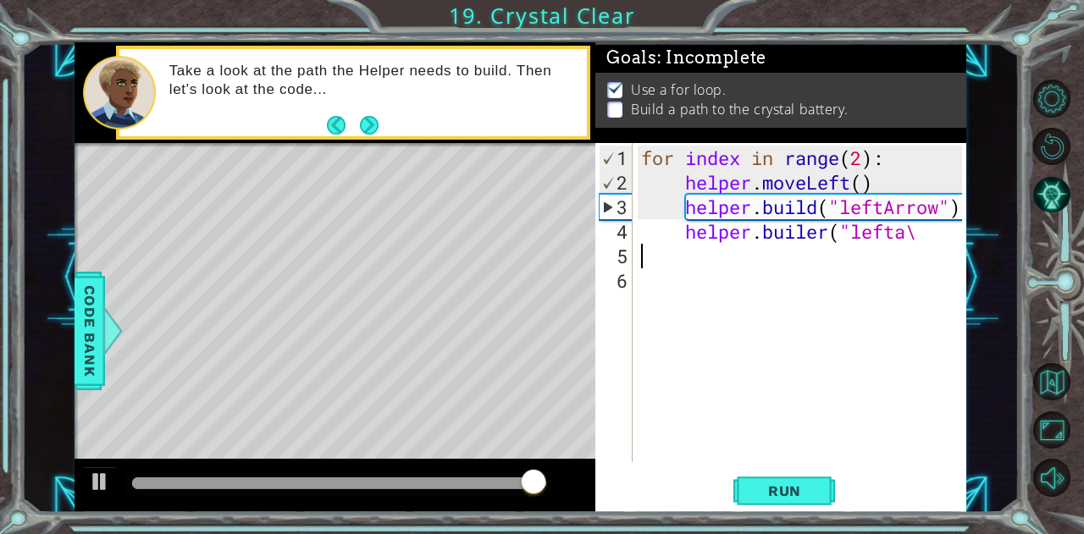
scroll to position [0, 0]
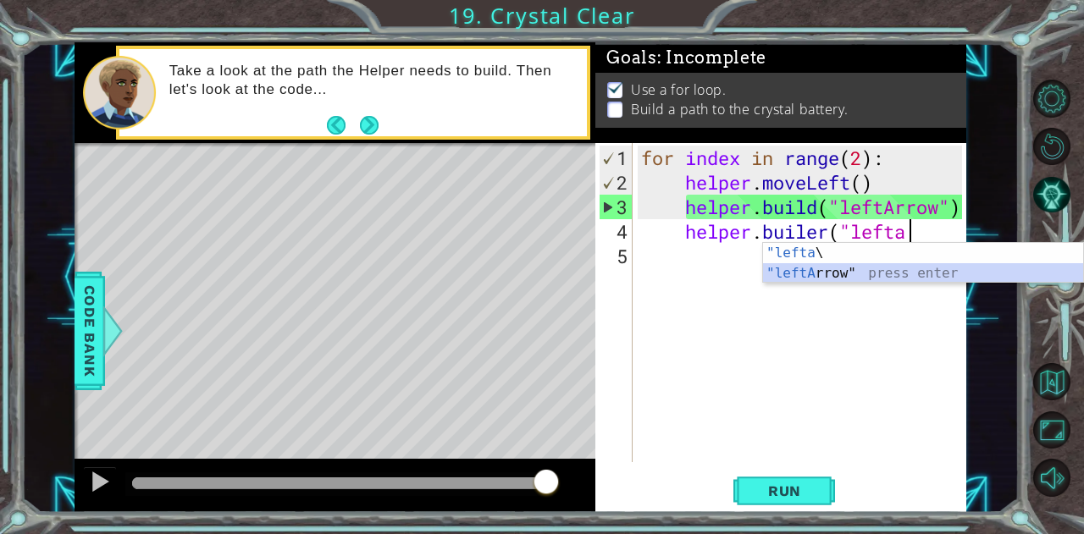
click at [784, 270] on div ""lefta \ press enter "leftA rrow" press enter" at bounding box center [923, 283] width 321 height 81
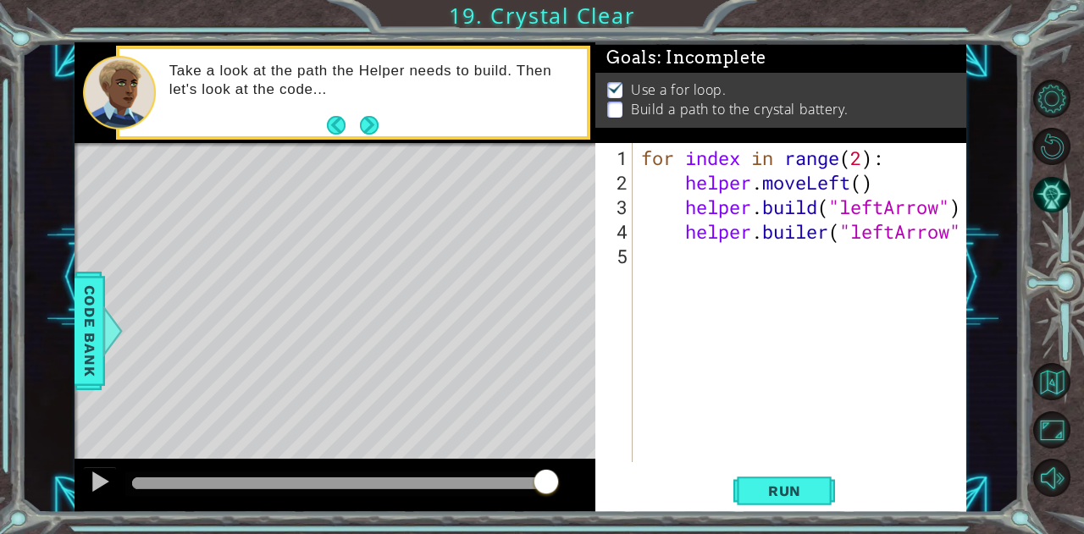
scroll to position [0, 14]
click at [784, 497] on span "Run" at bounding box center [784, 491] width 67 height 17
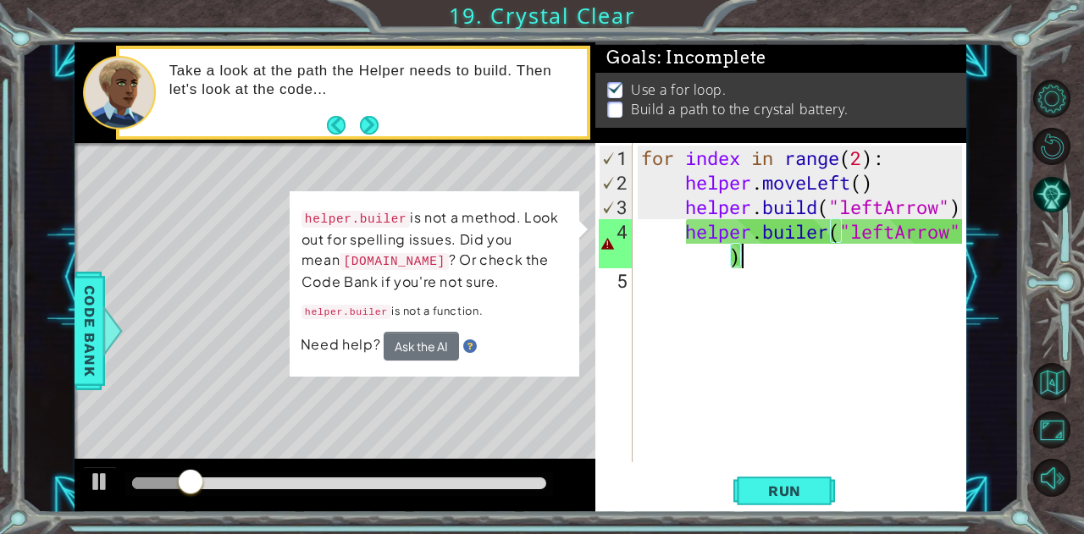
click at [687, 226] on div "for index in range ( 2 ) : helper . moveLeft ( ) helper . build ( "leftArrow" )…" at bounding box center [804, 330] width 333 height 368
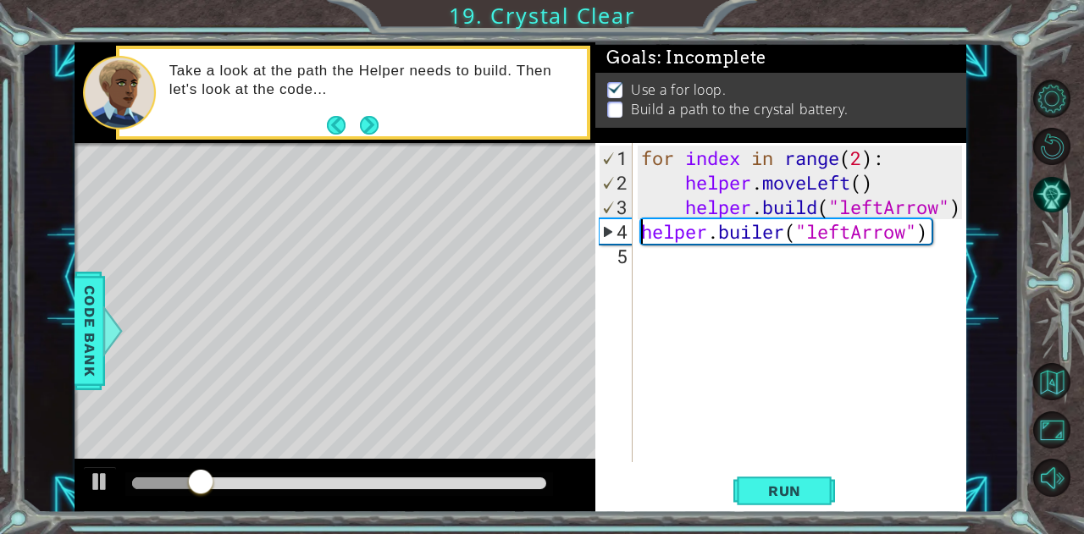
scroll to position [0, 12]
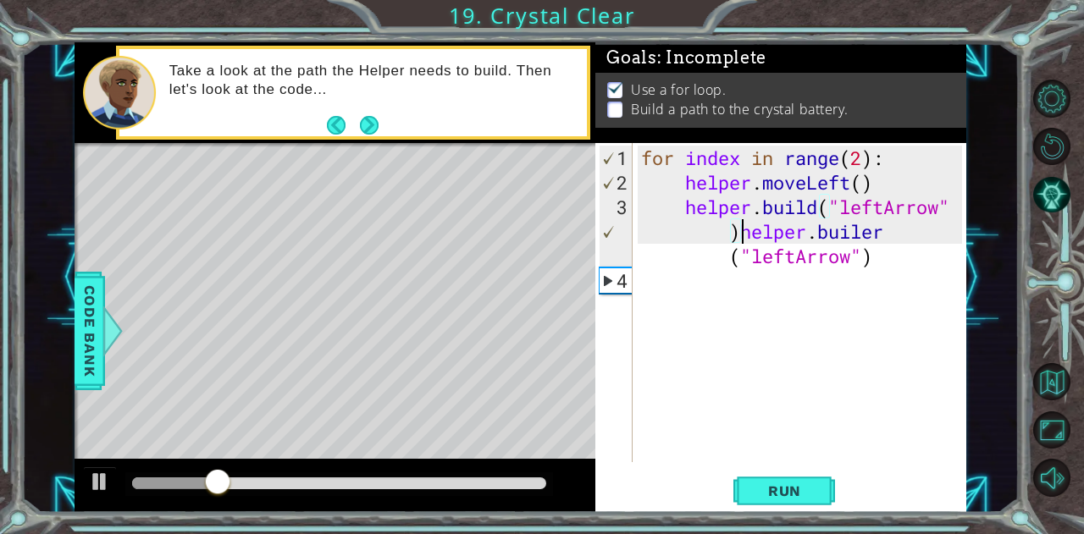
type textarea "[DOMAIN_NAME]("leftArrow"helper.builer("leftArrow")"
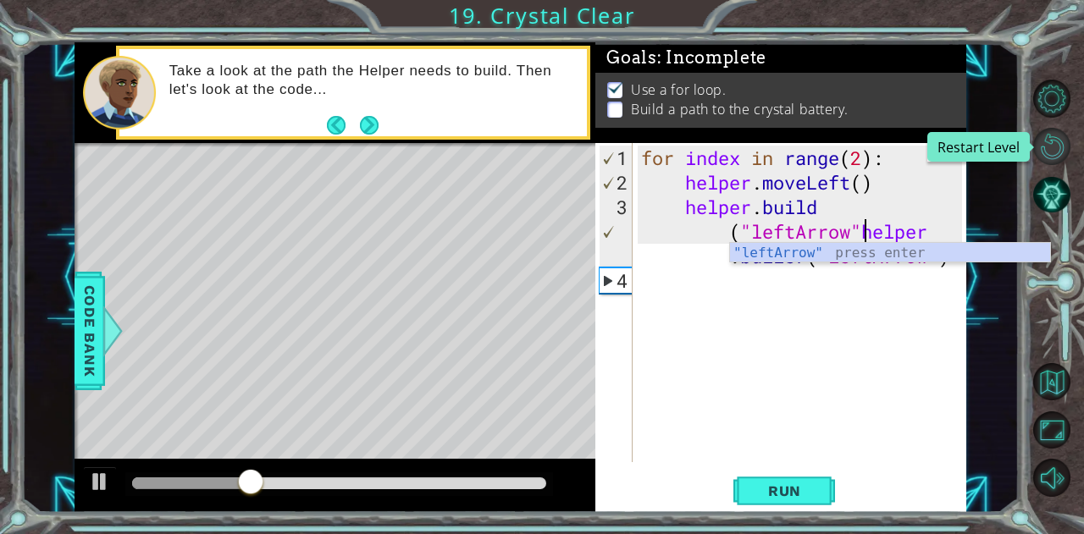
click at [1044, 143] on button "Restart Level" at bounding box center [1051, 146] width 37 height 37
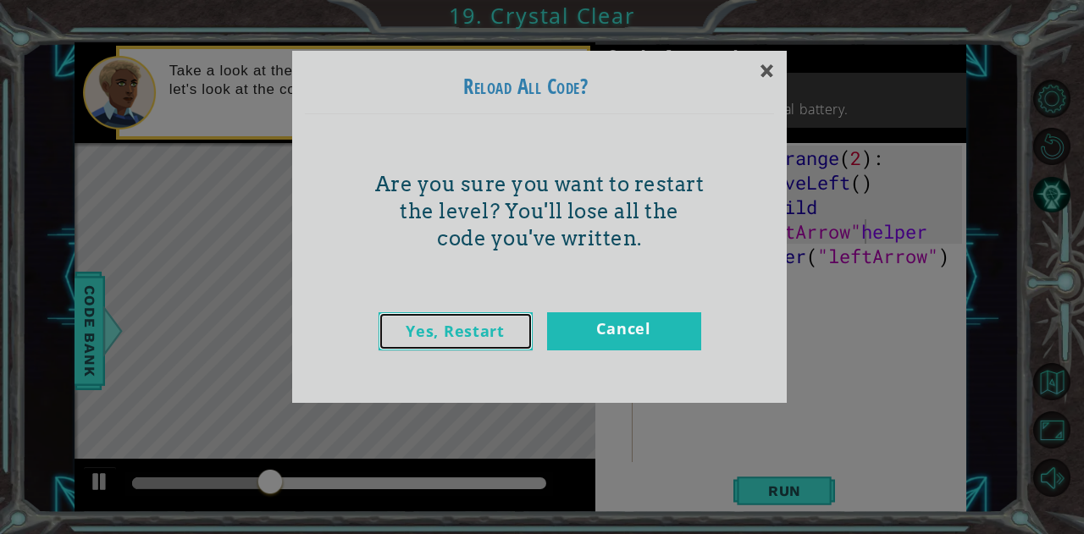
click at [466, 333] on link "Yes, Restart" at bounding box center [455, 331] width 154 height 38
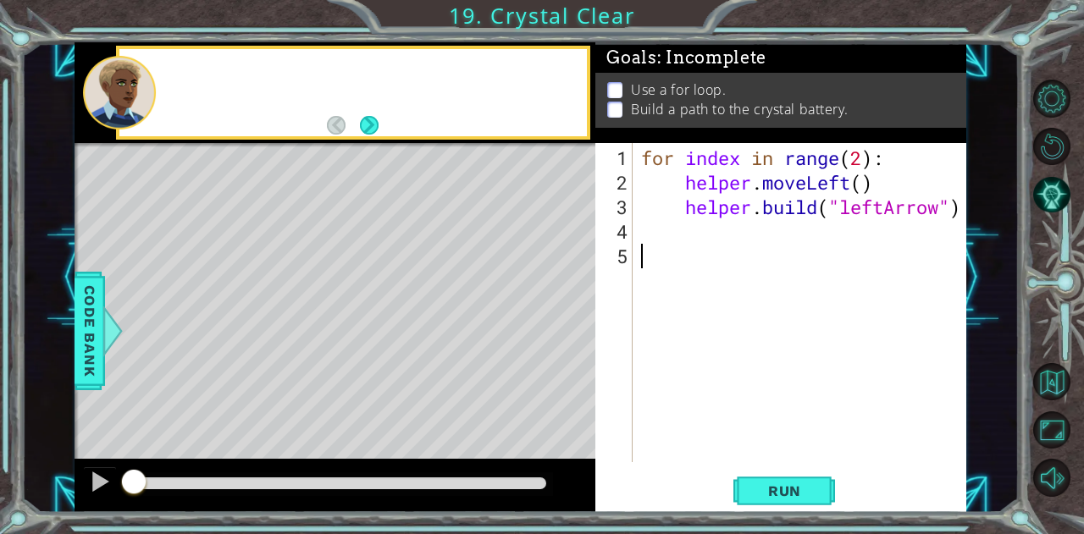
scroll to position [0, 0]
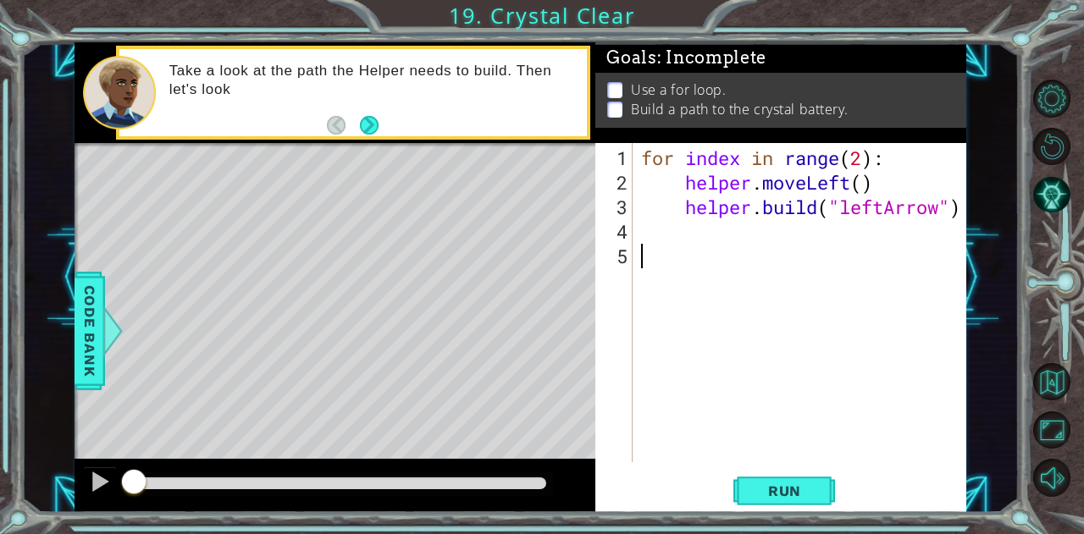
click at [643, 228] on div "for index in range ( 2 ) : helper . moveLeft ( ) helper . build ( "leftArrow" )" at bounding box center [804, 330] width 333 height 368
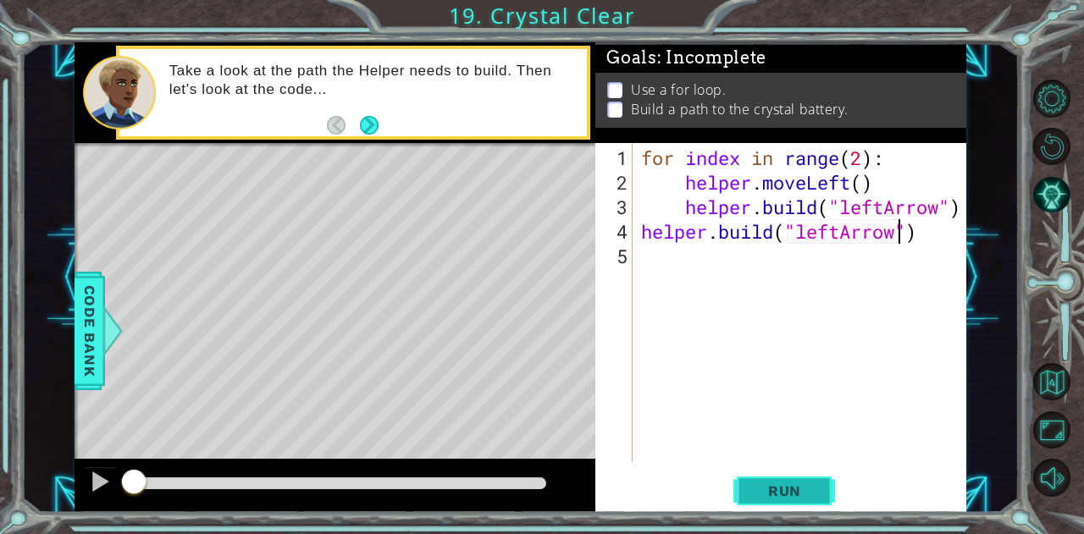
click at [764, 495] on span "Run" at bounding box center [784, 491] width 67 height 17
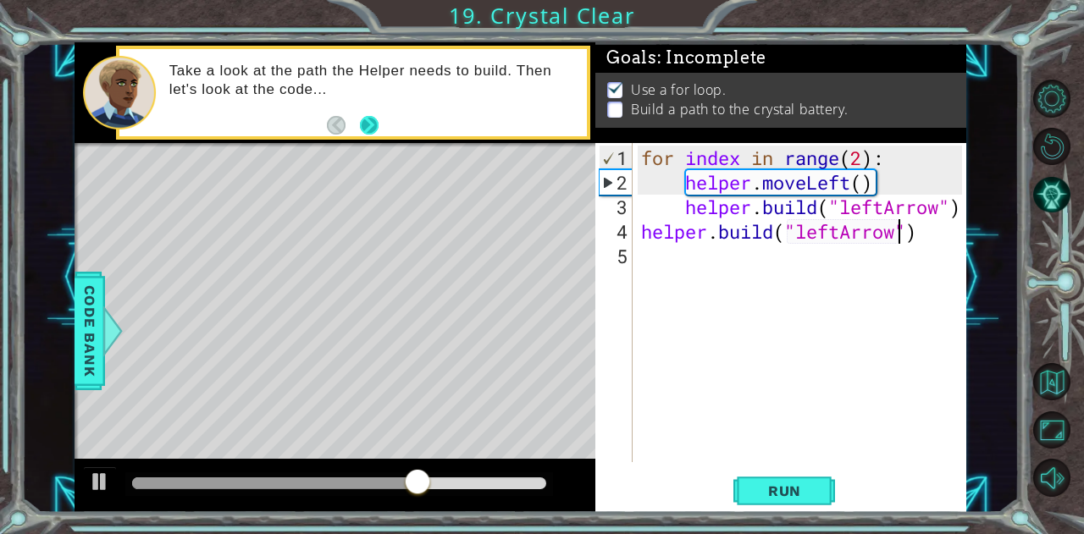
click at [371, 116] on button "Next" at bounding box center [369, 125] width 24 height 24
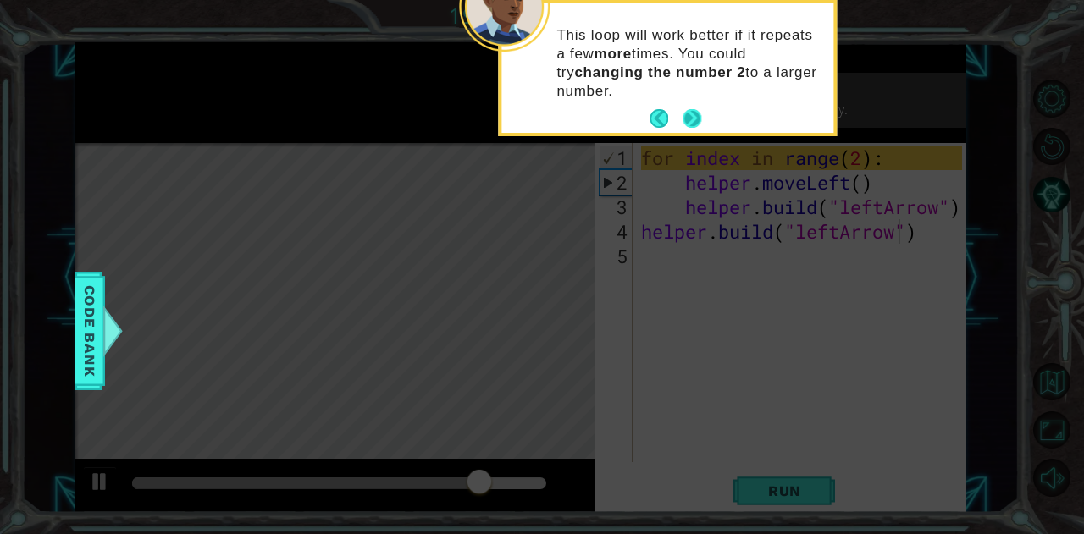
click at [696, 96] on div "This loop will work better if it repeats a few more times. You could try changi…" at bounding box center [667, 68] width 332 height 130
click at [695, 121] on button "Next" at bounding box center [691, 118] width 25 height 25
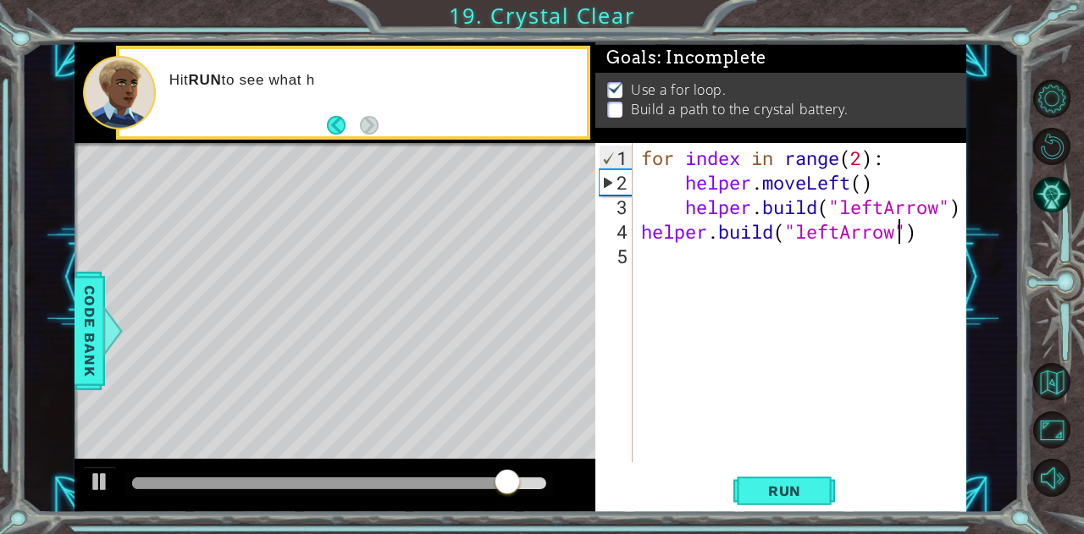
click at [859, 160] on div "for index in range ( 2 ) : helper . moveLeft ( ) helper . build ( "leftArrow" )…" at bounding box center [804, 330] width 333 height 368
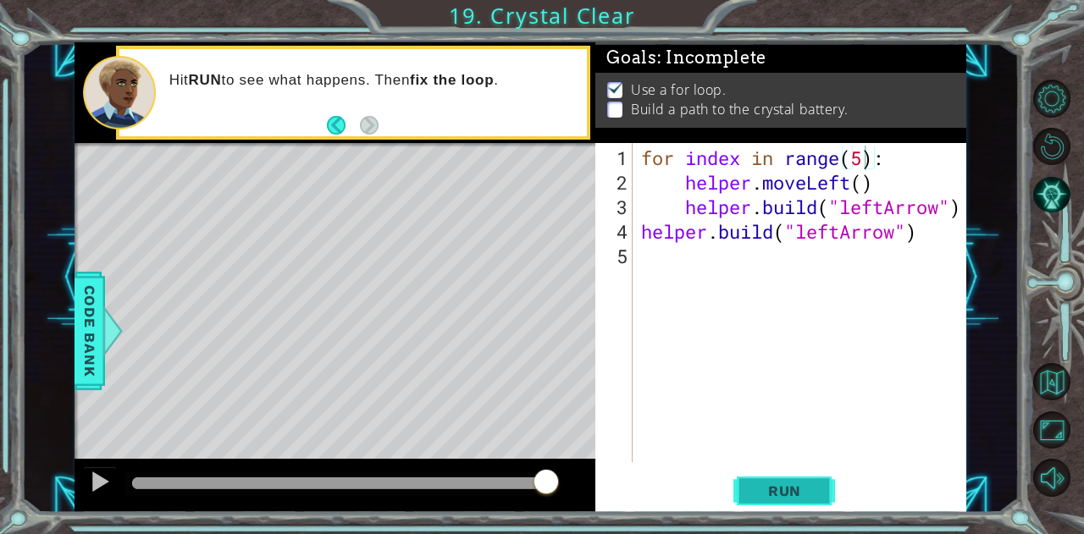
click at [808, 487] on span "Run" at bounding box center [784, 491] width 67 height 17
type textarea "for index in range(4):"
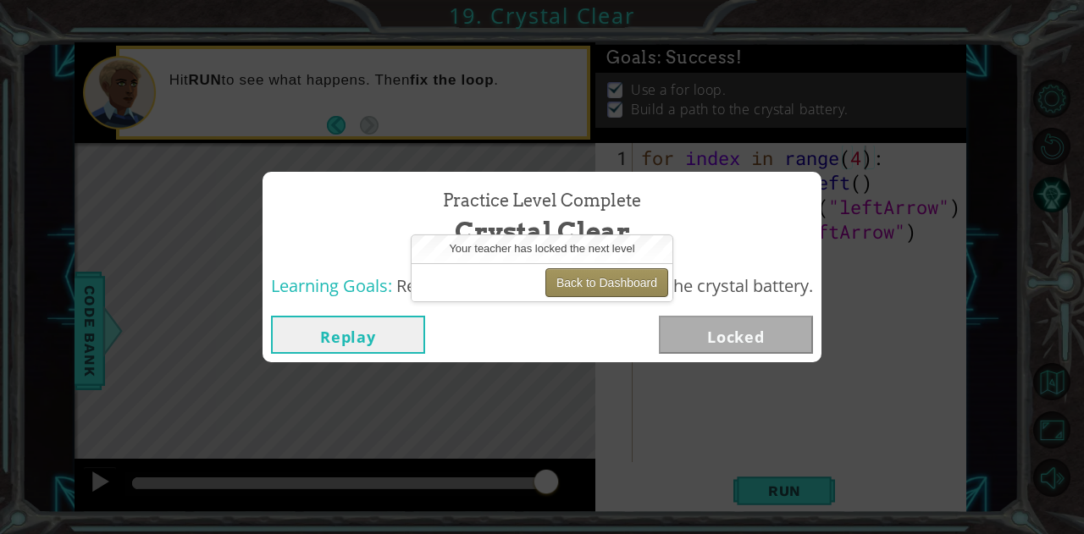
drag, startPoint x: 642, startPoint y: 289, endPoint x: 627, endPoint y: 279, distance: 17.9
click at [627, 279] on button "Back to Dashboard" at bounding box center [606, 282] width 123 height 29
